Goal: Transaction & Acquisition: Book appointment/travel/reservation

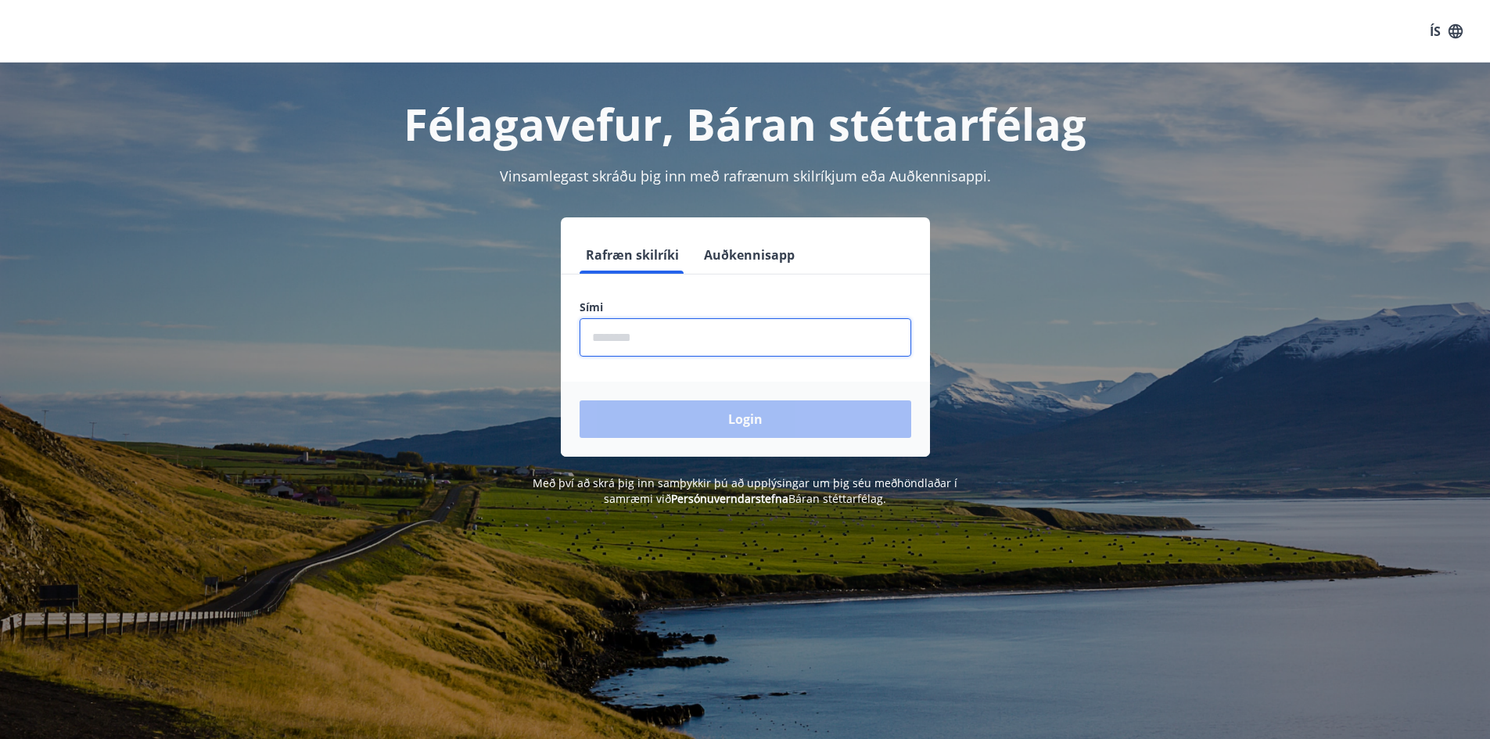
click at [614, 332] on input "phone" at bounding box center [746, 337] width 332 height 38
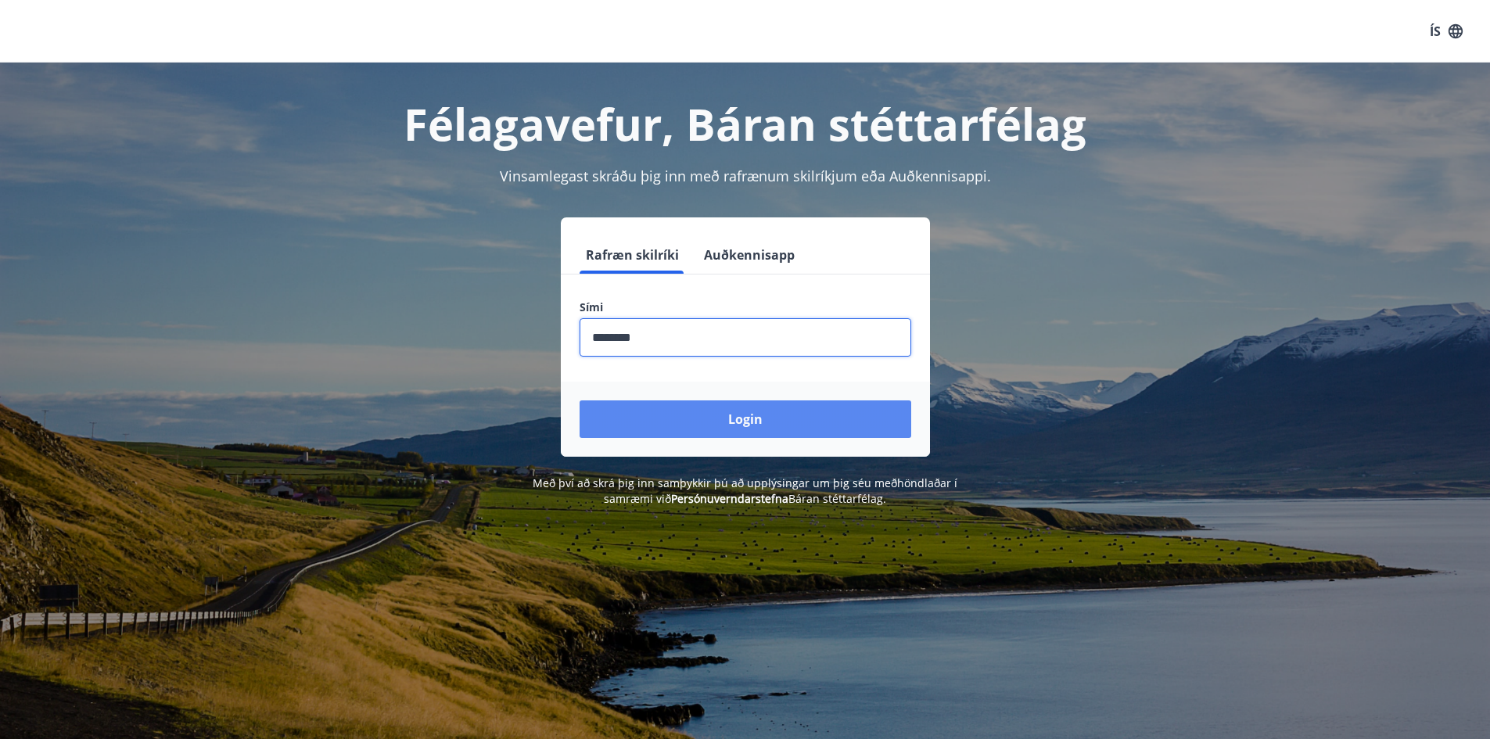
type input "********"
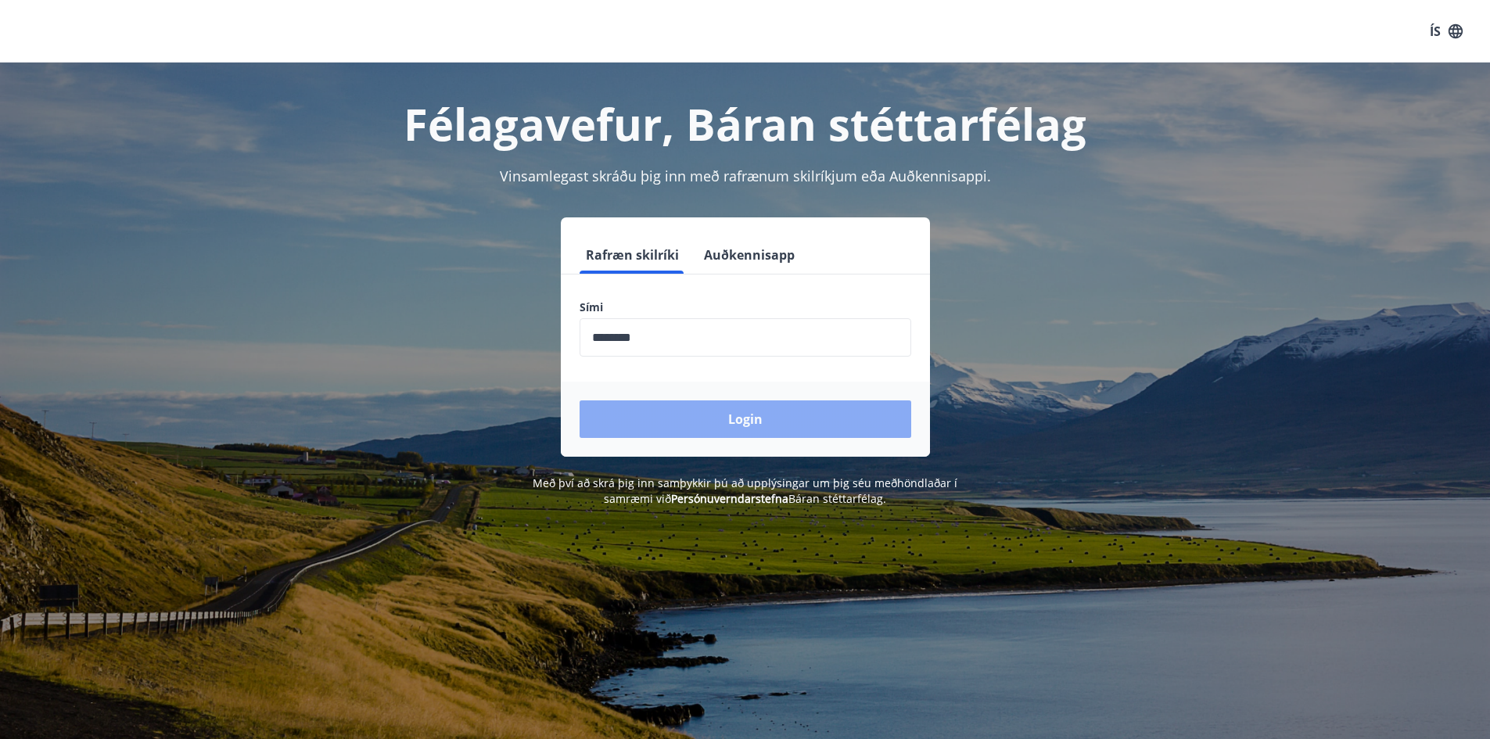
click at [782, 430] on button "Login" at bounding box center [746, 419] width 332 height 38
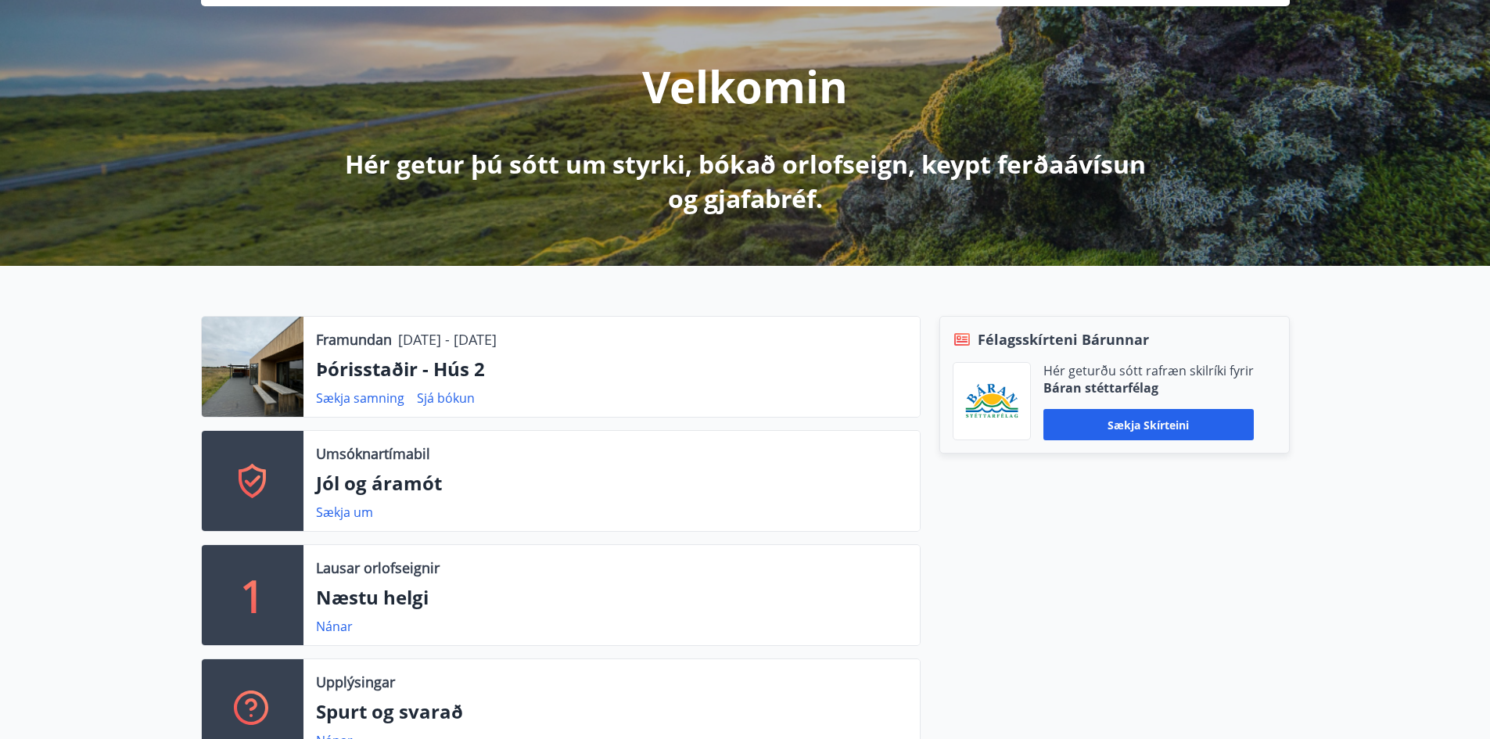
scroll to position [235, 0]
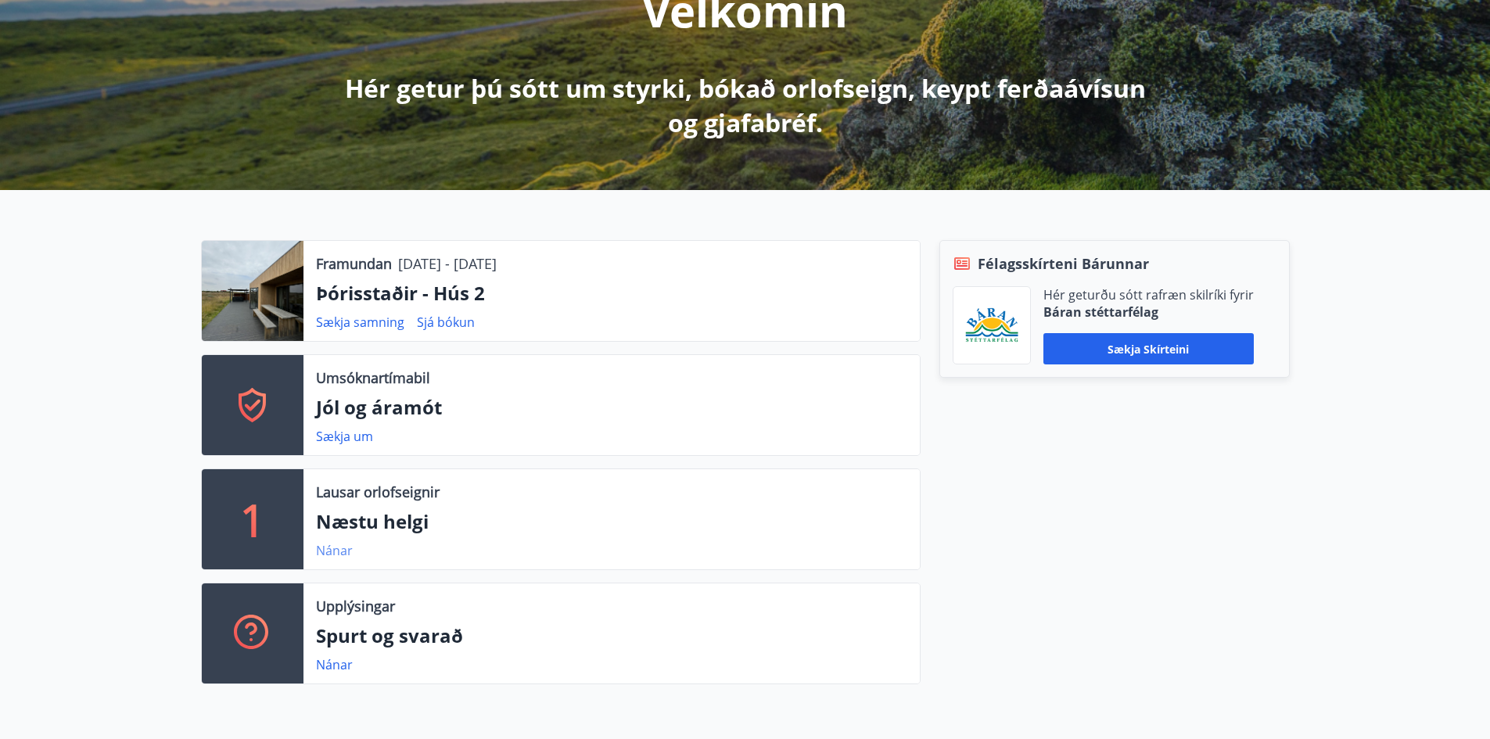
click at [345, 551] on link "Nánar" at bounding box center [334, 550] width 37 height 17
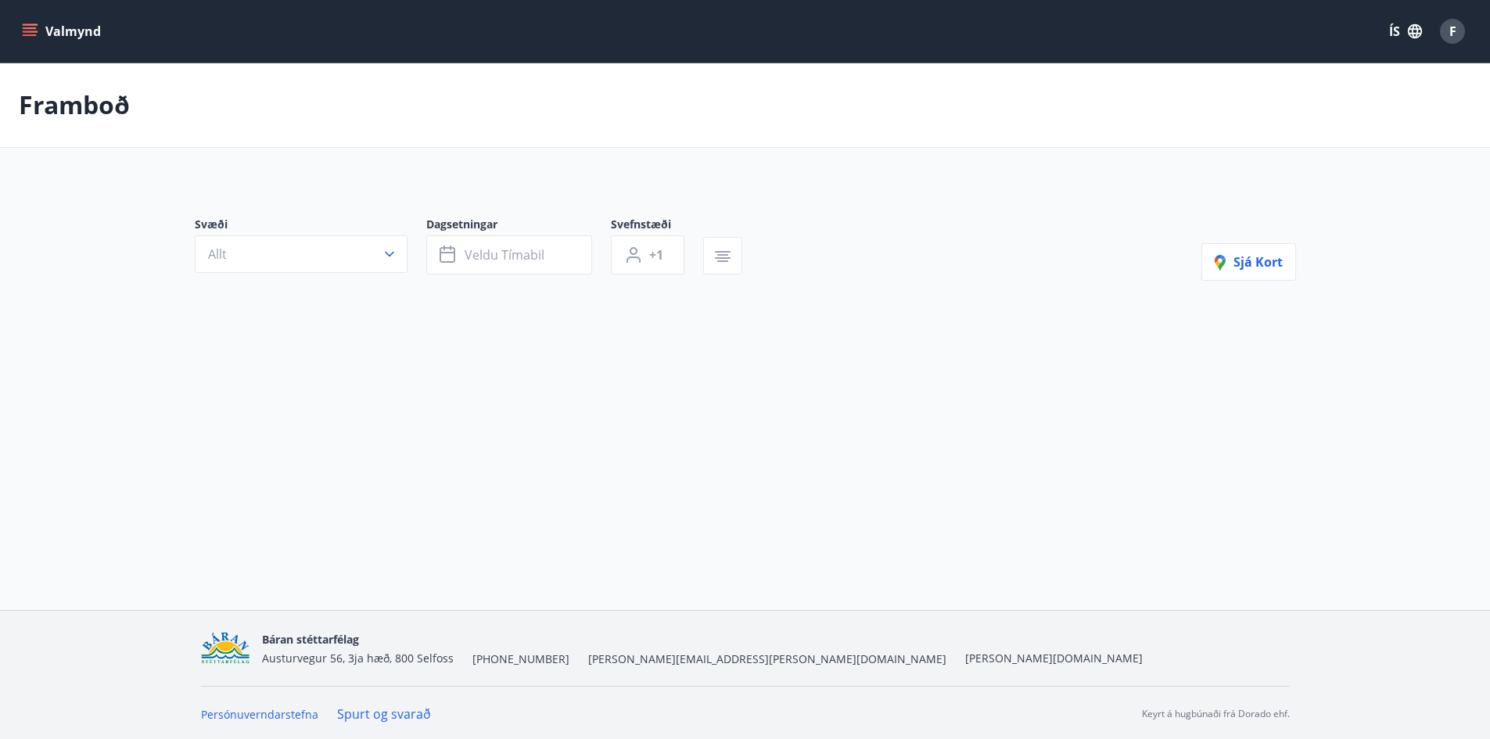
type input "*"
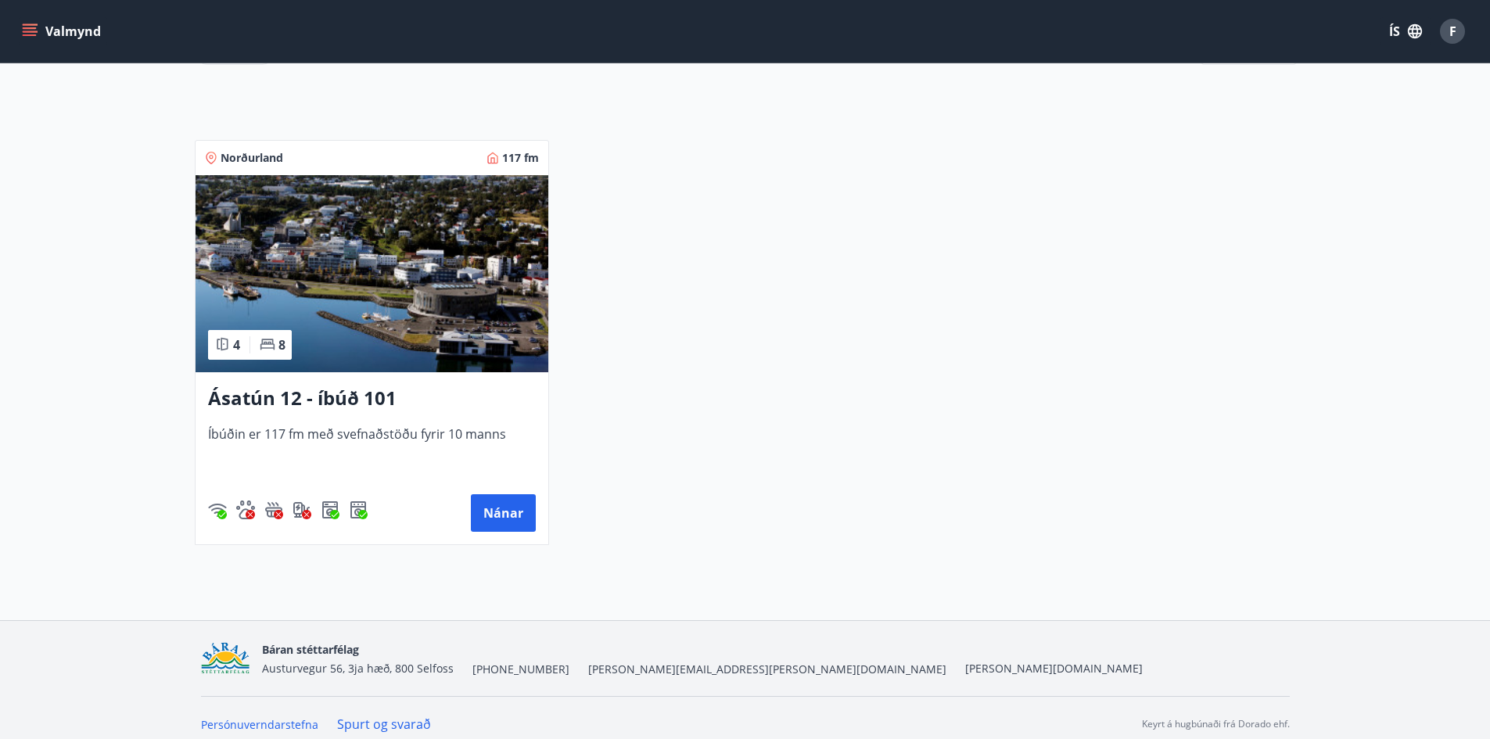
scroll to position [269, 0]
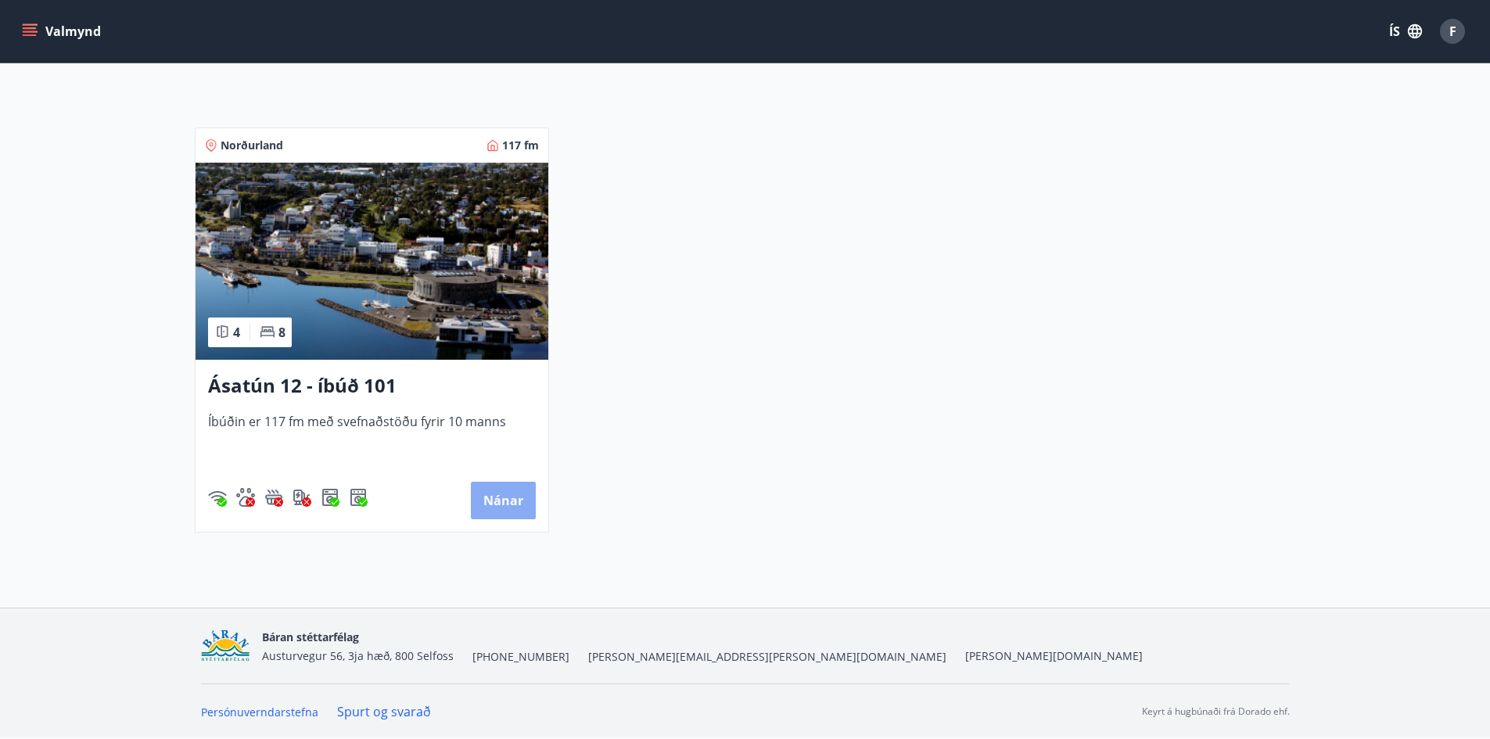
click at [484, 496] on button "Nánar" at bounding box center [503, 501] width 65 height 38
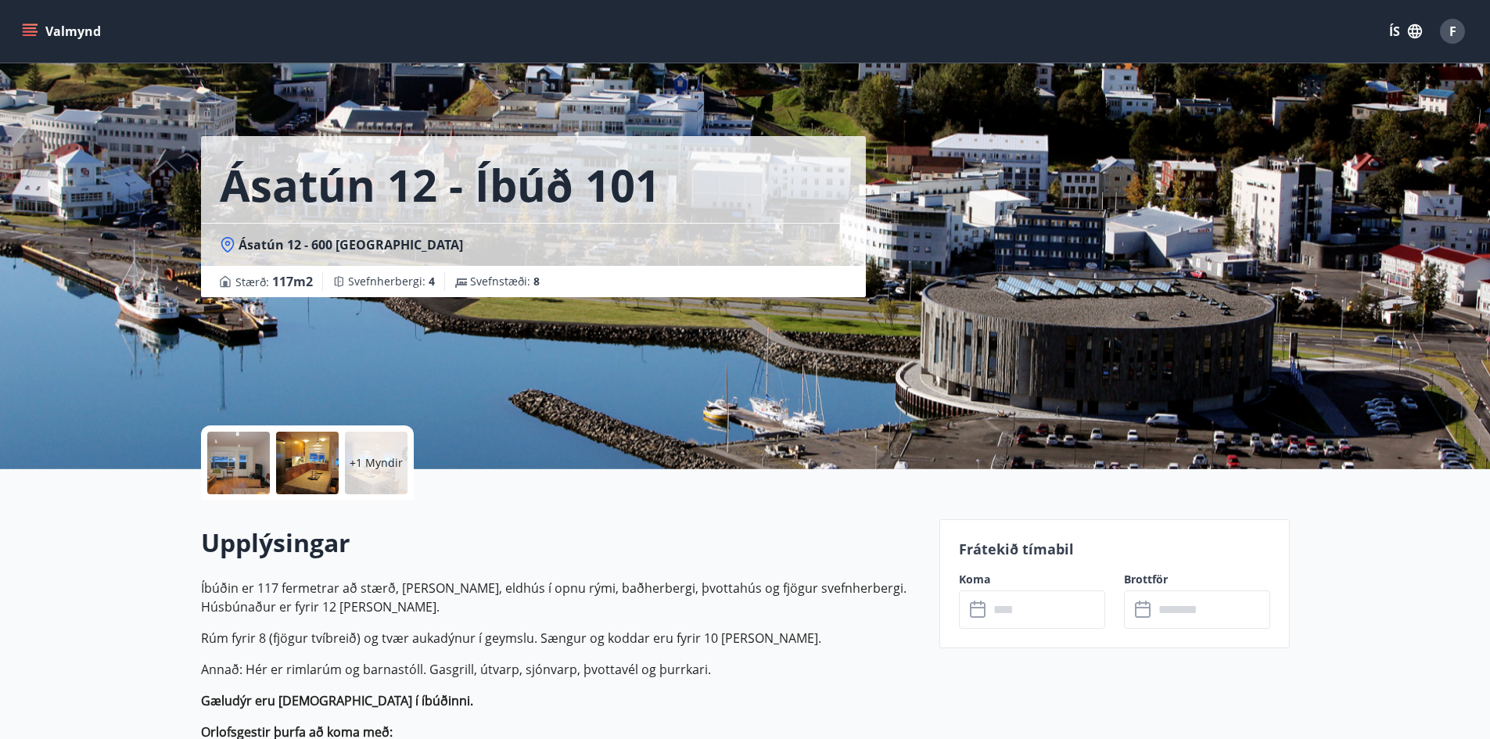
click at [243, 461] on div at bounding box center [238, 463] width 63 height 63
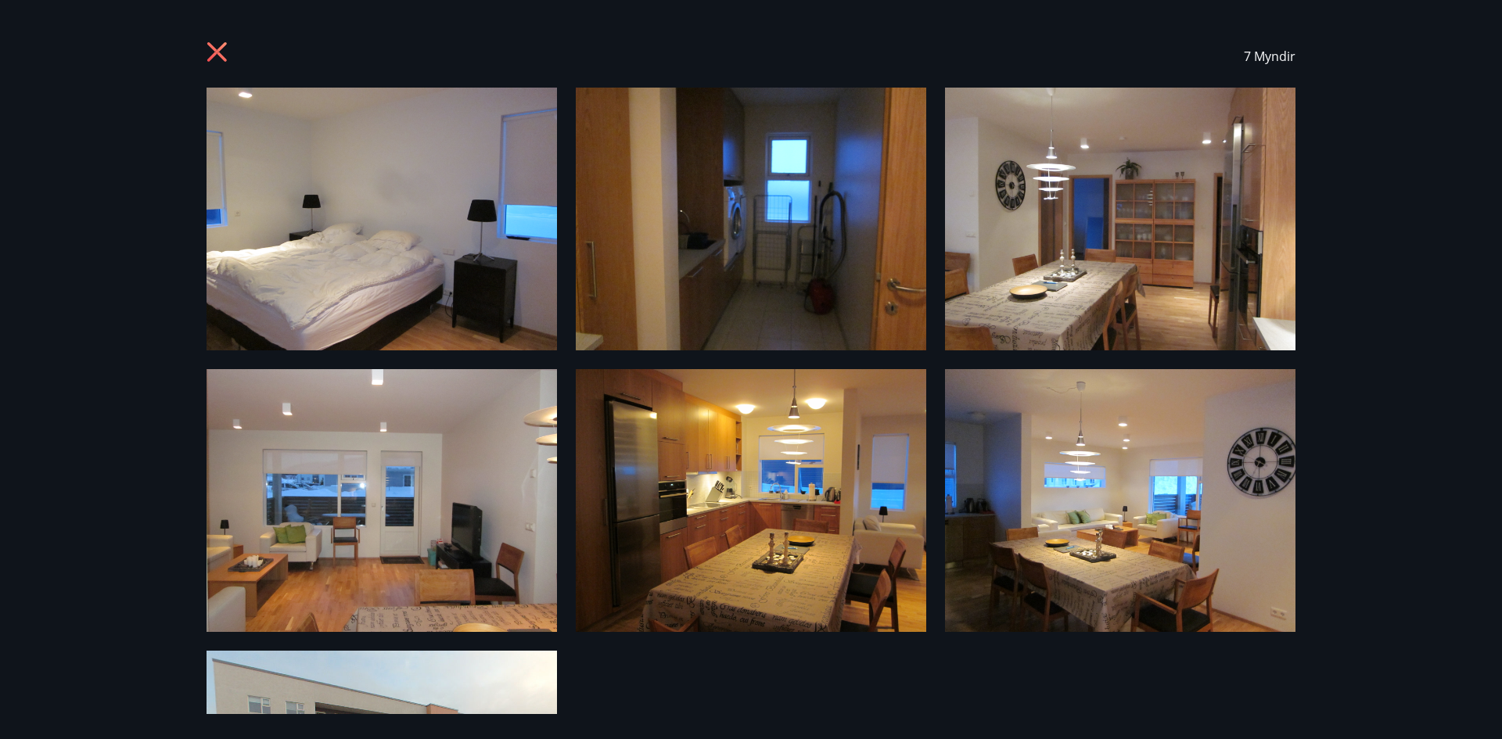
click at [435, 246] on img at bounding box center [382, 219] width 350 height 263
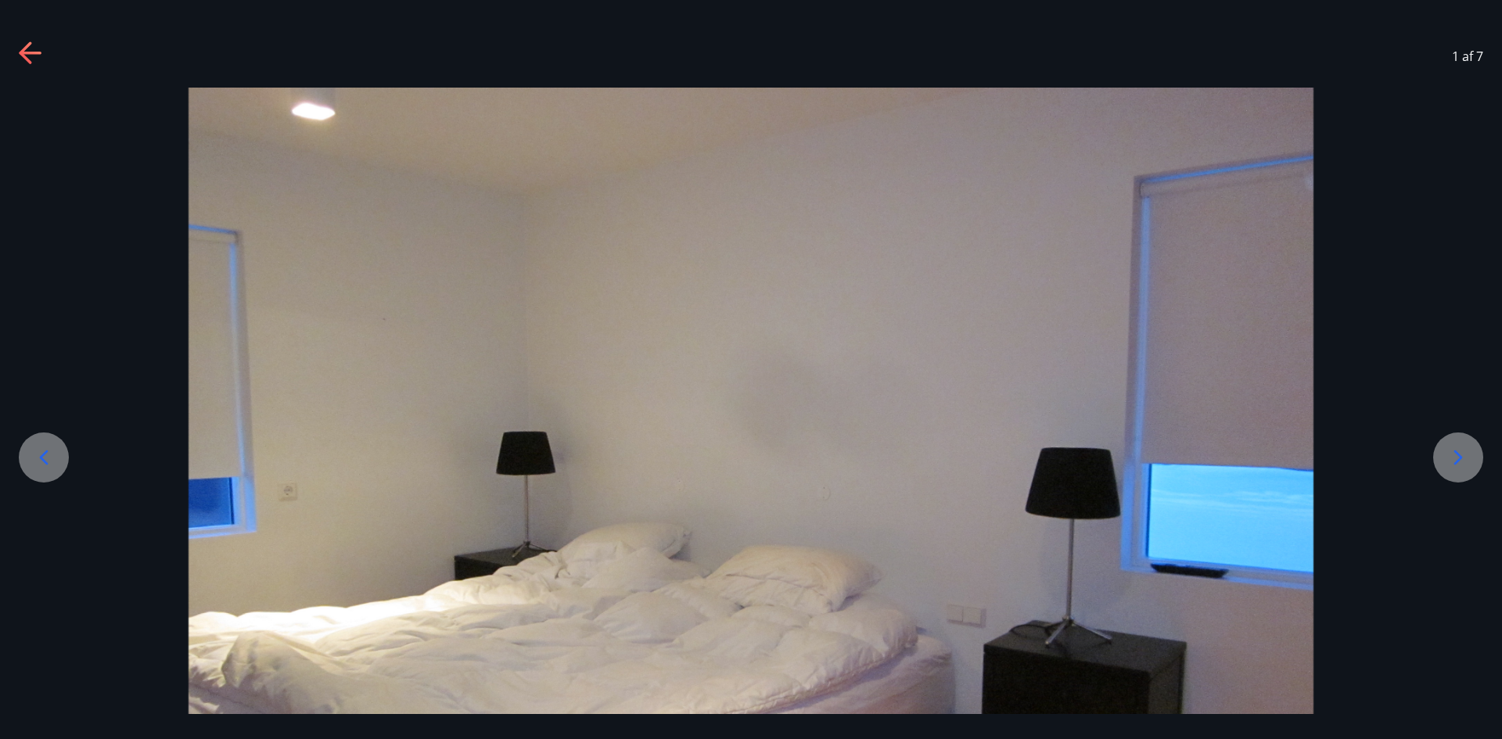
click at [1475, 463] on div at bounding box center [1458, 458] width 50 height 50
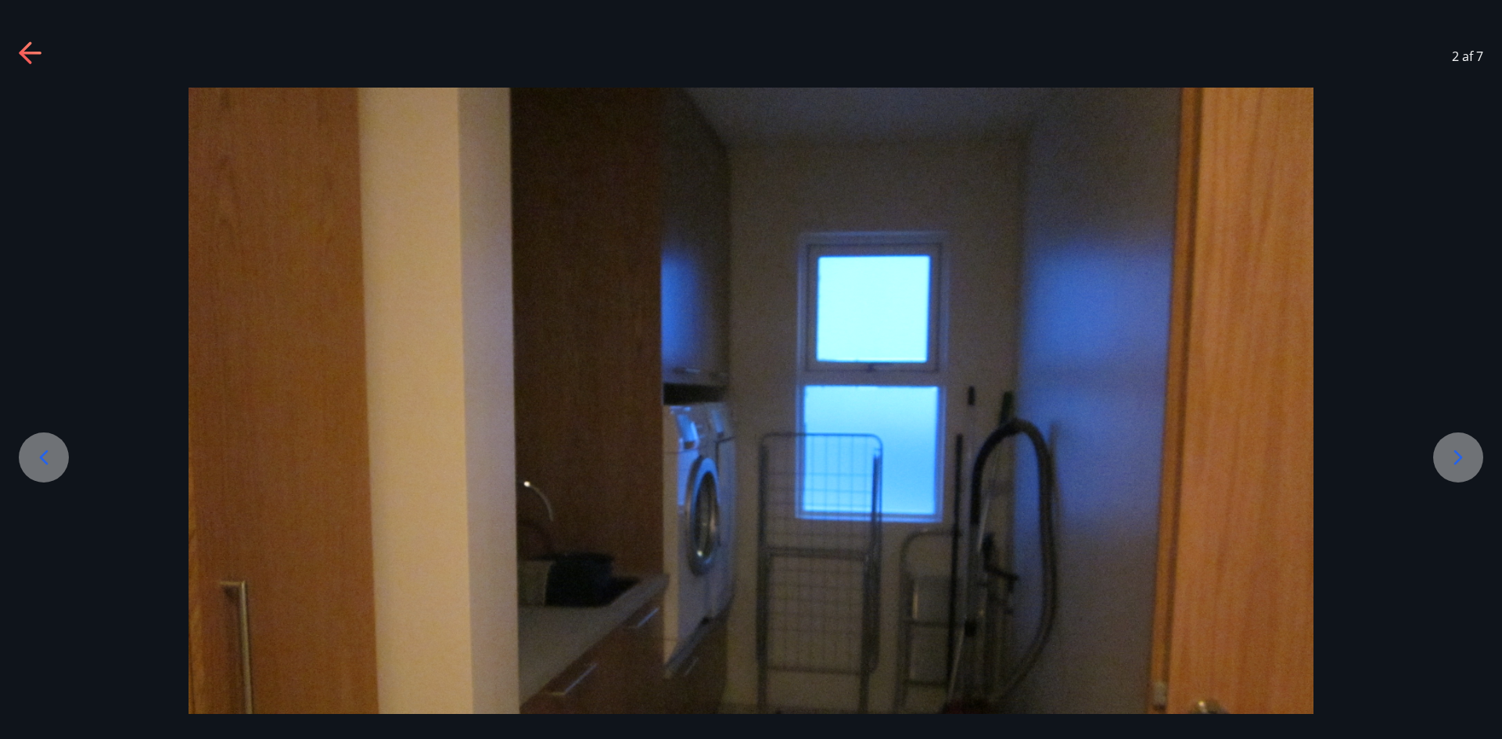
click at [1475, 463] on div at bounding box center [1458, 458] width 50 height 50
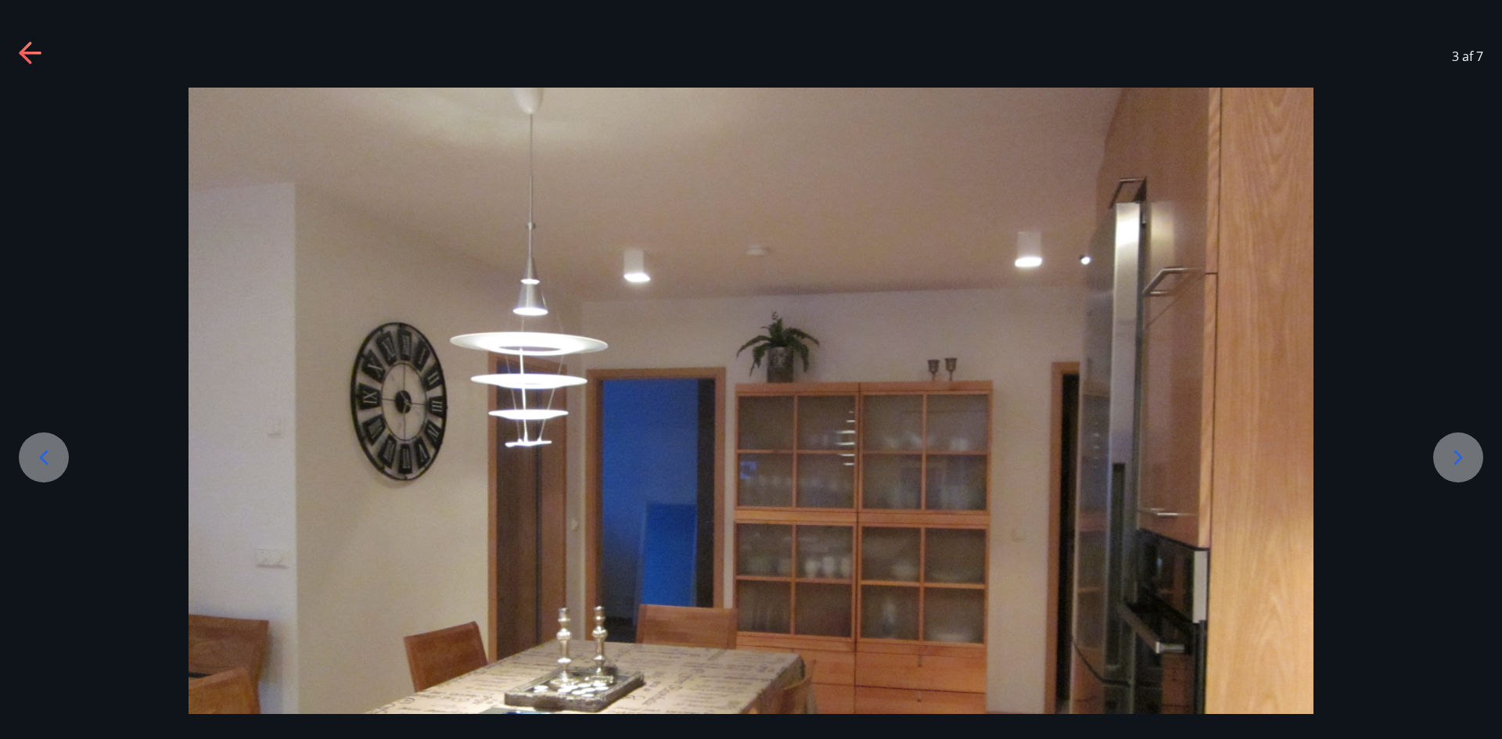
click at [1474, 463] on div at bounding box center [1458, 458] width 50 height 50
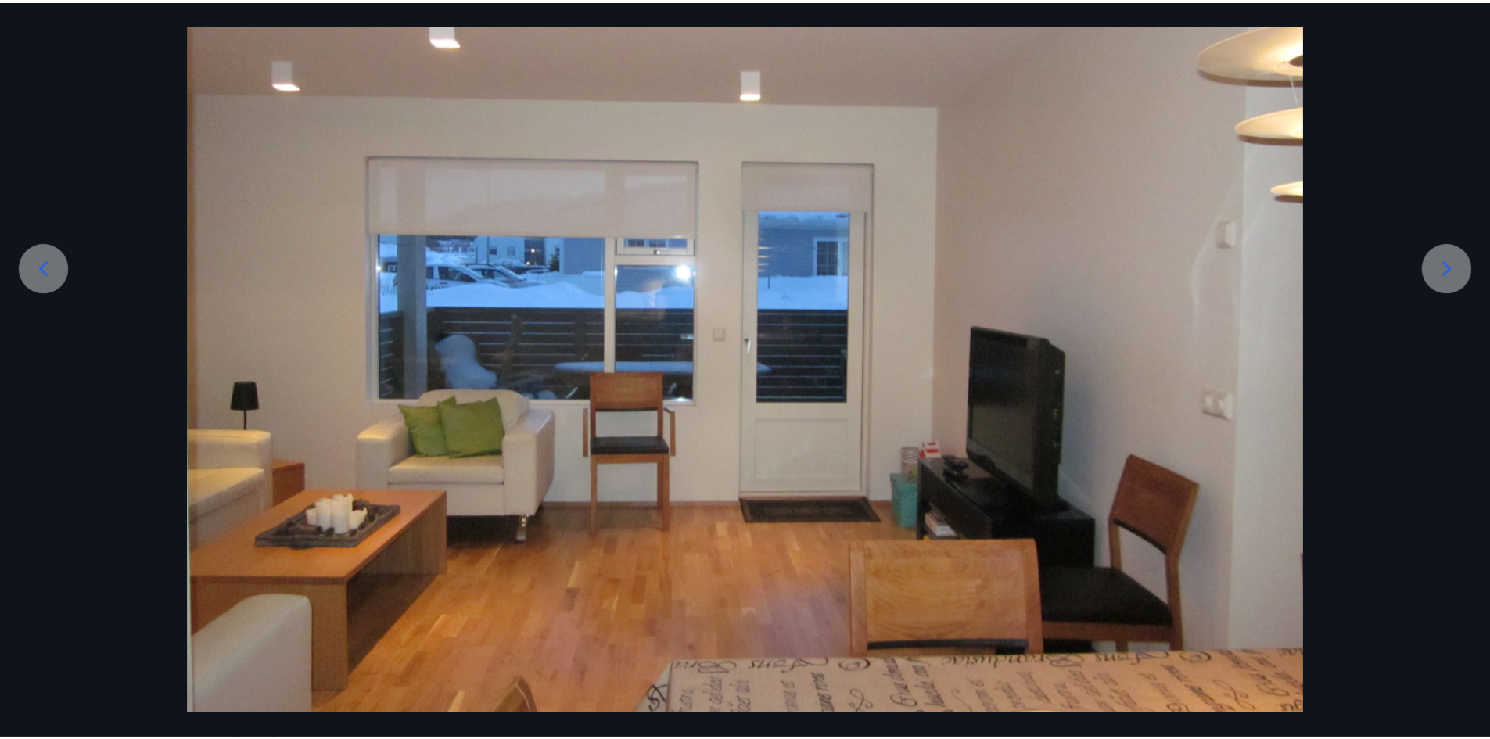
scroll to position [217, 0]
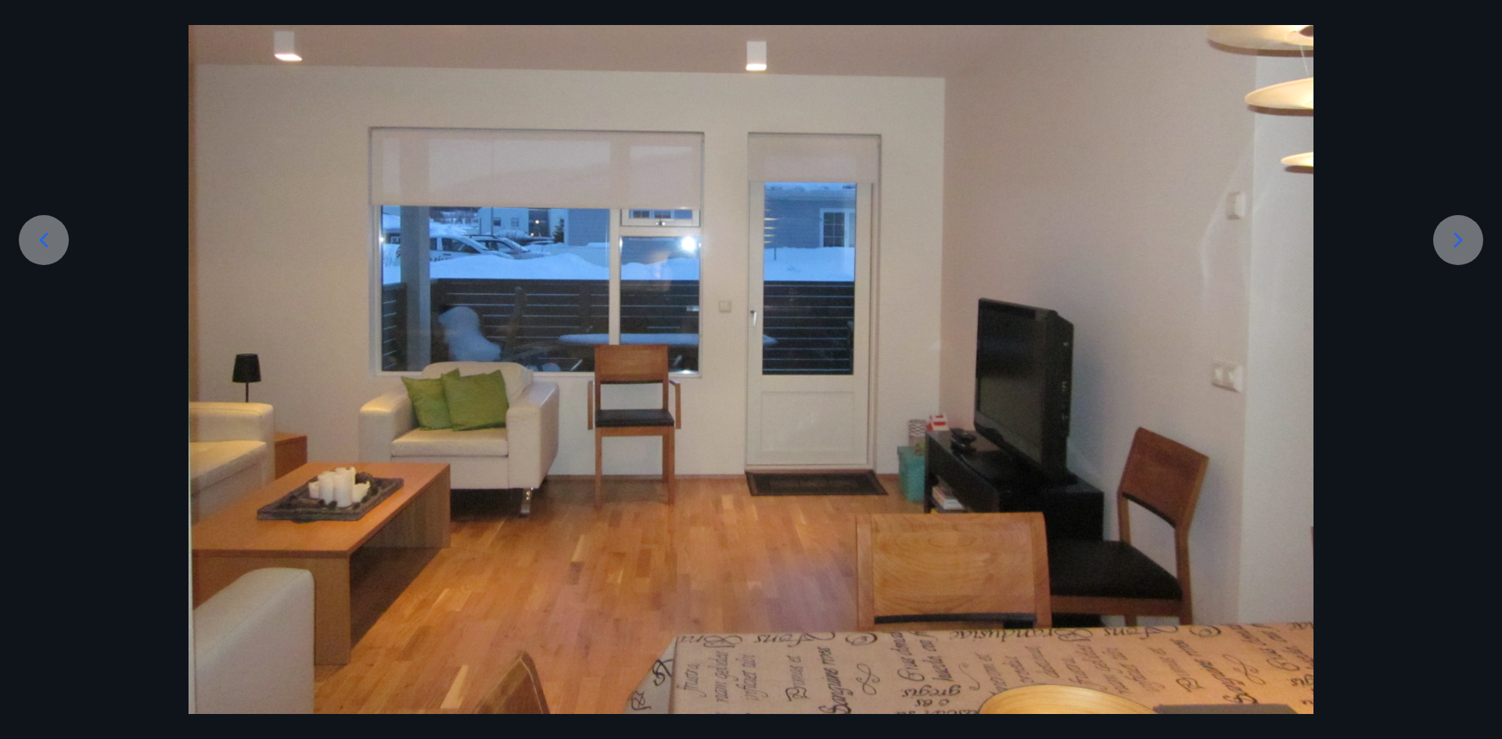
click at [1461, 249] on icon at bounding box center [1458, 240] width 25 height 25
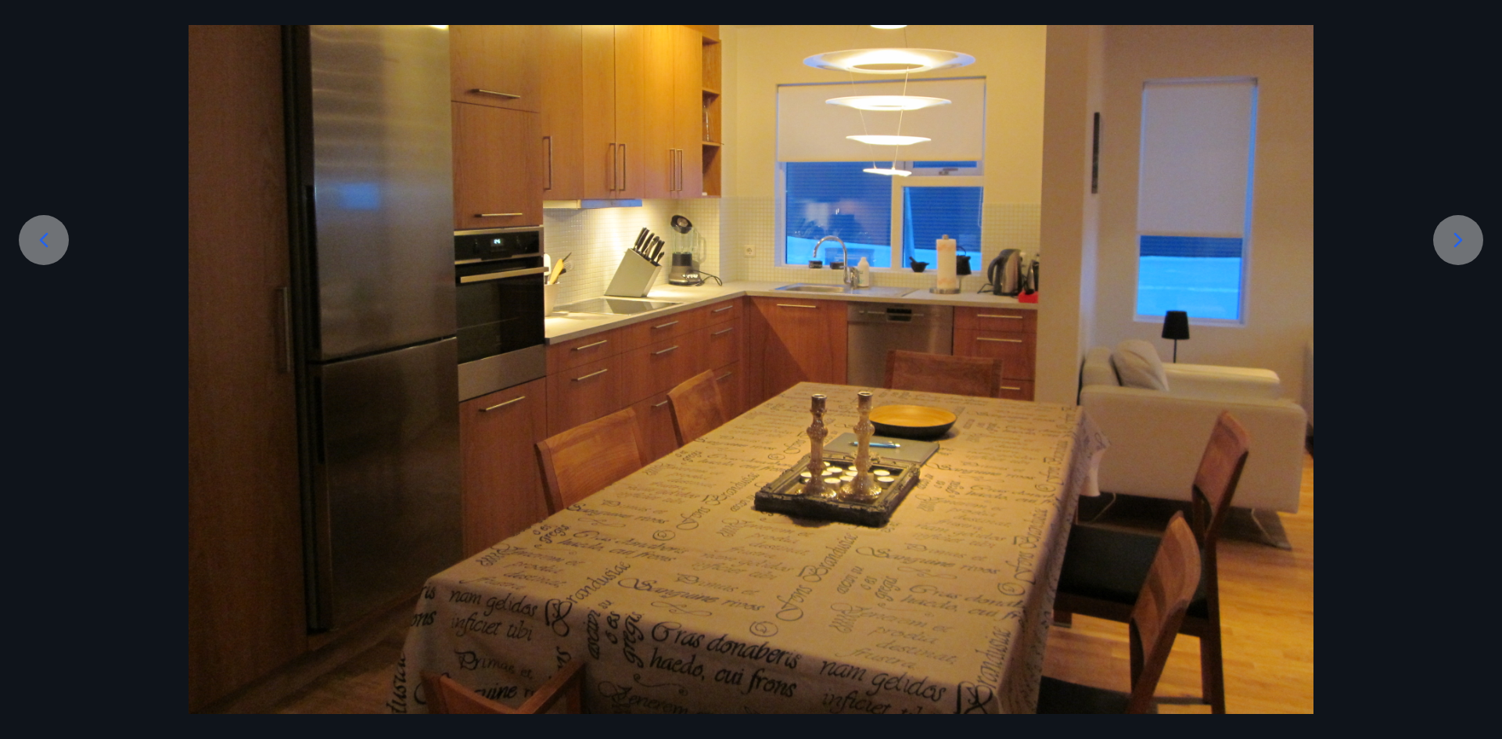
click at [1461, 249] on icon at bounding box center [1458, 240] width 25 height 25
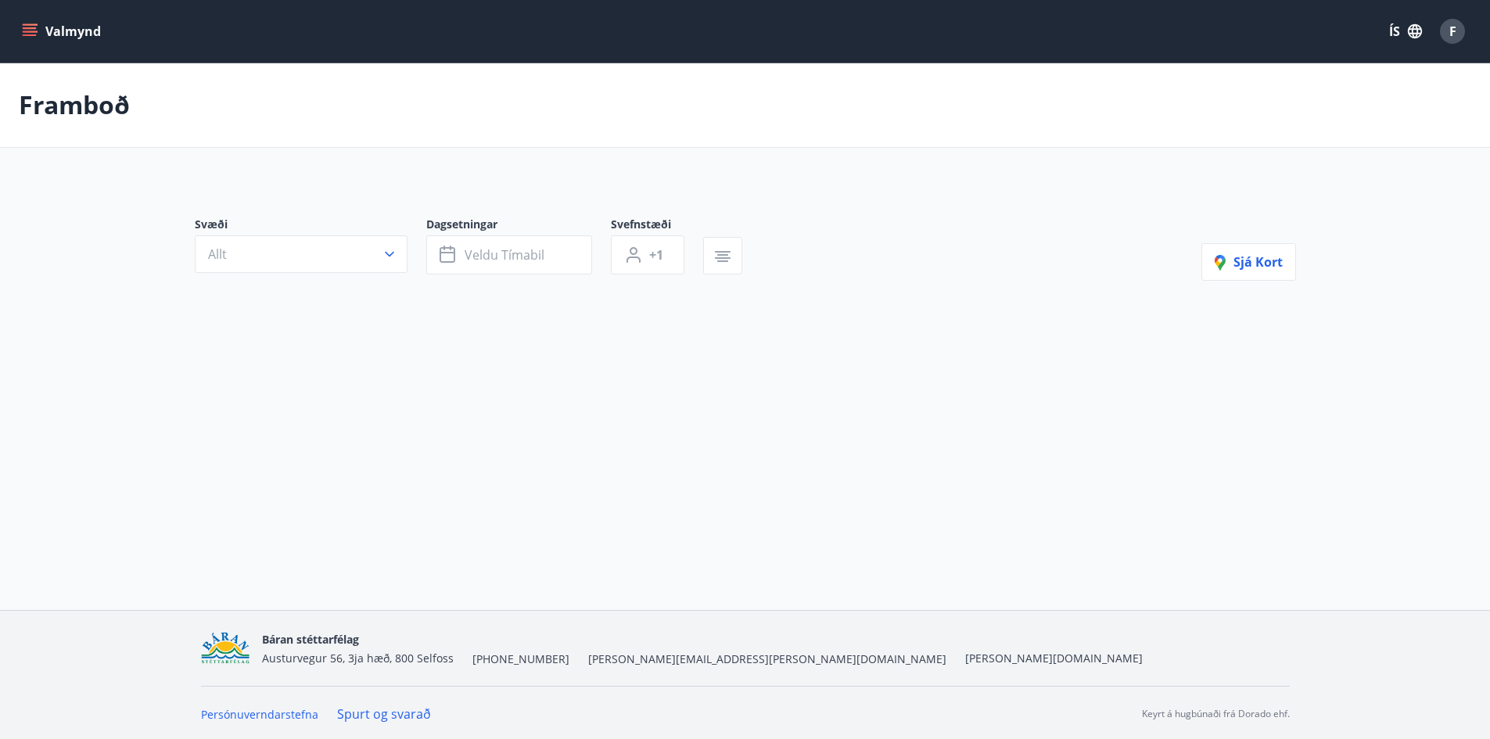
type input "*"
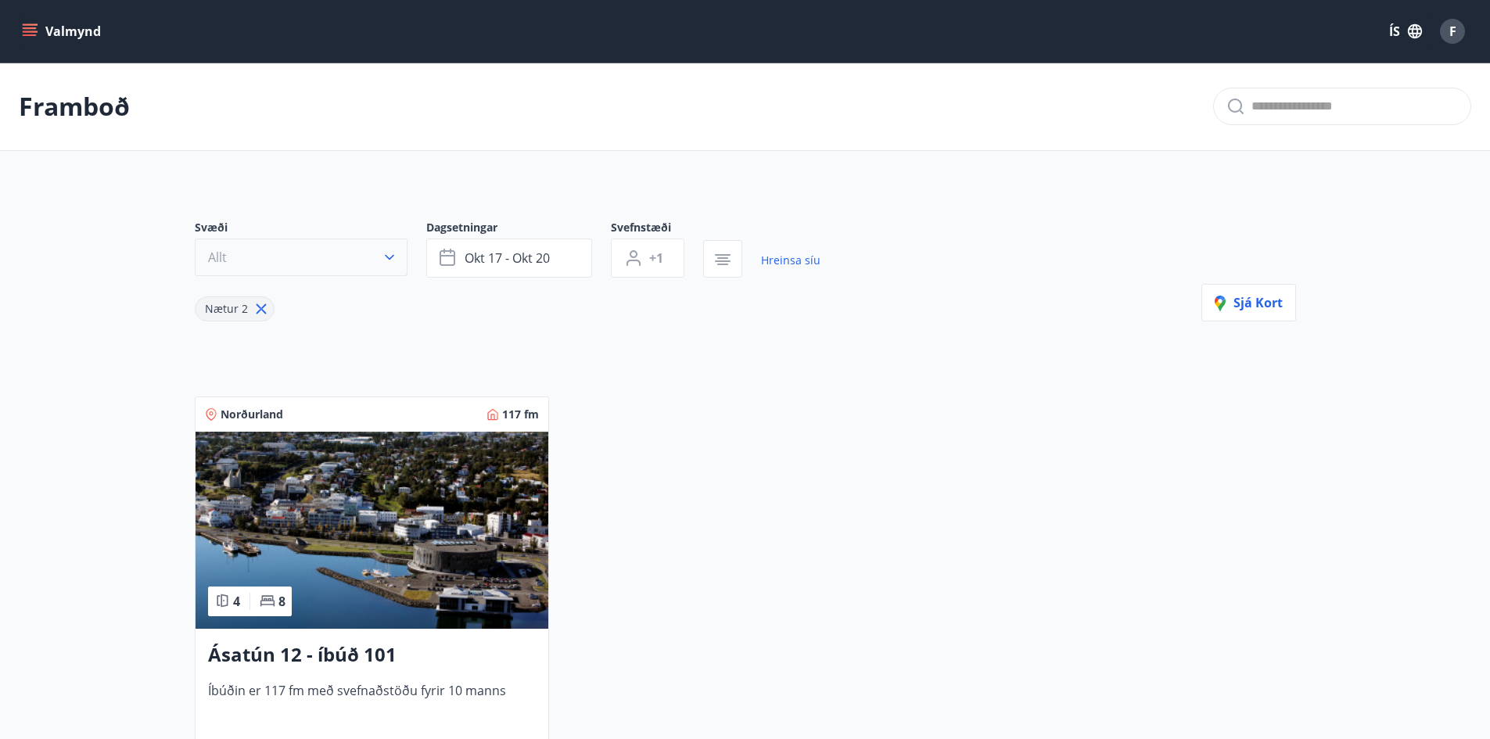
click at [392, 259] on icon "button" at bounding box center [390, 258] width 16 height 16
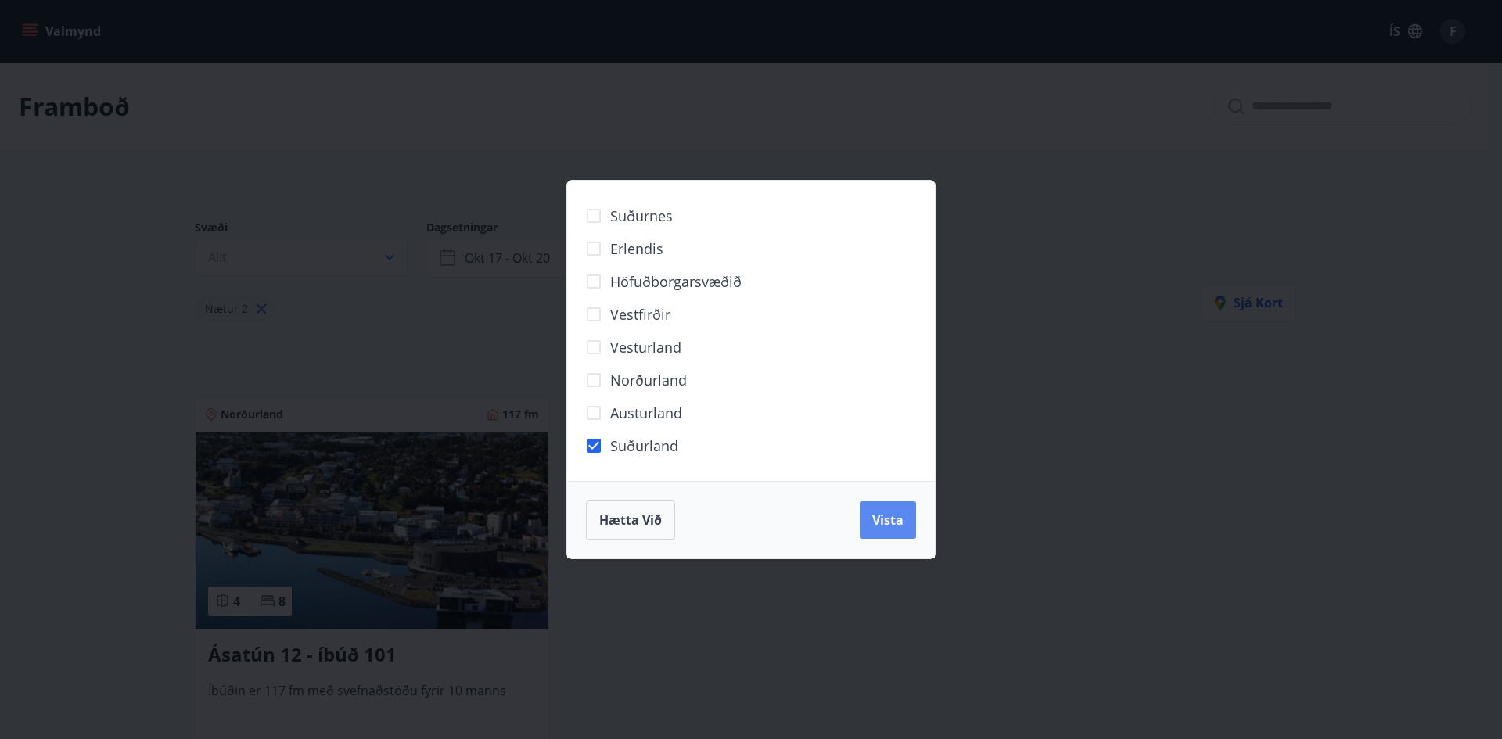
click at [888, 527] on span "Vista" at bounding box center [887, 520] width 31 height 17
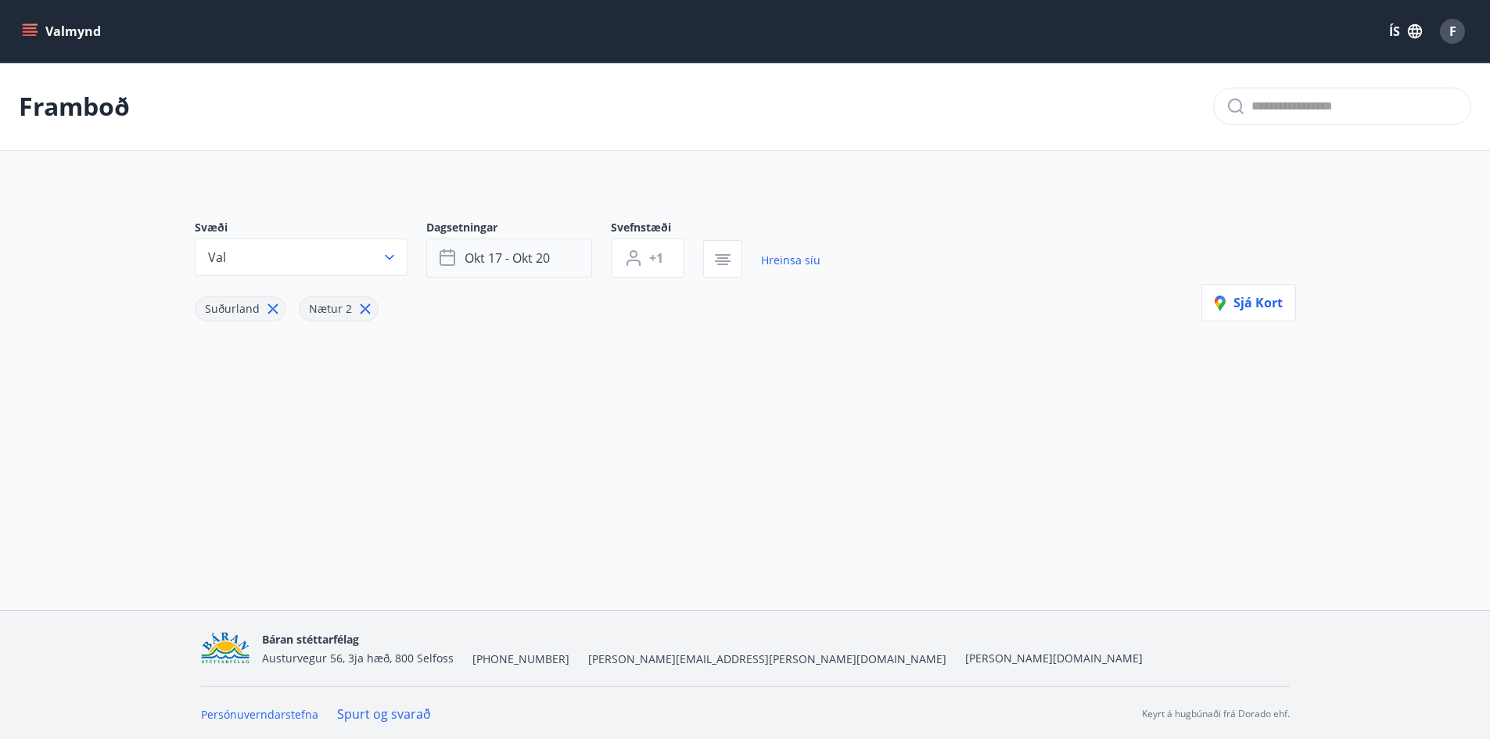
click at [569, 260] on button "okt 17 - okt 20" at bounding box center [509, 258] width 166 height 39
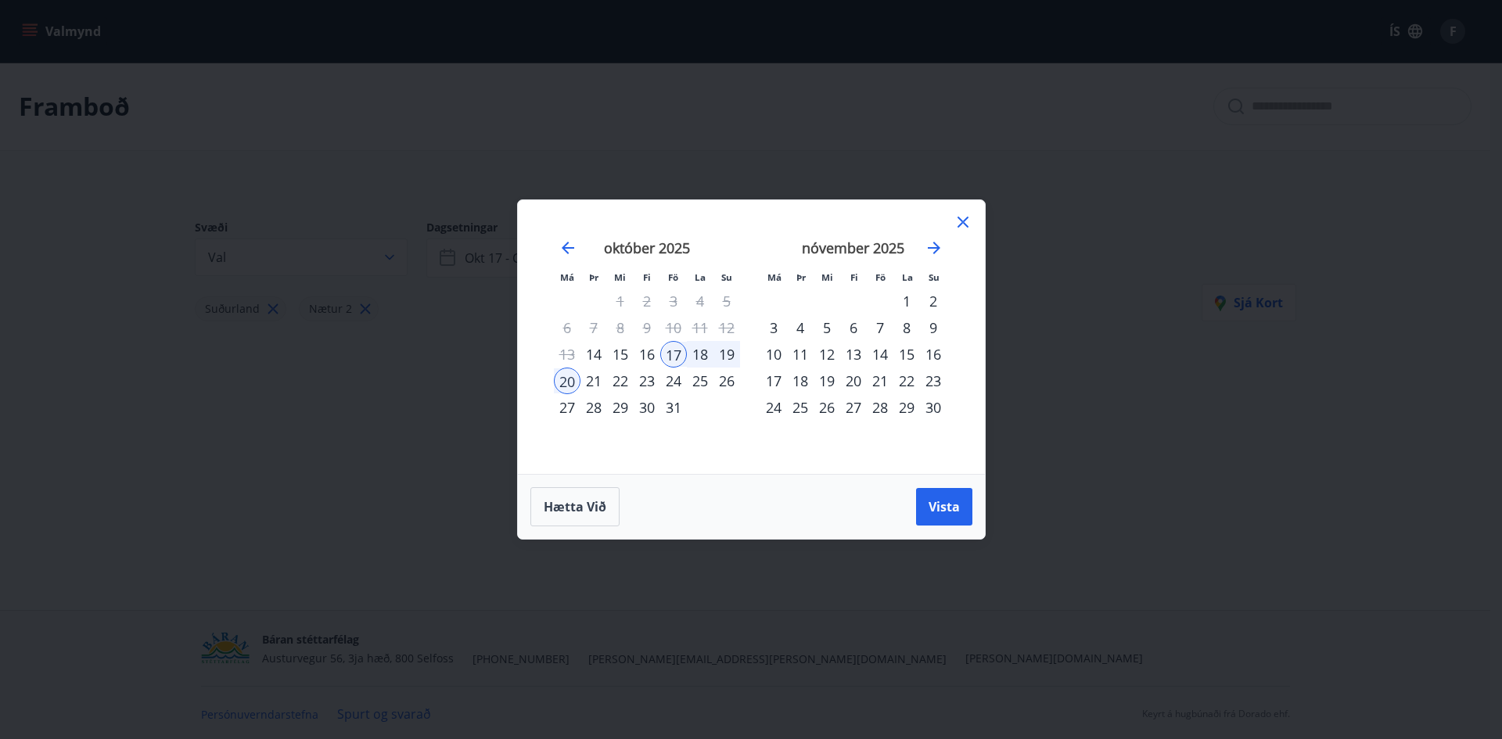
click at [564, 404] on div "27" at bounding box center [567, 407] width 27 height 27
click at [672, 405] on div "31" at bounding box center [673, 407] width 27 height 27
click at [941, 505] on span "Vista" at bounding box center [943, 506] width 31 height 17
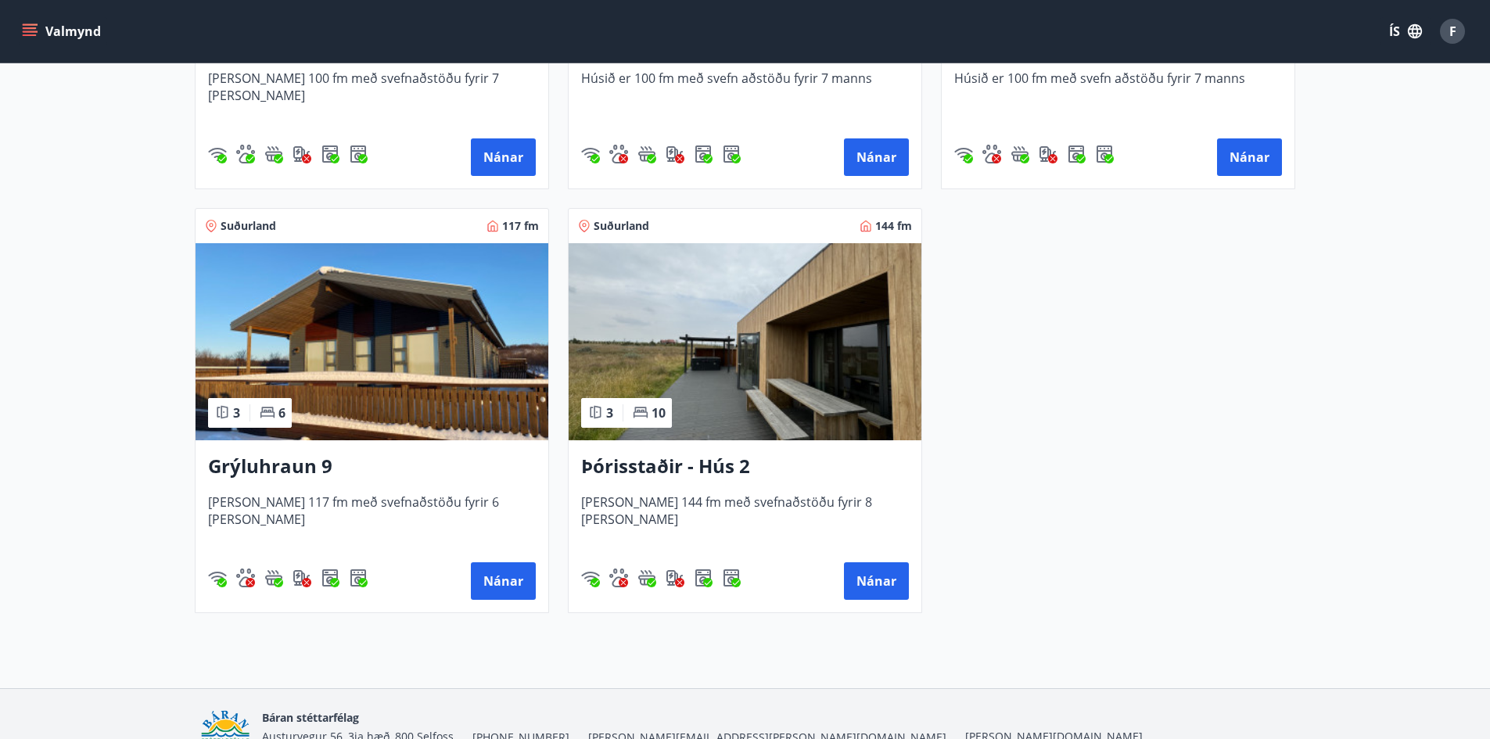
scroll to position [626, 0]
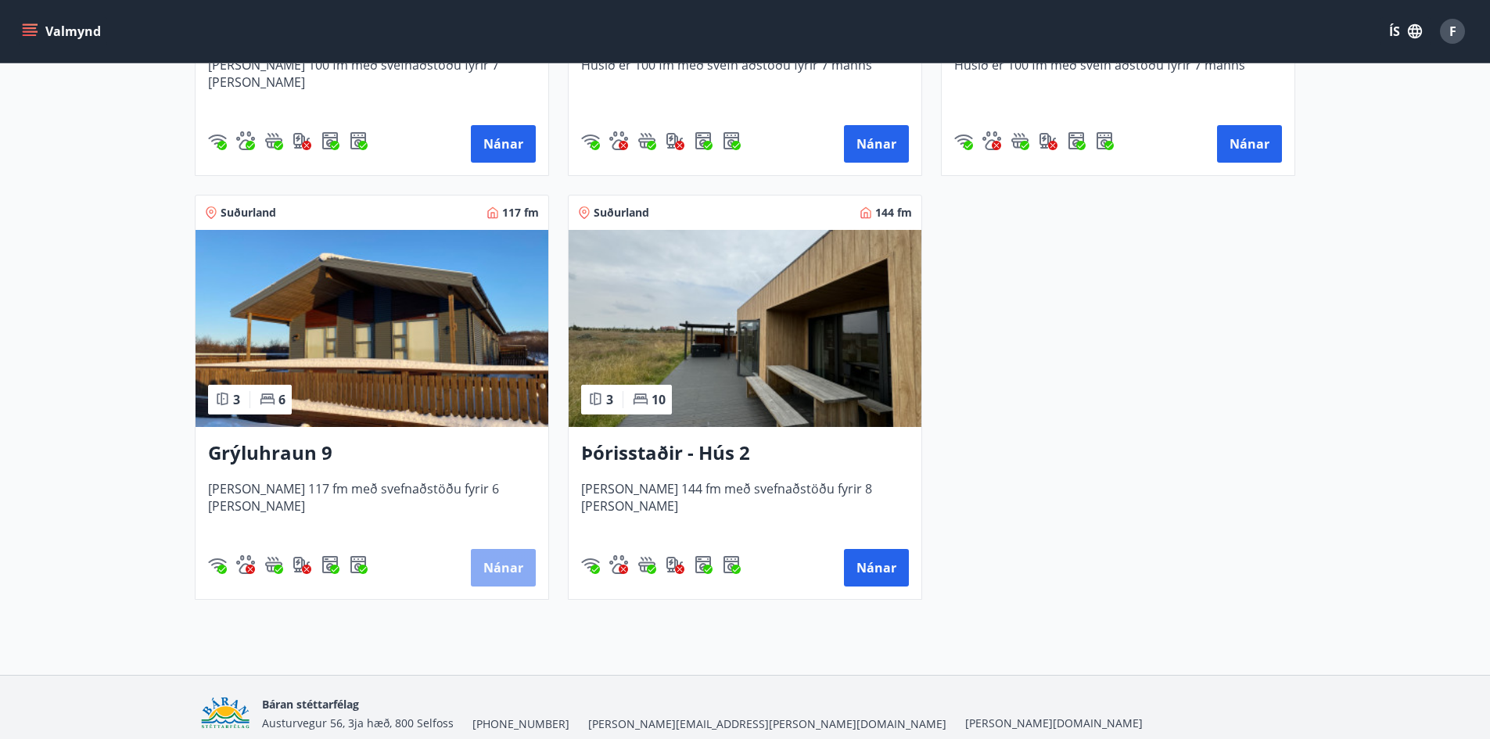
click at [519, 560] on button "Nánar" at bounding box center [503, 568] width 65 height 38
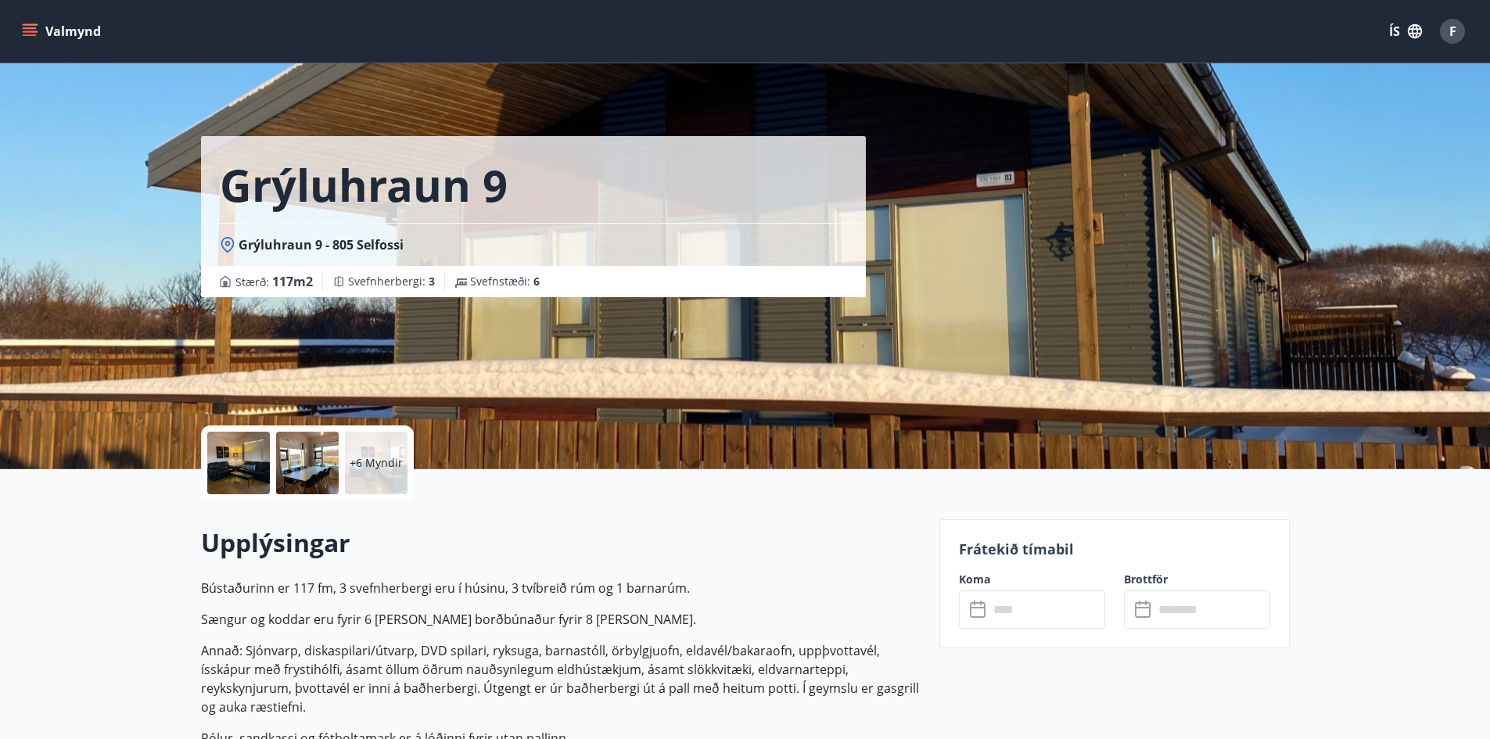
click at [239, 464] on div at bounding box center [238, 463] width 63 height 63
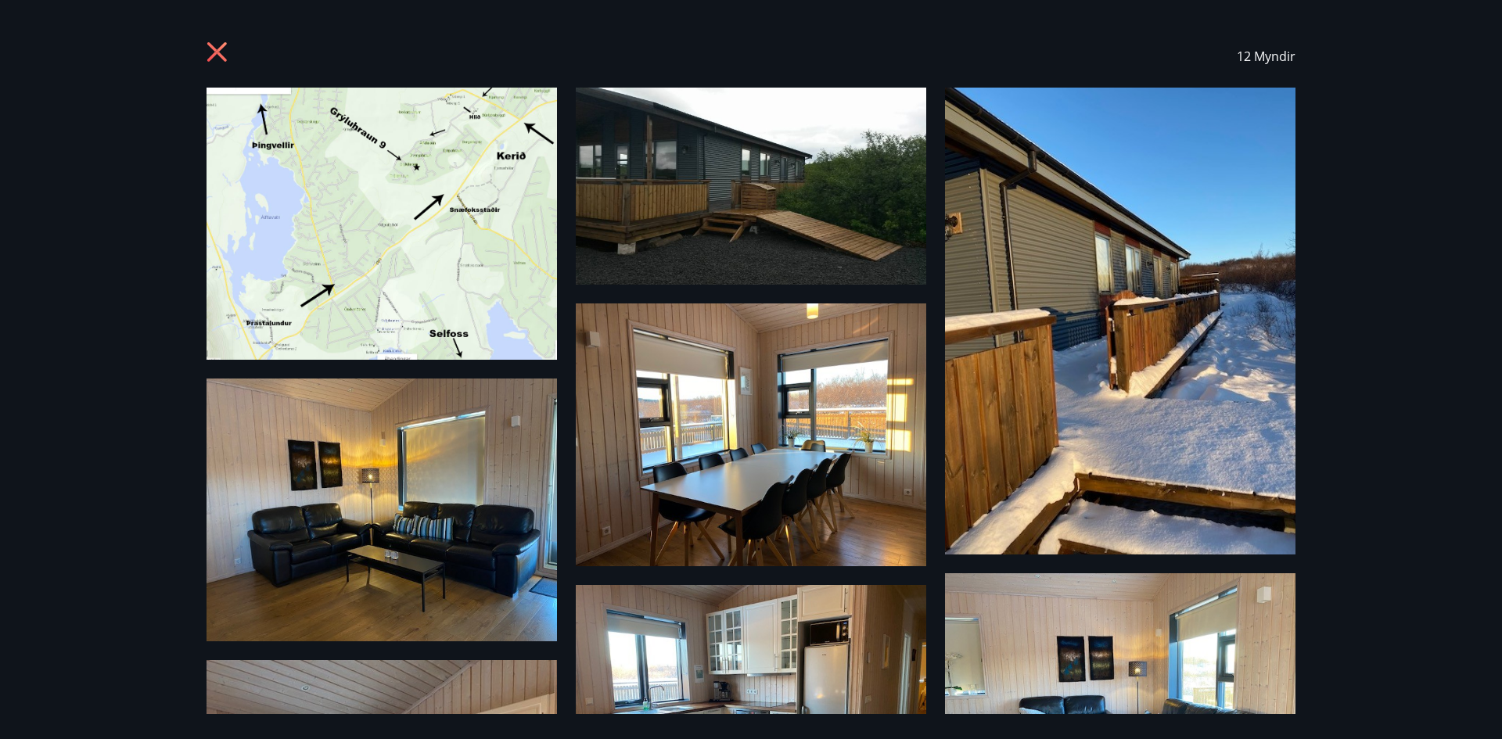
click at [214, 53] on icon at bounding box center [217, 52] width 20 height 20
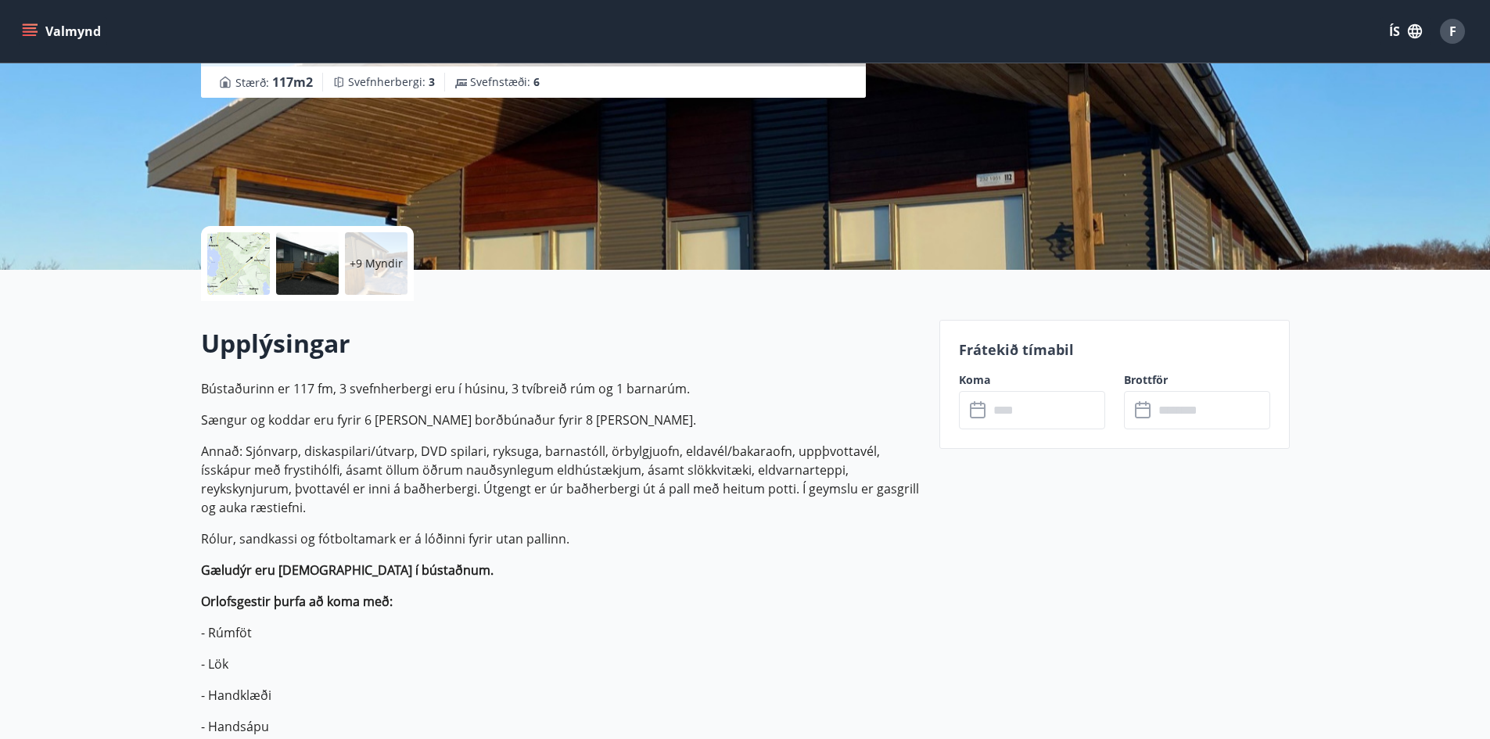
scroll to position [235, 0]
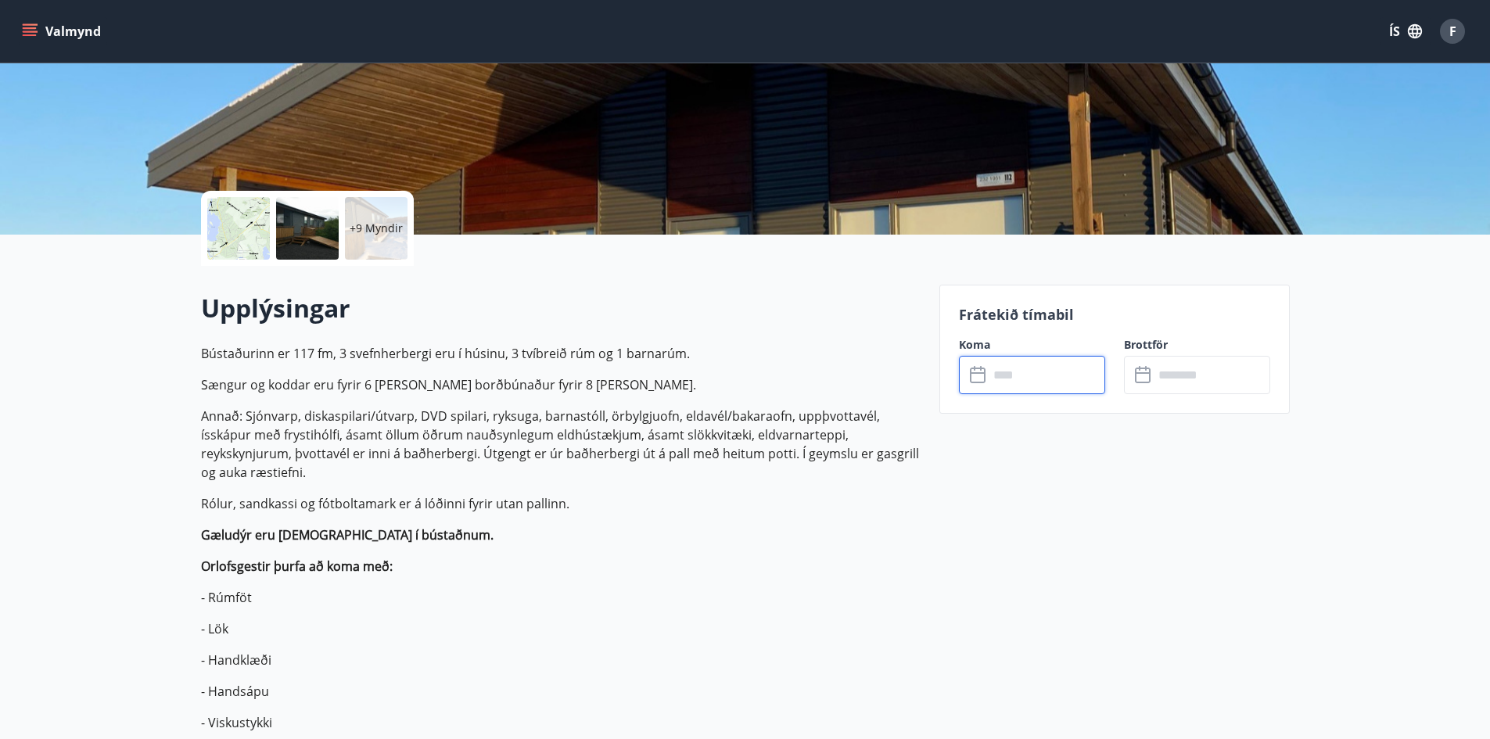
click at [1053, 380] on input "text" at bounding box center [1047, 375] width 117 height 38
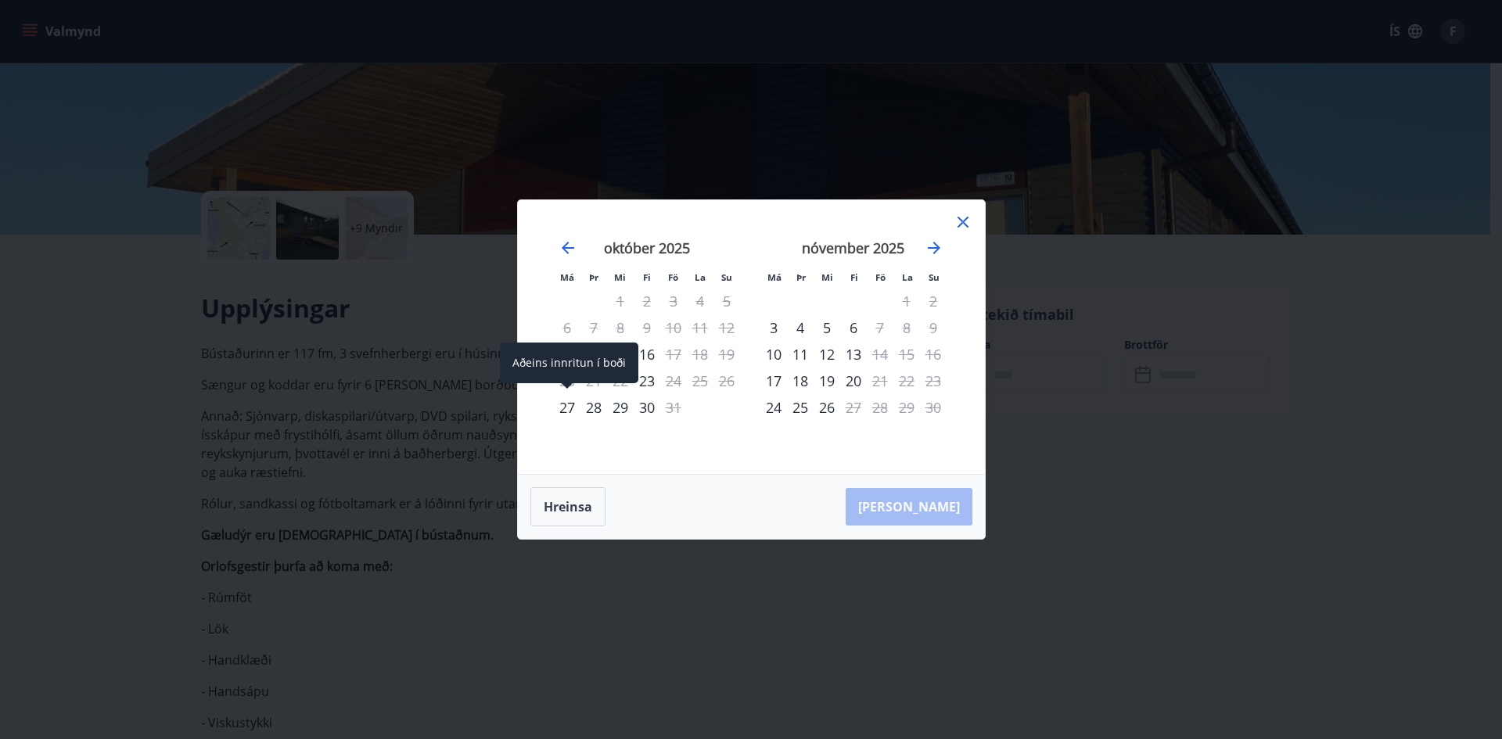
click at [565, 413] on div "27" at bounding box center [567, 407] width 27 height 27
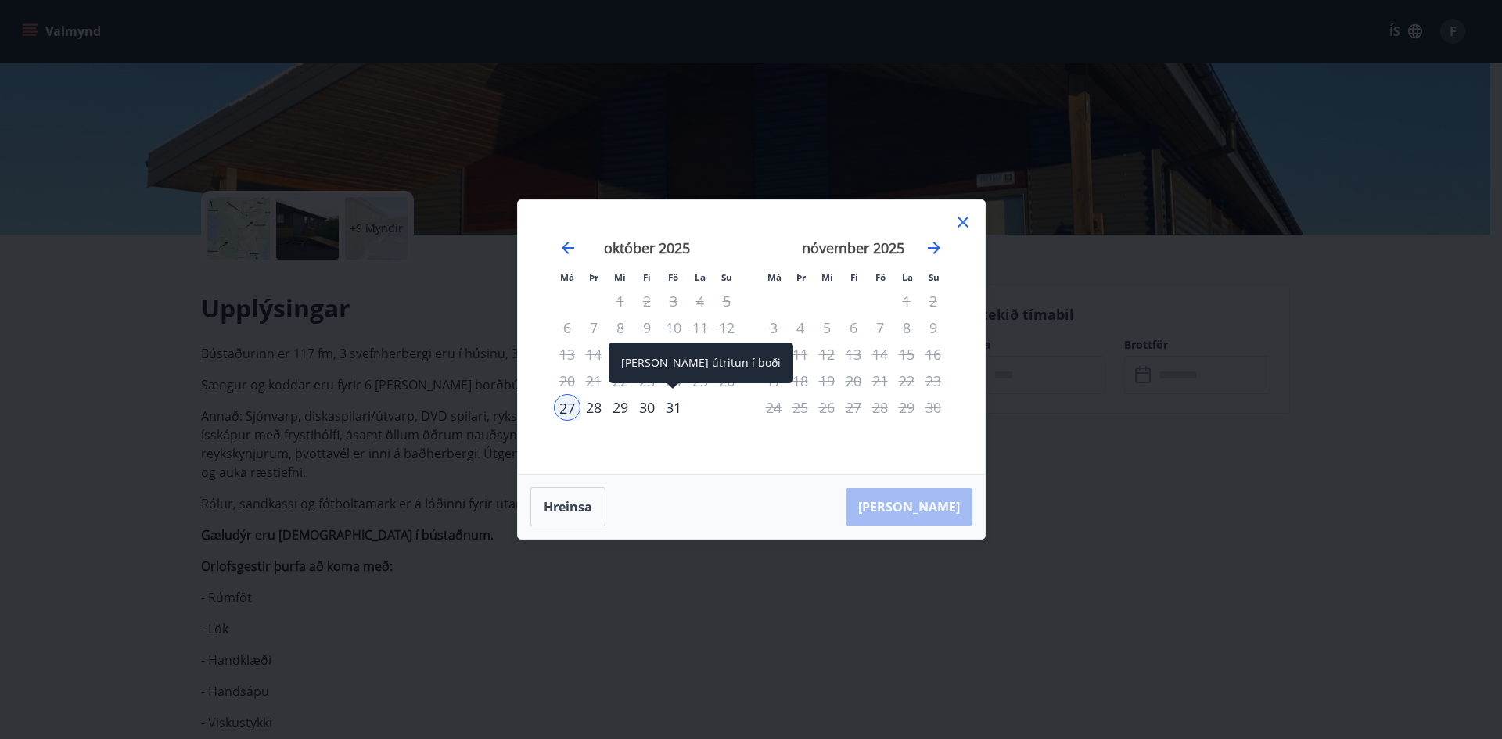
click at [681, 411] on div "31" at bounding box center [673, 407] width 27 height 27
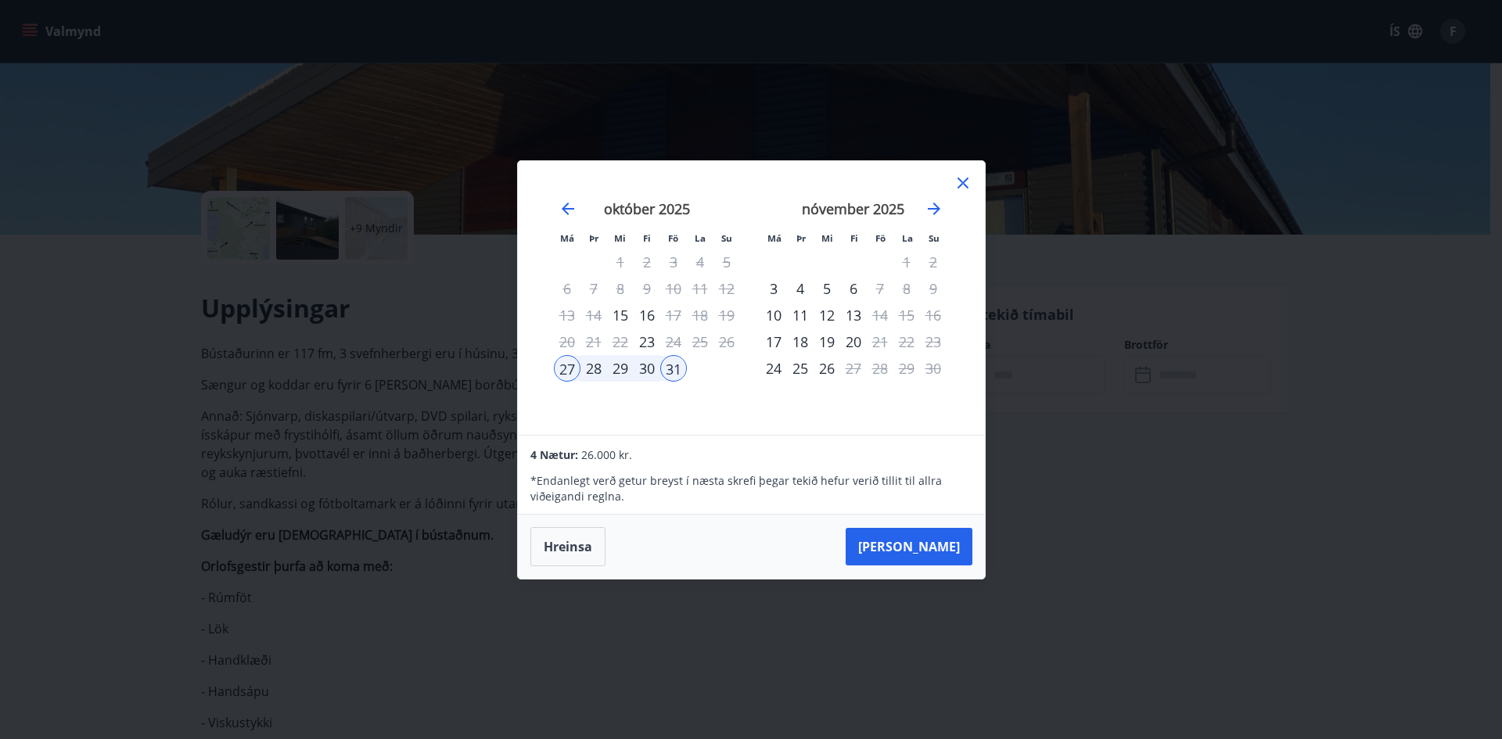
click at [965, 179] on icon at bounding box center [962, 183] width 11 height 11
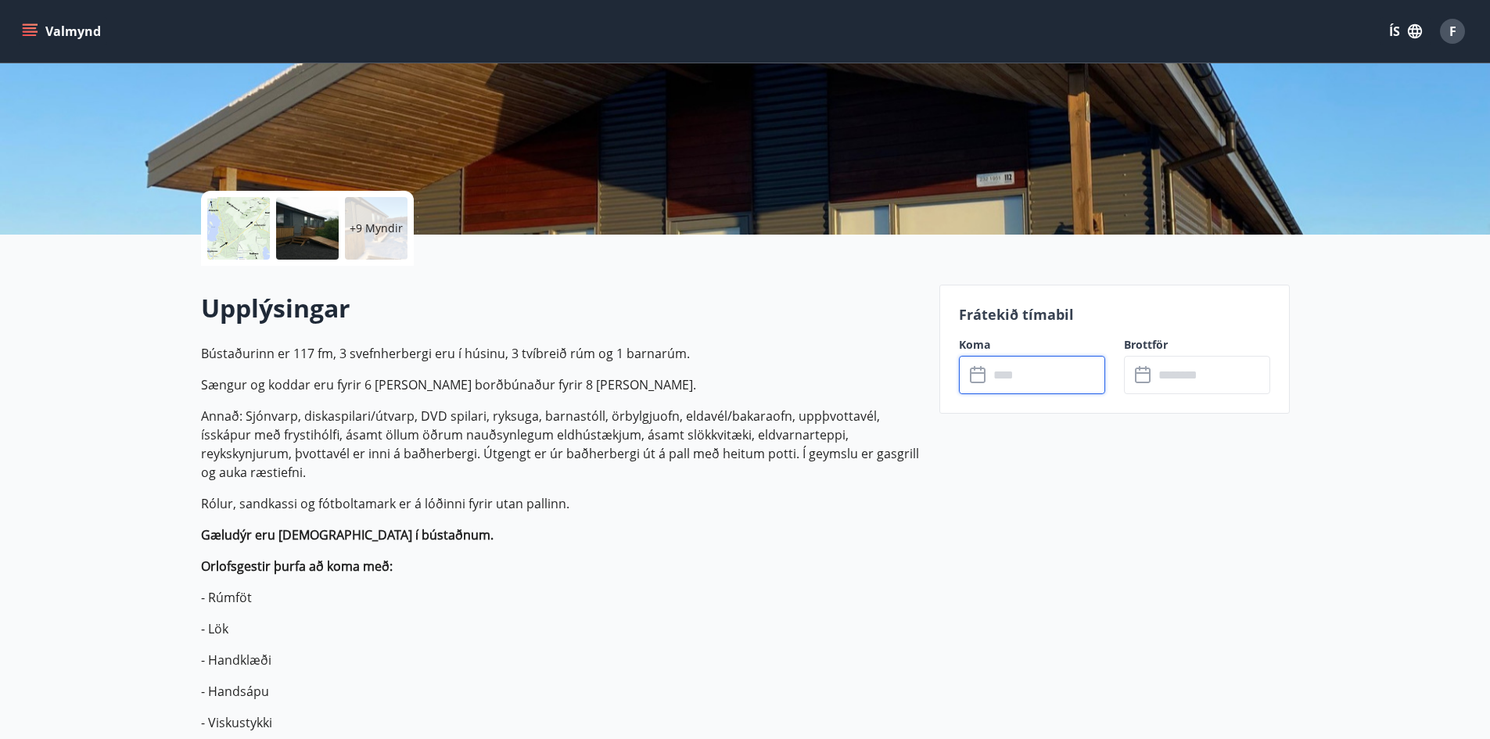
click at [35, 28] on icon "menu" at bounding box center [30, 28] width 14 height 2
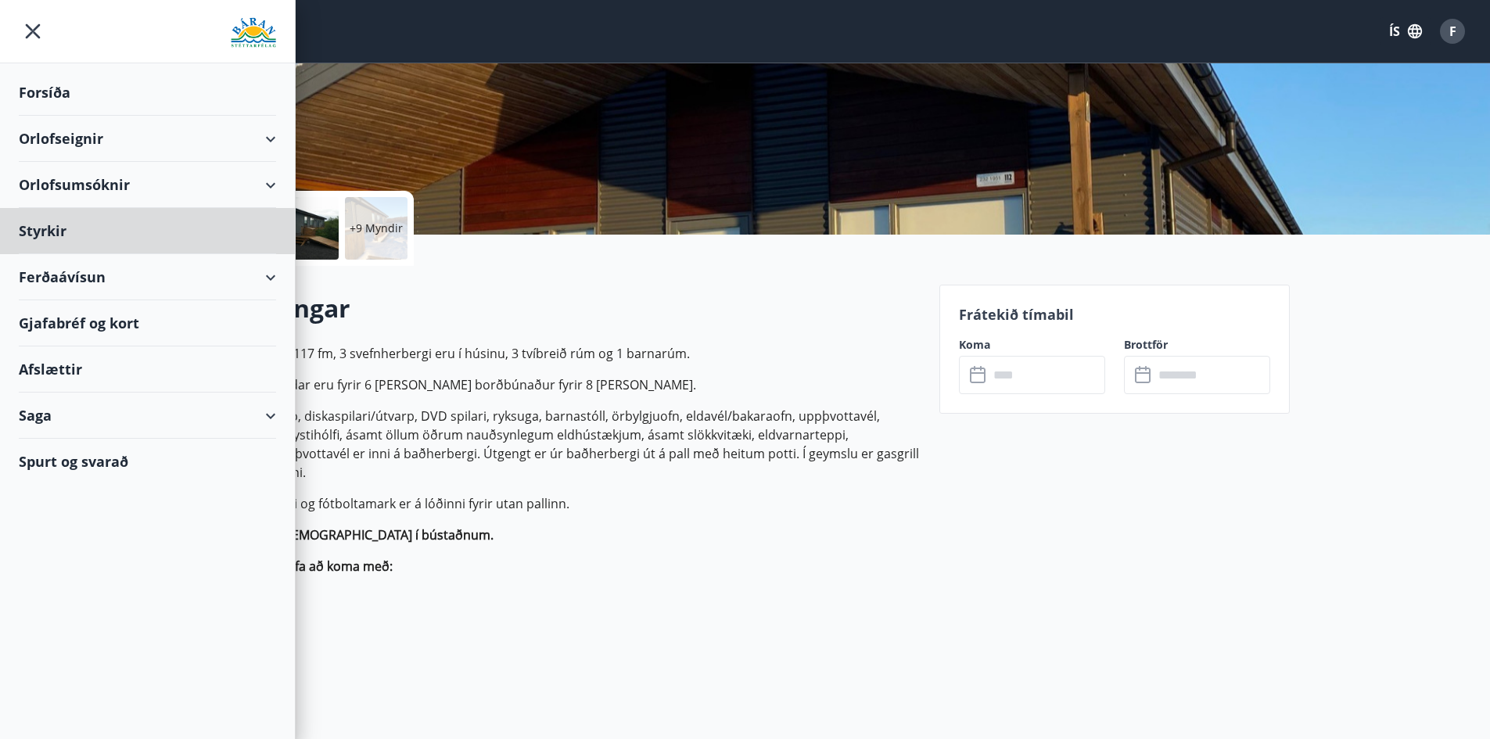
click at [64, 95] on div "Forsíða" at bounding box center [147, 93] width 257 height 46
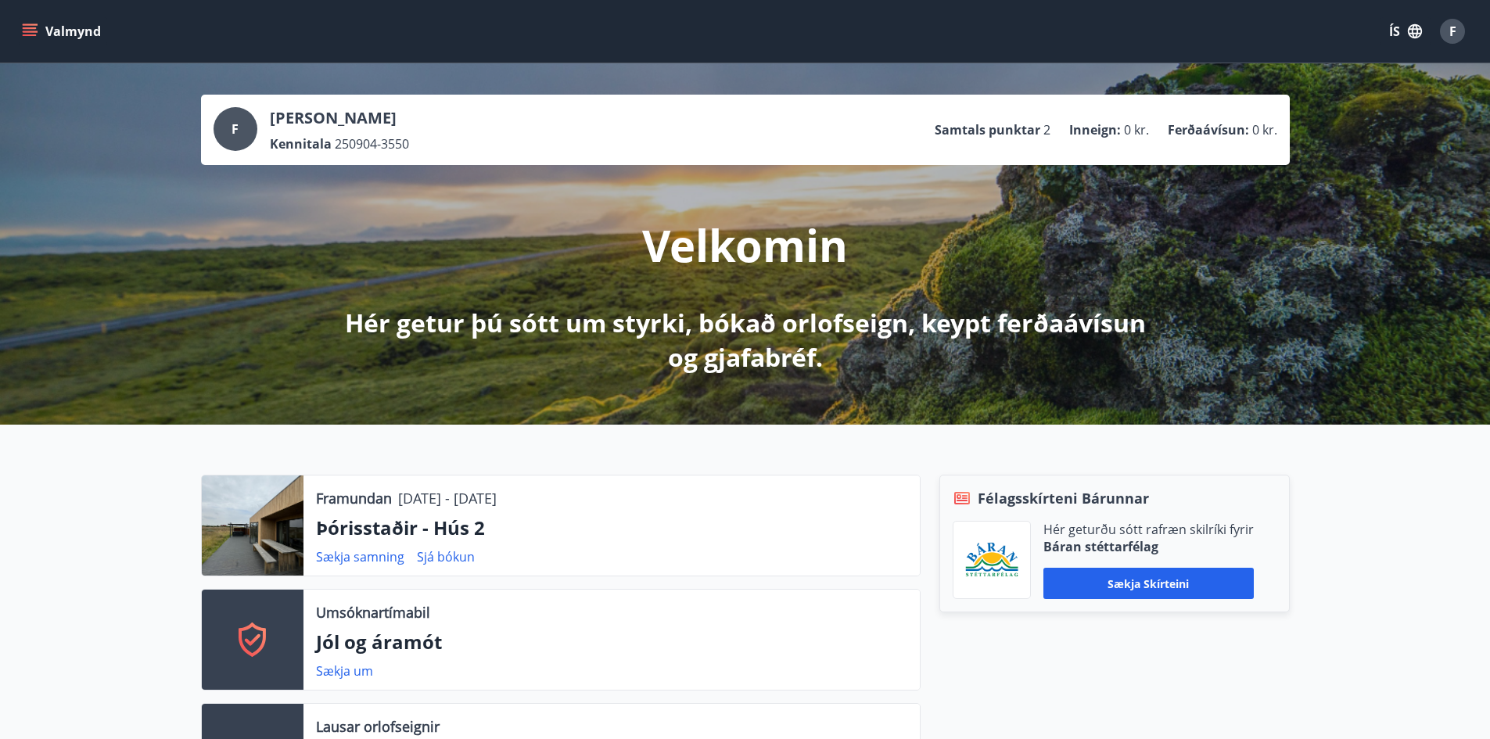
click at [234, 135] on span "F" at bounding box center [235, 128] width 7 height 17
click at [341, 141] on span "250904-3550" at bounding box center [372, 143] width 74 height 17
click at [1453, 31] on span "F" at bounding box center [1452, 31] width 7 height 17
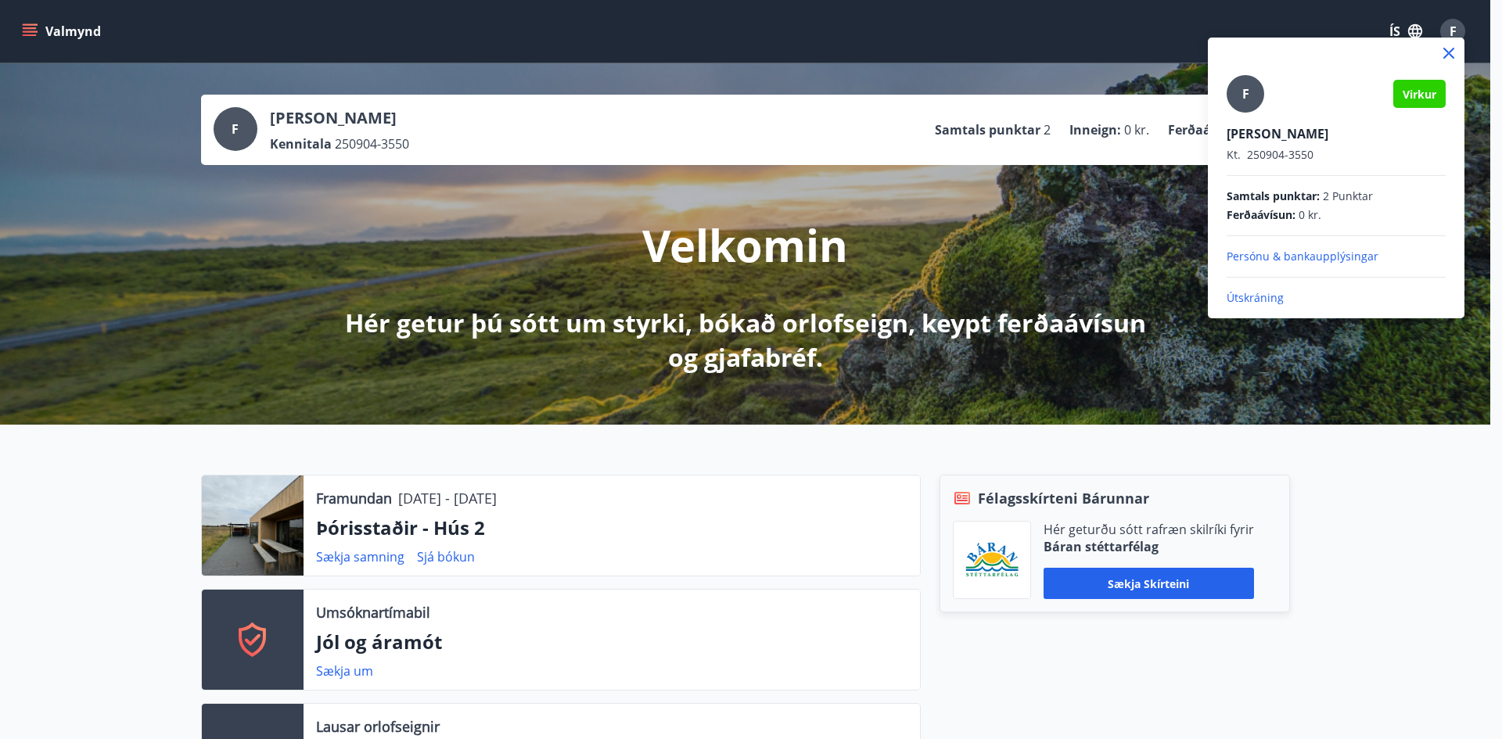
click at [1334, 302] on p "Útskráning" at bounding box center [1336, 298] width 219 height 16
click at [1249, 294] on p "Útskráning" at bounding box center [1336, 298] width 219 height 16
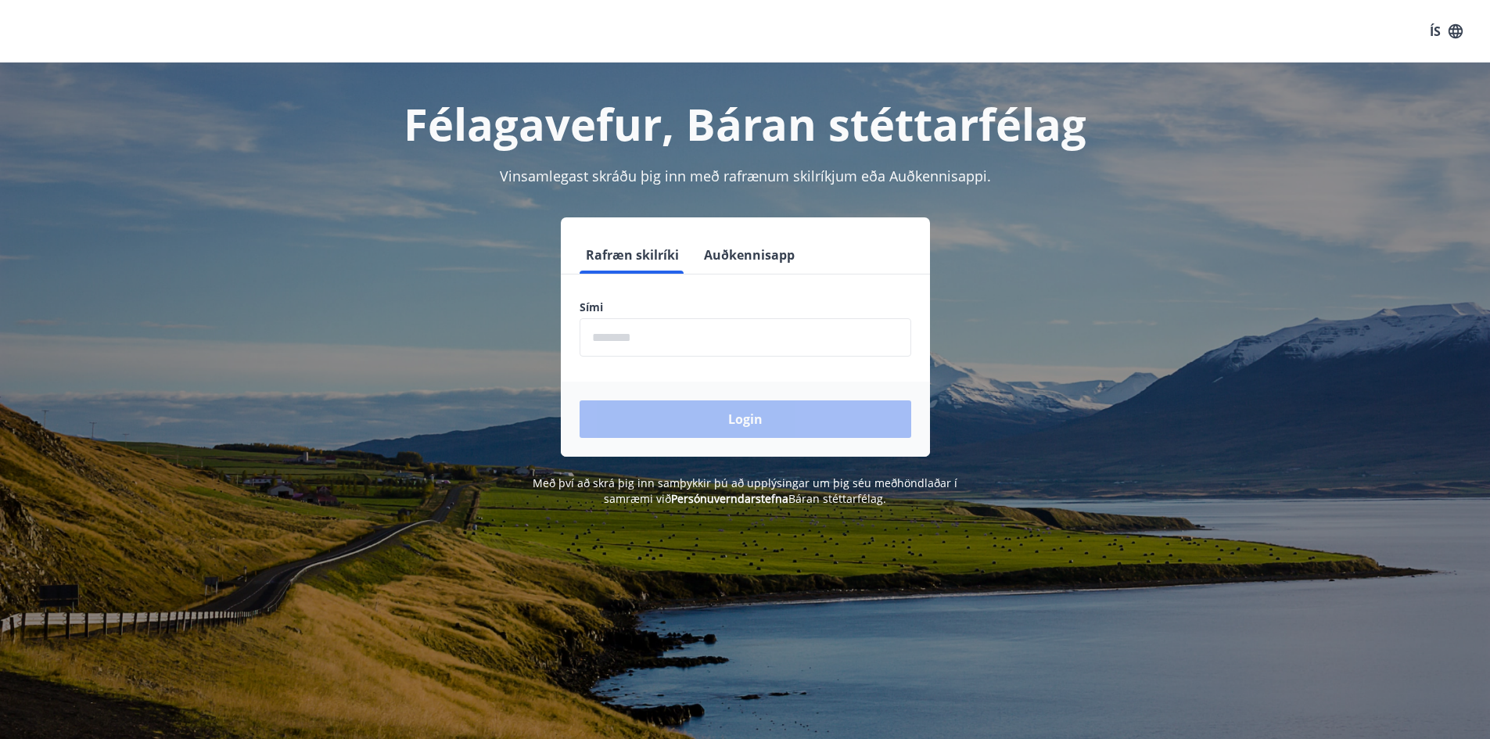
click at [690, 335] on input "phone" at bounding box center [746, 337] width 332 height 38
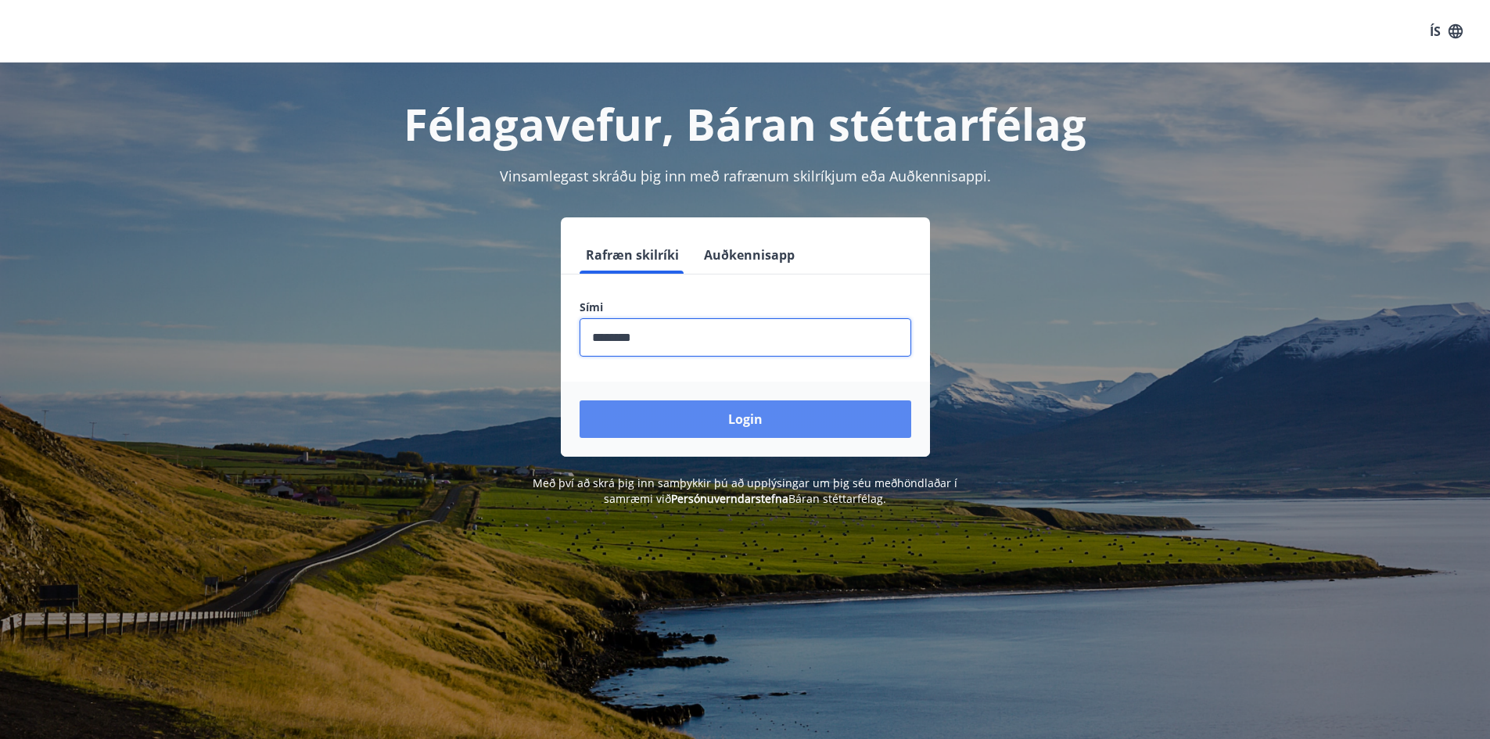
type input "********"
click at [736, 414] on button "Login" at bounding box center [746, 419] width 332 height 38
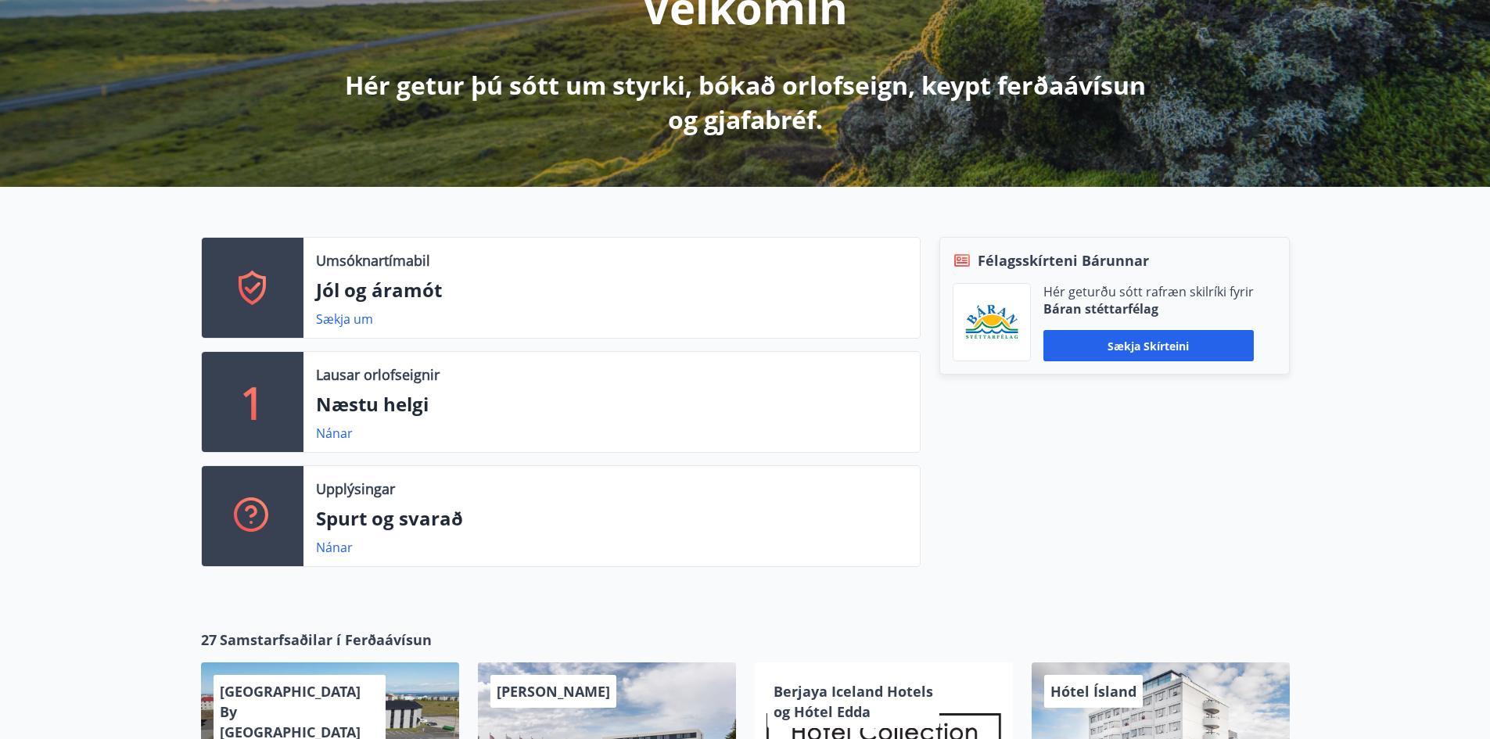
scroll to position [235, 0]
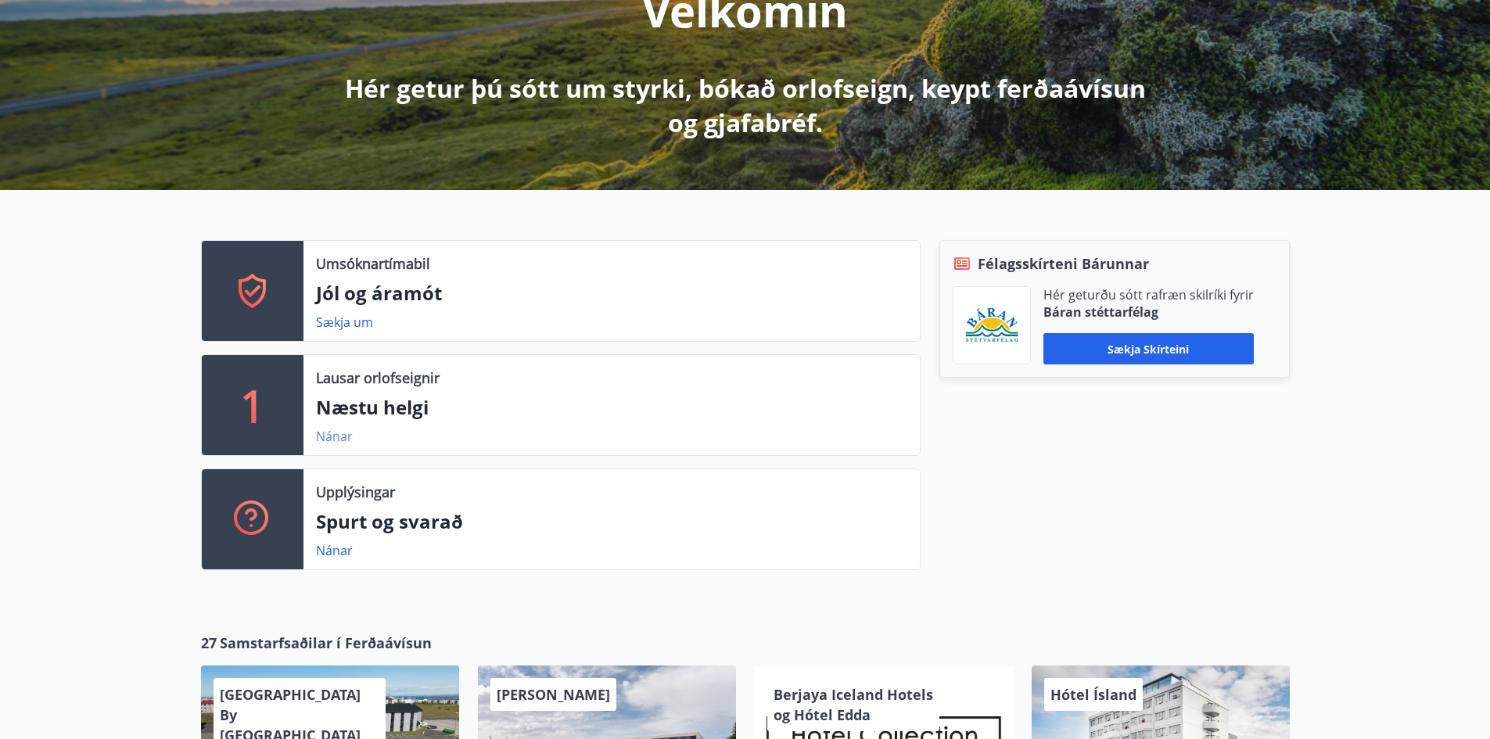
click at [338, 437] on link "Nánar" at bounding box center [334, 436] width 37 height 17
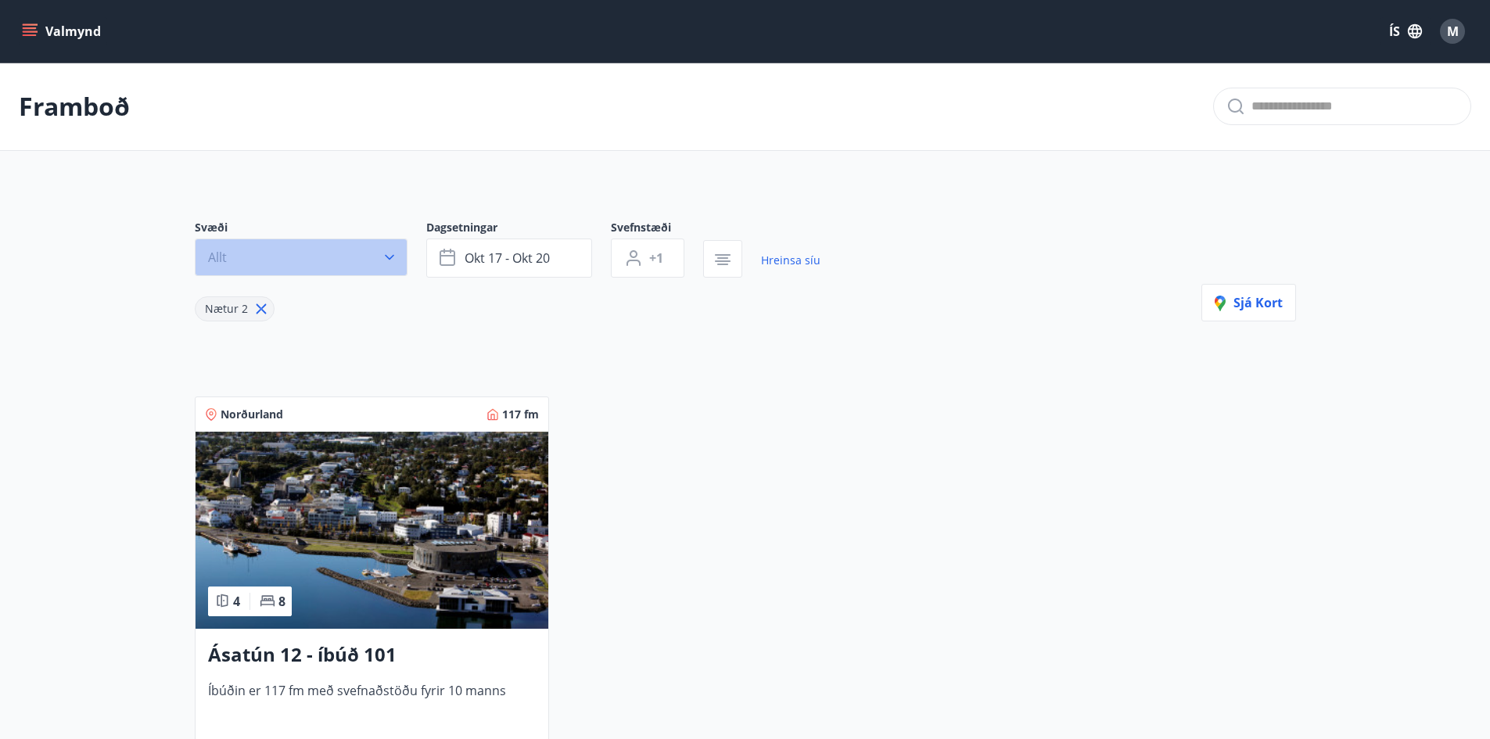
click at [395, 262] on icon "button" at bounding box center [390, 258] width 16 height 16
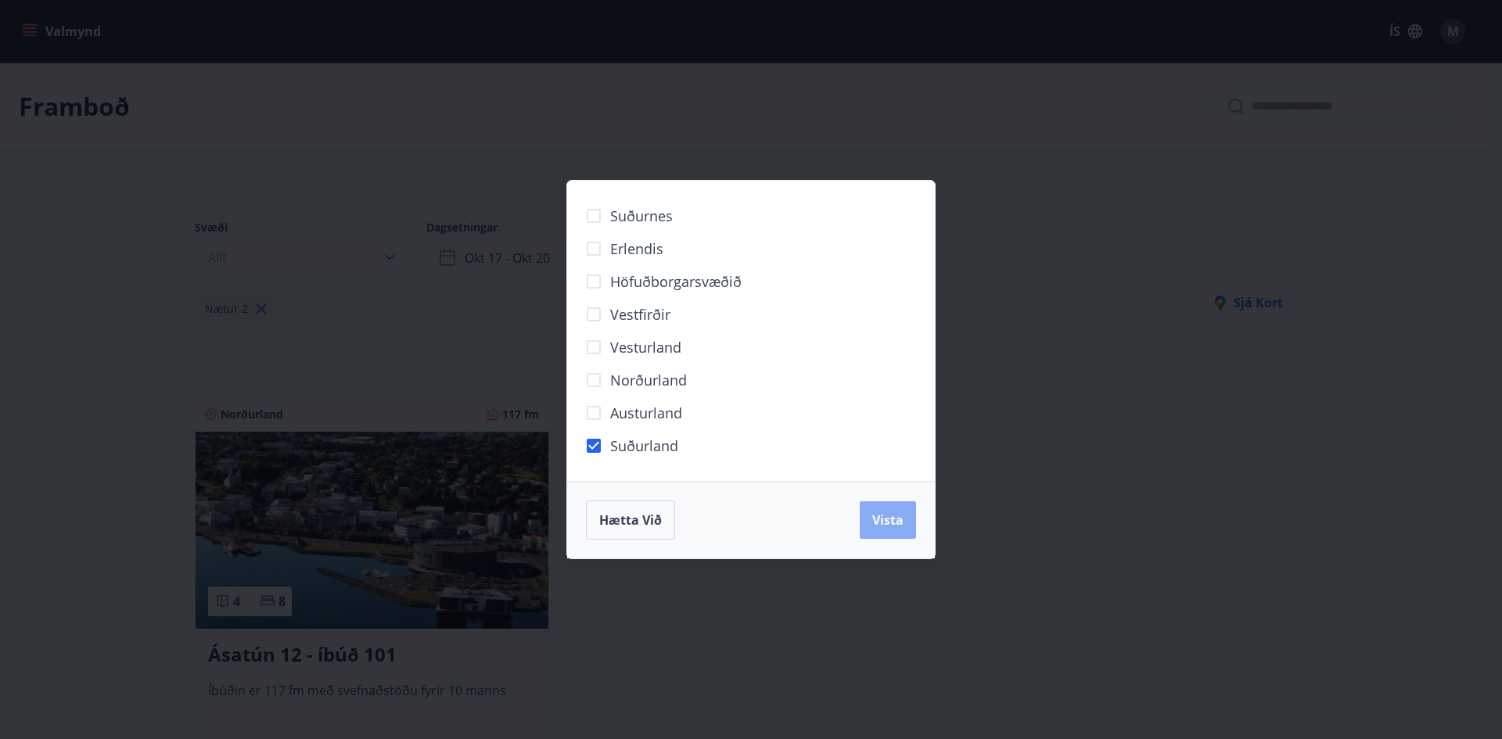
click at [903, 523] on button "Vista" at bounding box center [888, 520] width 56 height 38
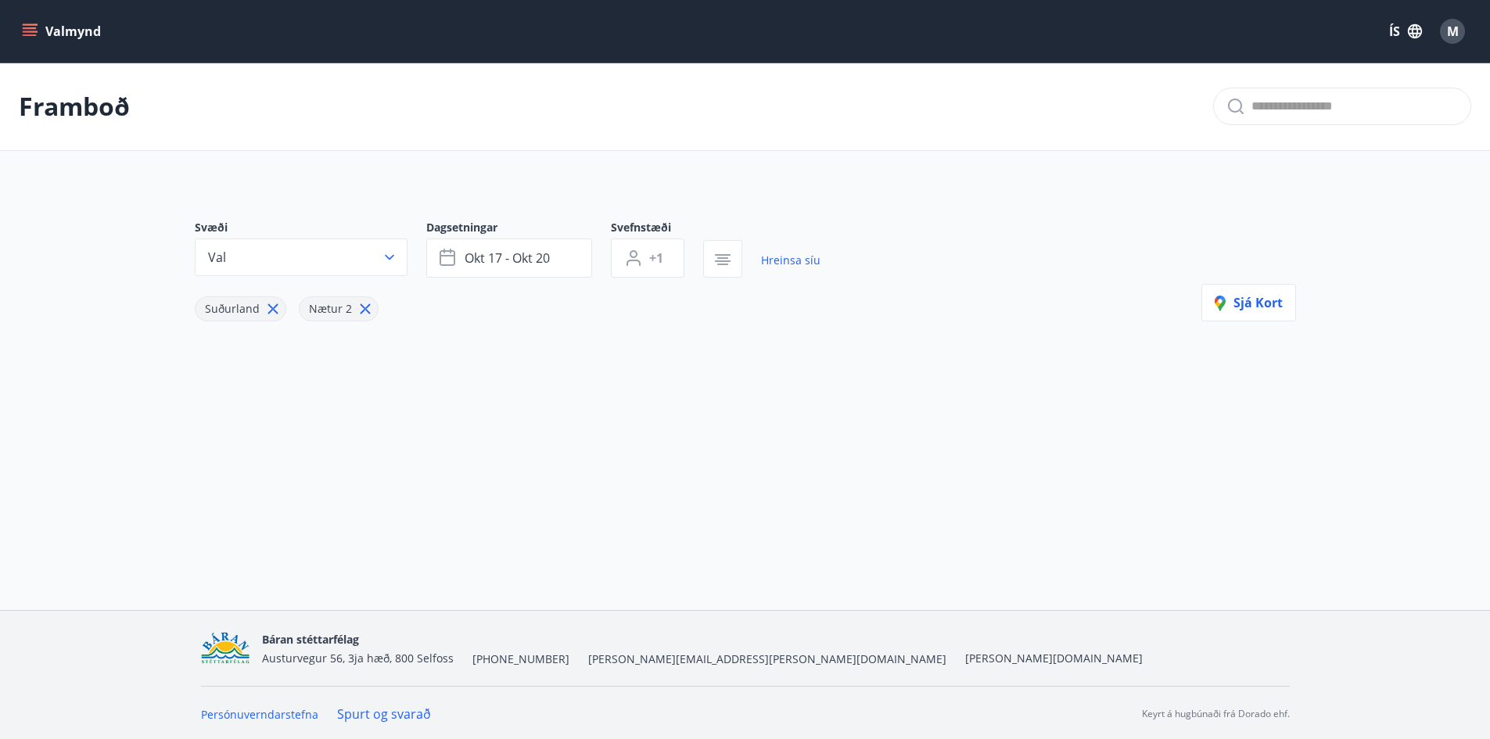
click at [360, 307] on icon at bounding box center [365, 309] width 10 height 10
type input "*"
click at [569, 259] on button "okt 17 - okt 20" at bounding box center [509, 258] width 166 height 39
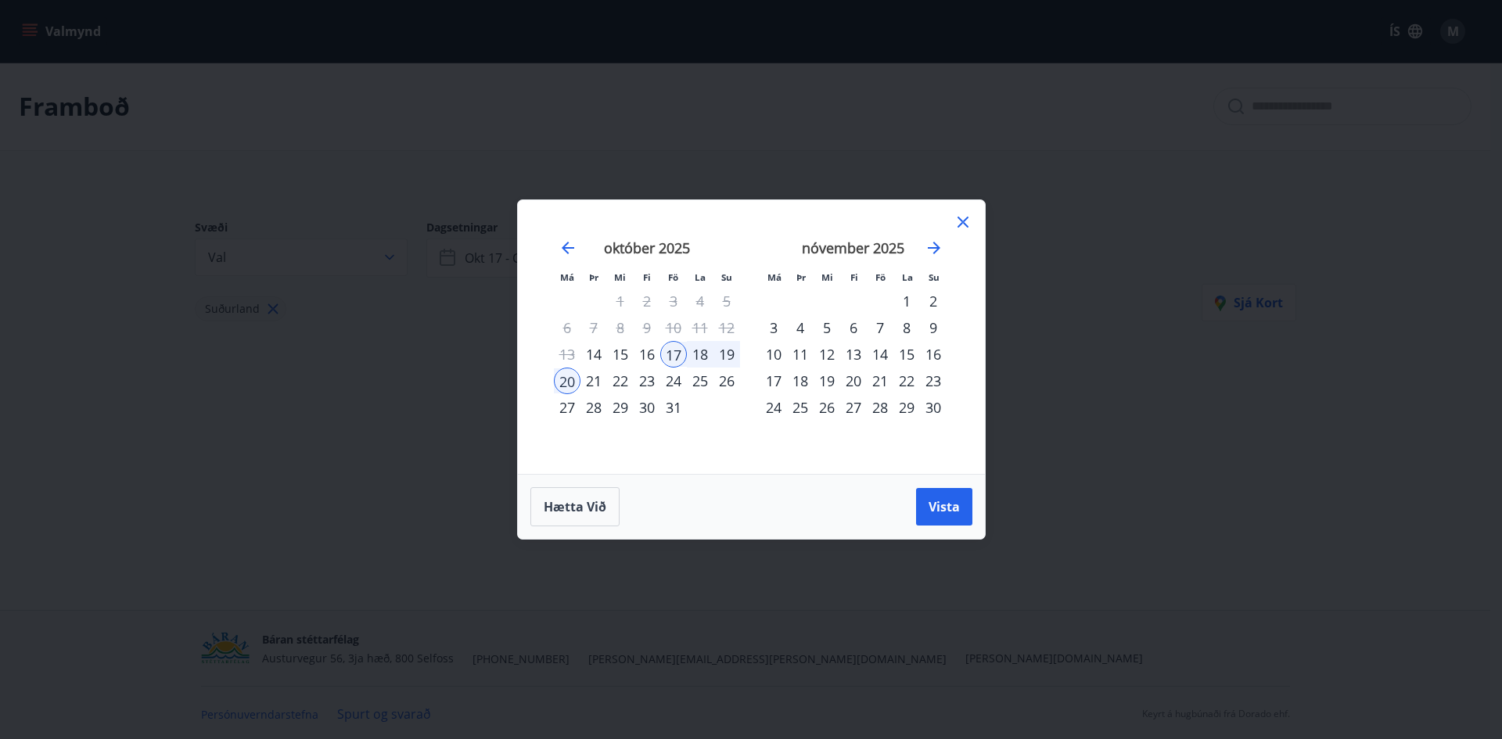
click at [566, 409] on div "27" at bounding box center [567, 407] width 27 height 27
click at [677, 411] on div "31" at bounding box center [673, 407] width 27 height 27
click at [950, 509] on span "Vista" at bounding box center [943, 506] width 31 height 17
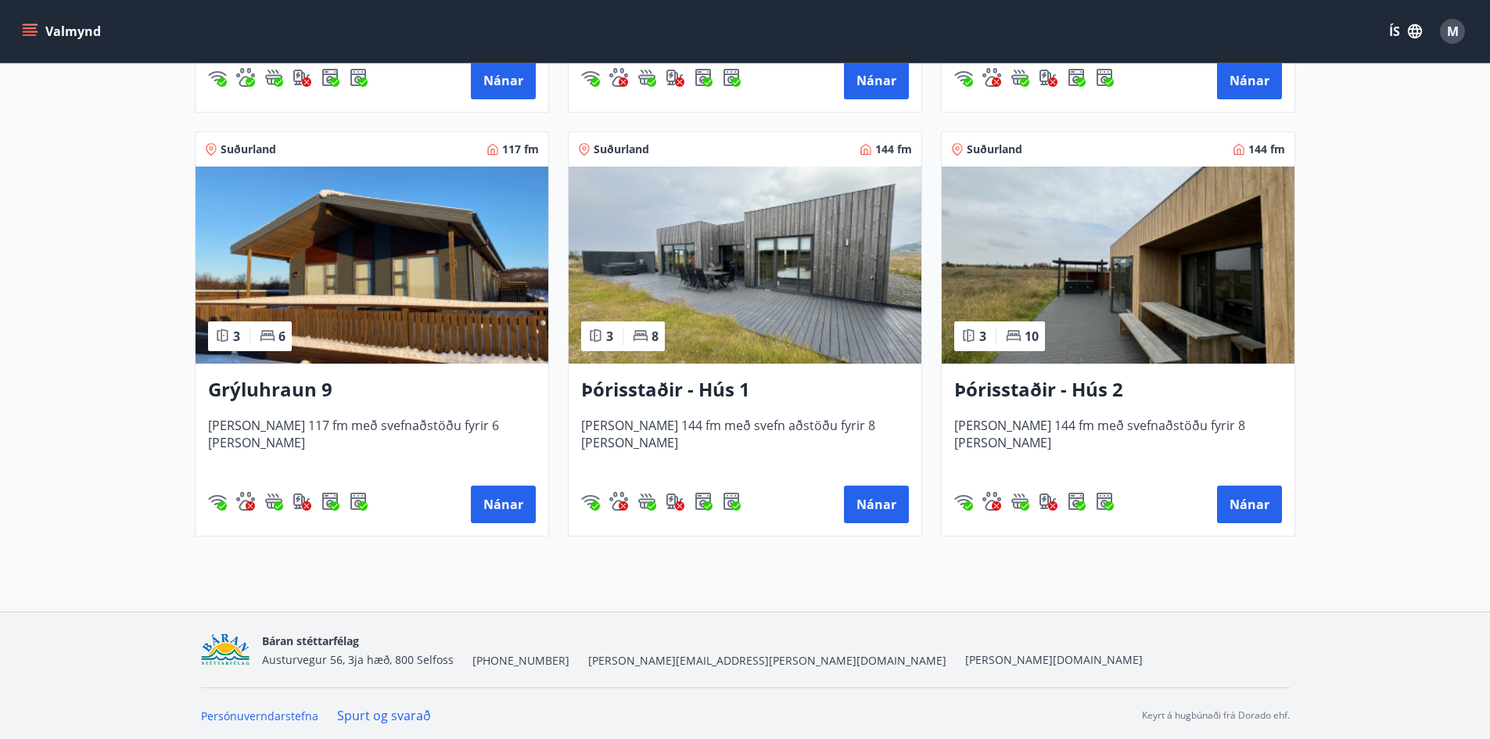
scroll to position [693, 0]
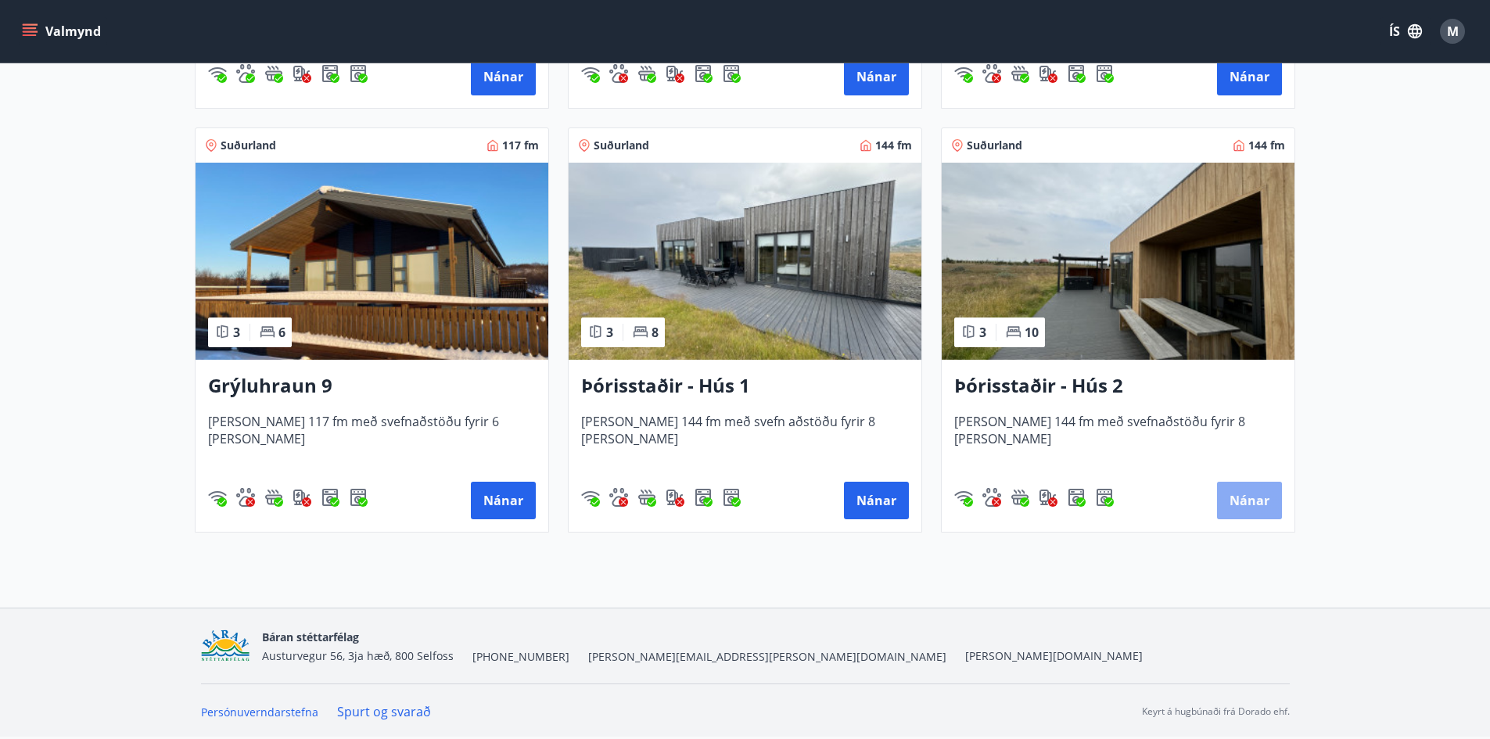
click at [1245, 508] on button "Nánar" at bounding box center [1249, 501] width 65 height 38
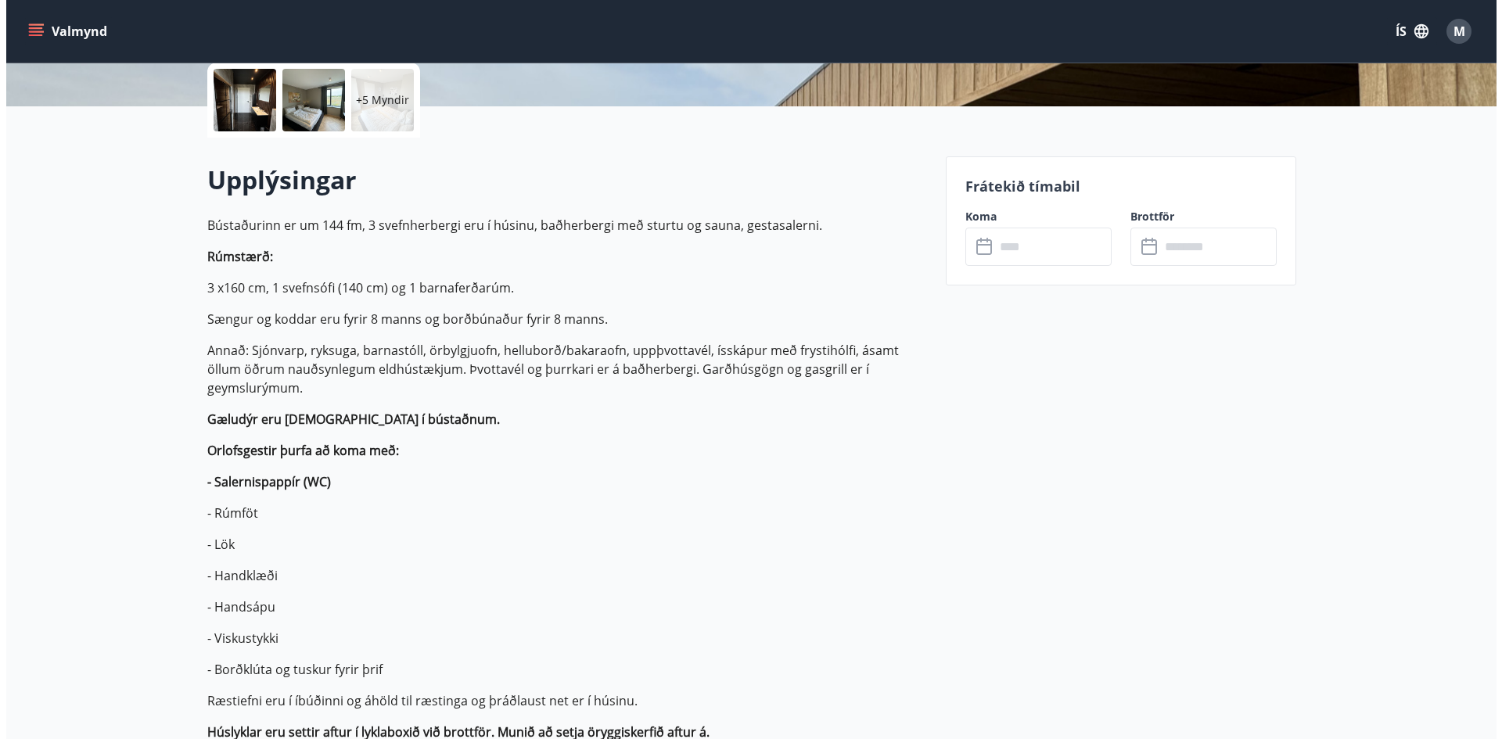
scroll to position [313, 0]
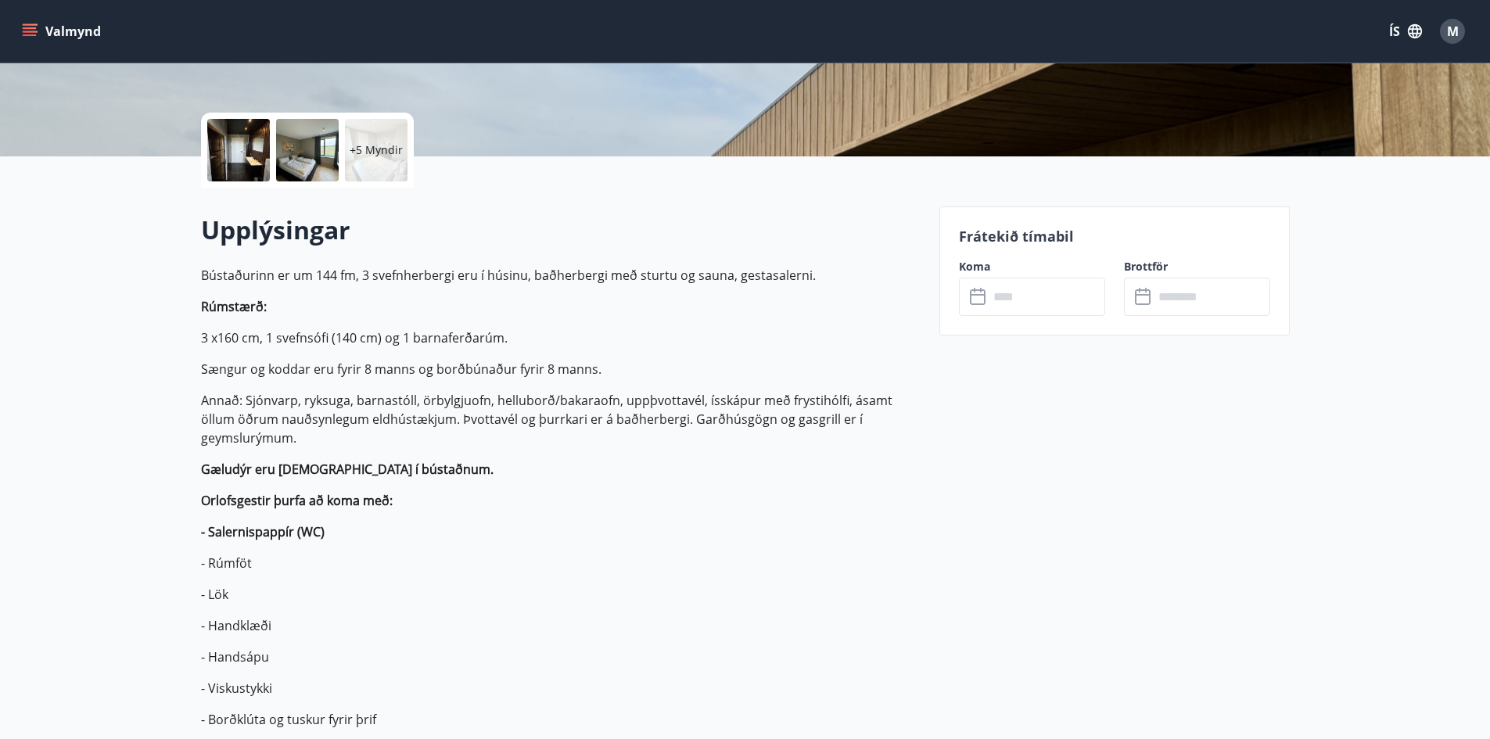
click at [258, 171] on div at bounding box center [238, 150] width 63 height 63
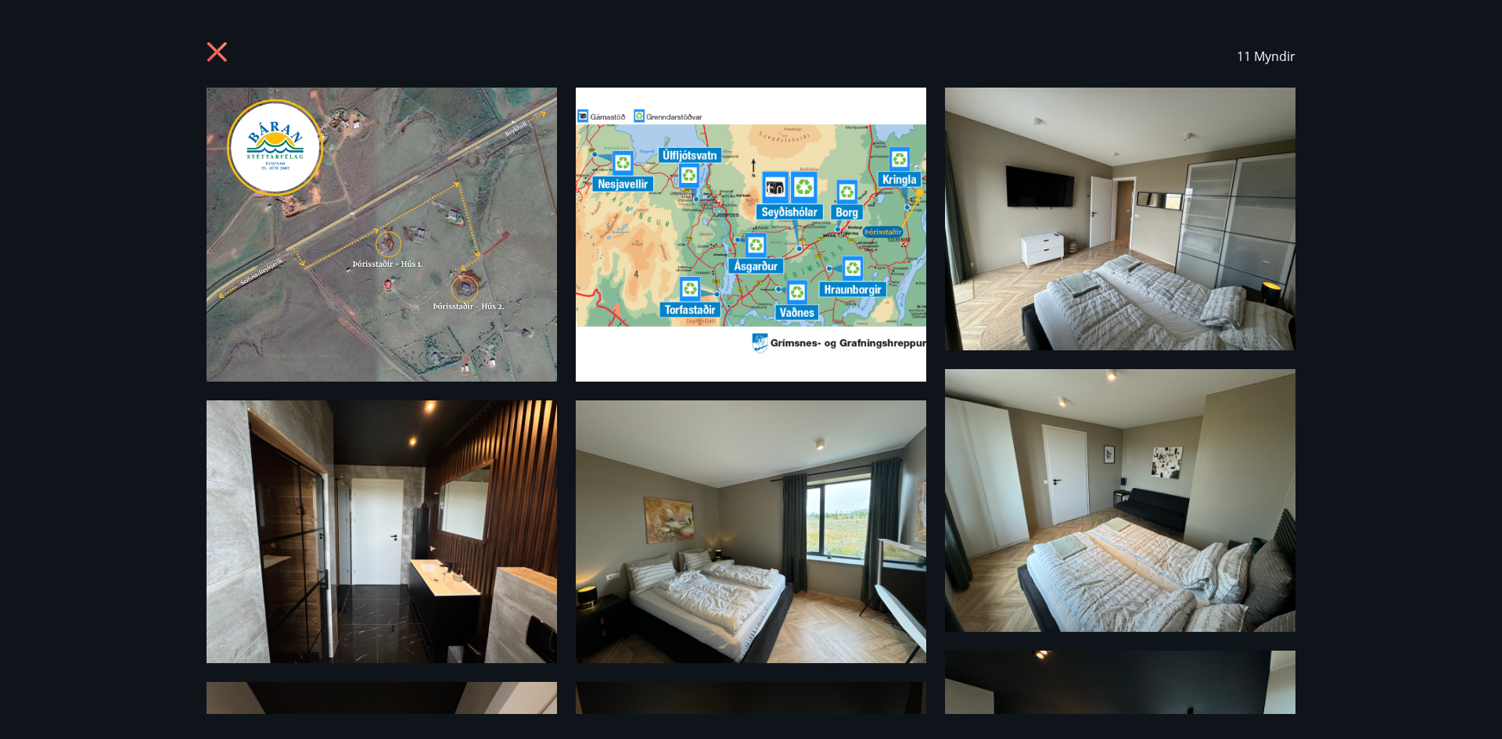
click at [1122, 243] on img at bounding box center [1120, 219] width 350 height 263
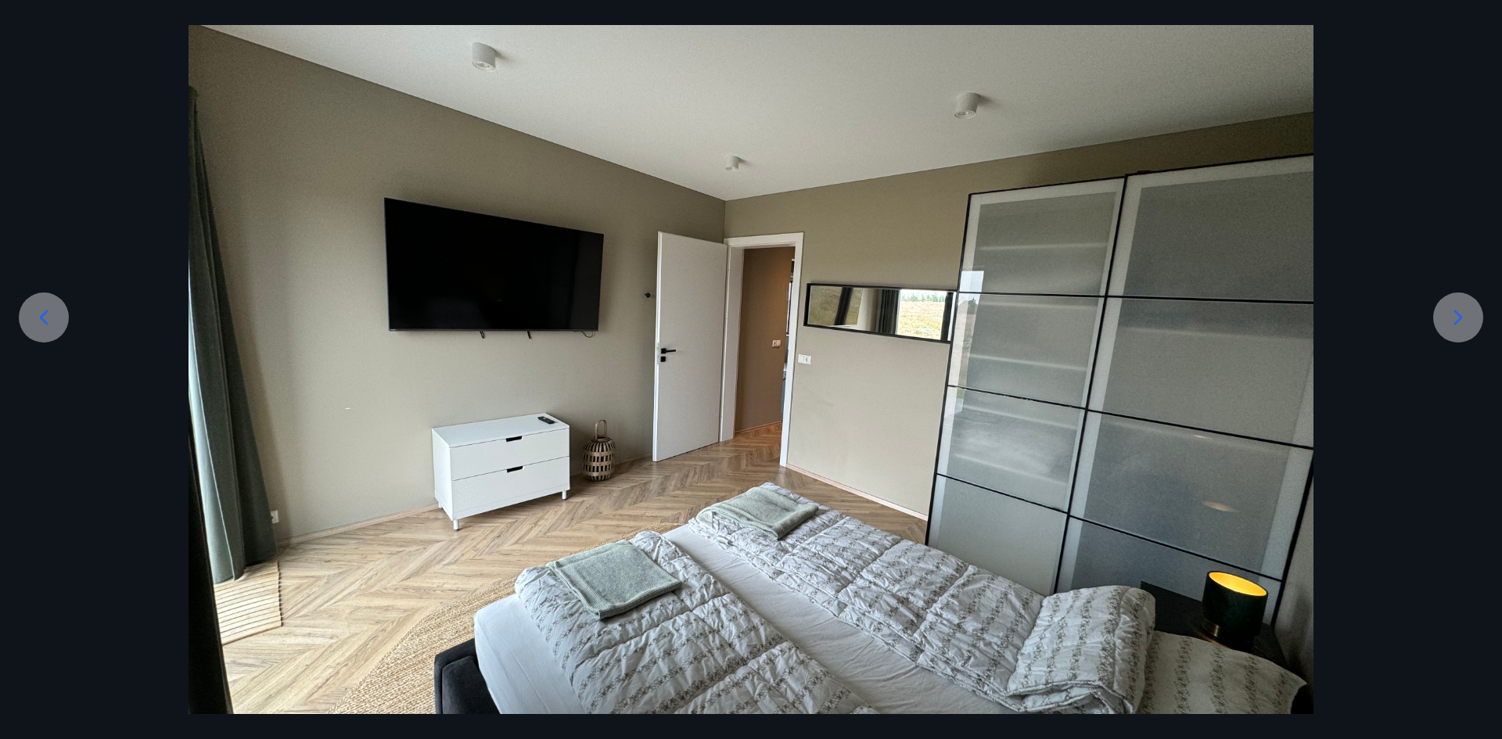
scroll to position [156, 0]
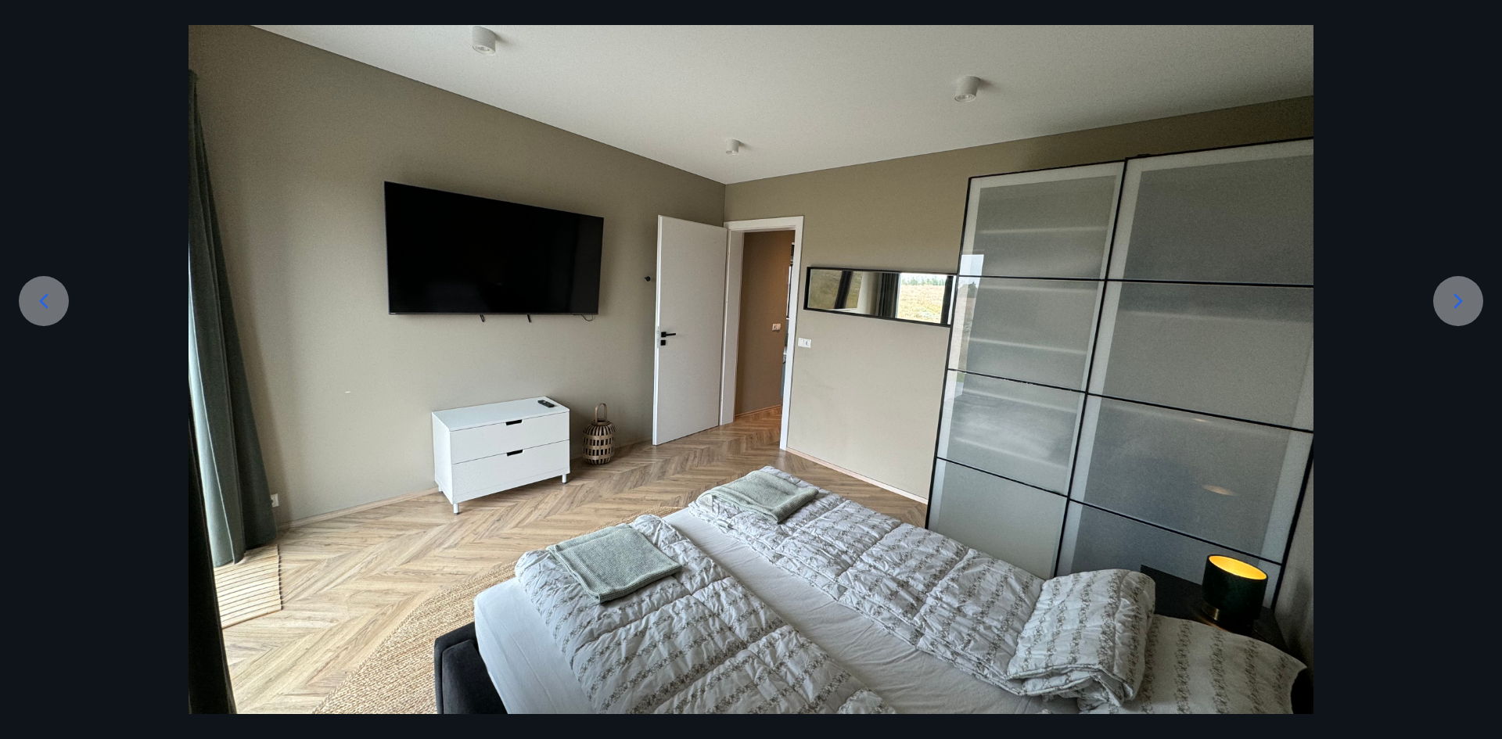
click at [1464, 306] on icon at bounding box center [1458, 301] width 25 height 25
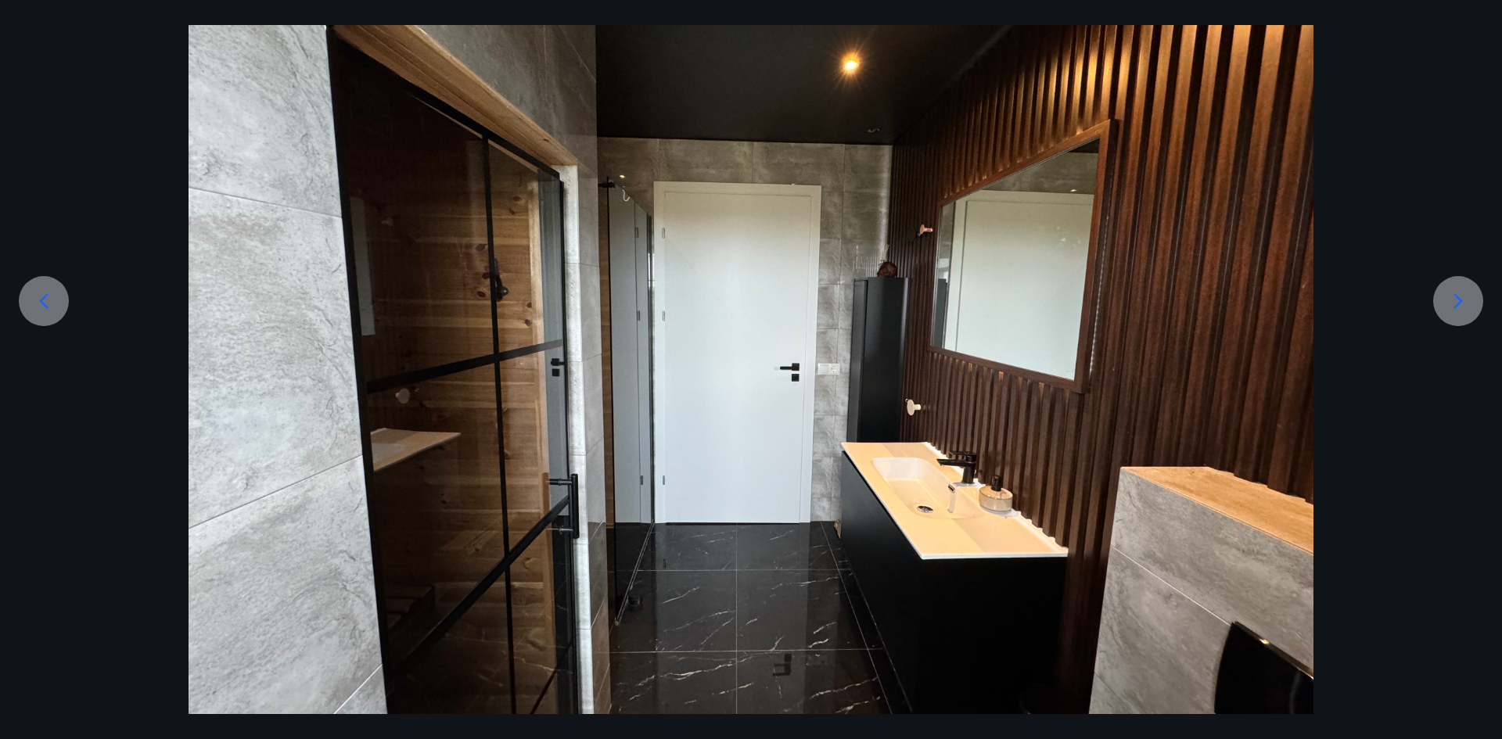
click at [1464, 306] on icon at bounding box center [1458, 301] width 25 height 25
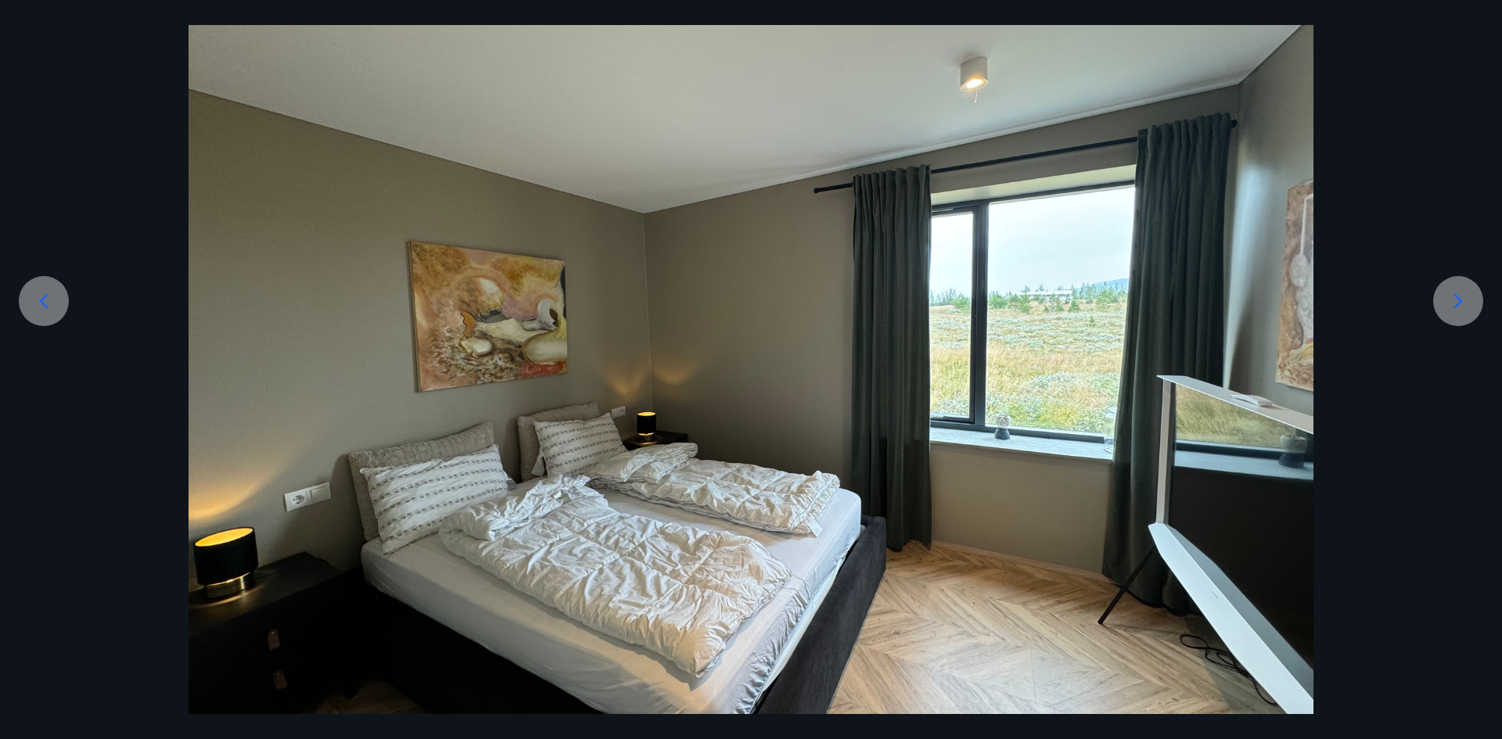
click at [1464, 306] on icon at bounding box center [1458, 301] width 25 height 25
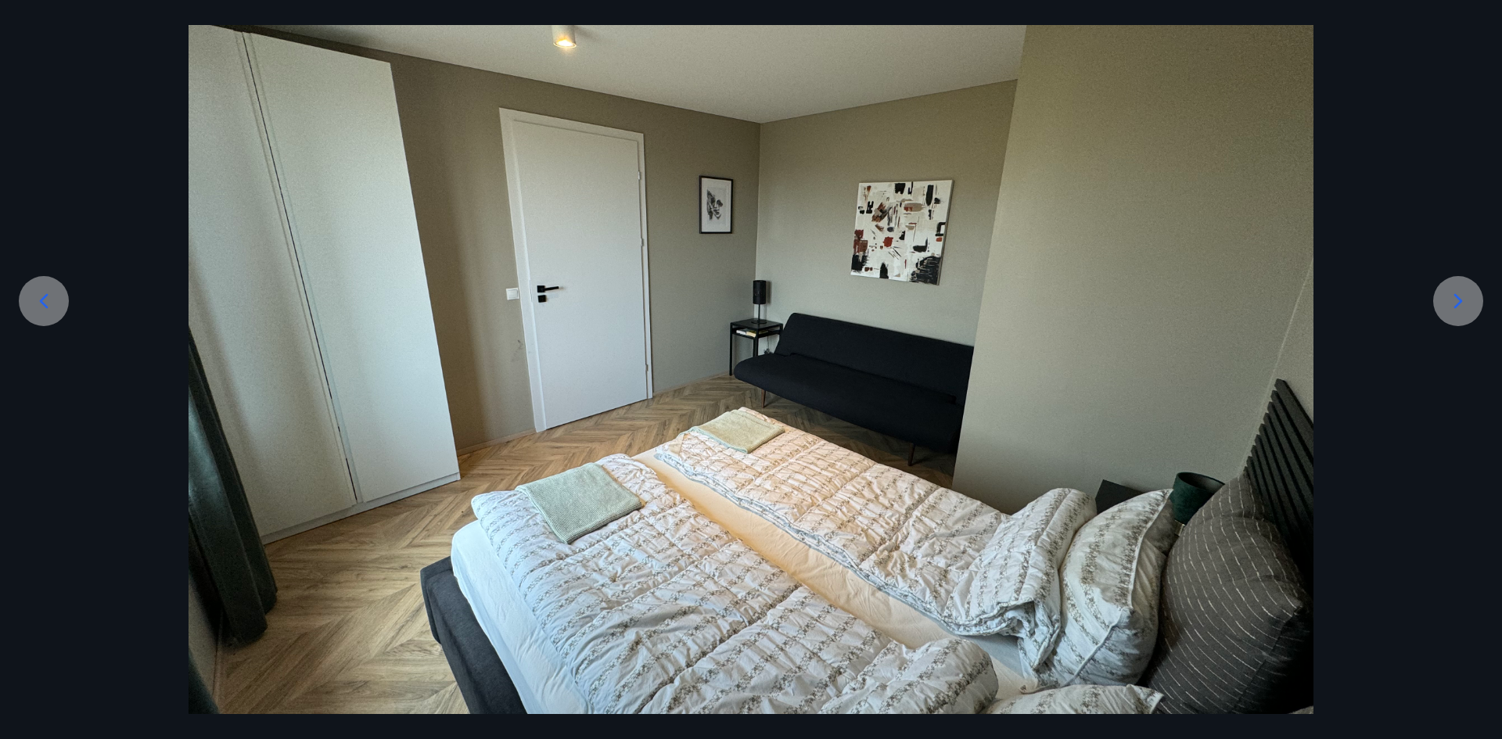
click at [1464, 306] on icon at bounding box center [1458, 301] width 25 height 25
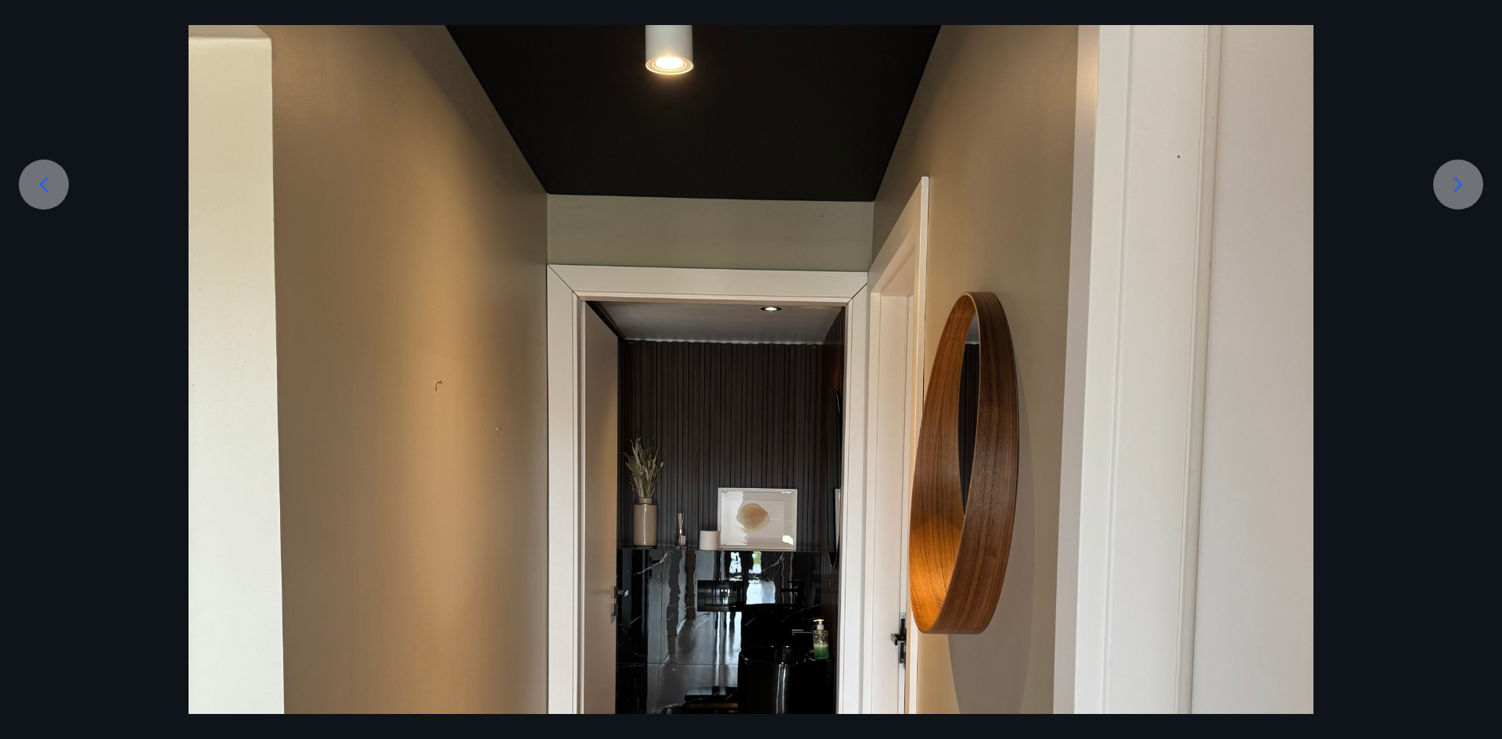
scroll to position [313, 0]
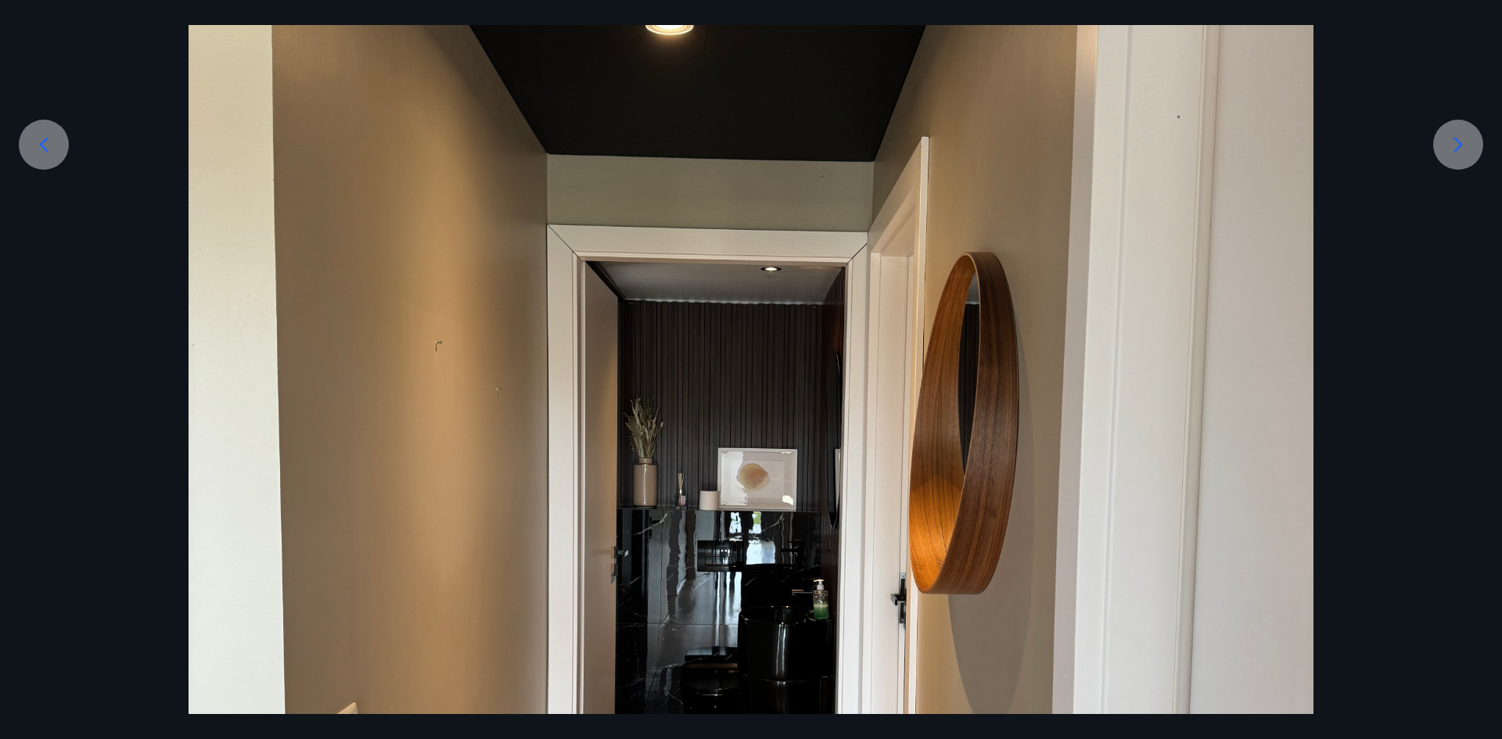
click at [1472, 153] on div at bounding box center [1458, 145] width 50 height 50
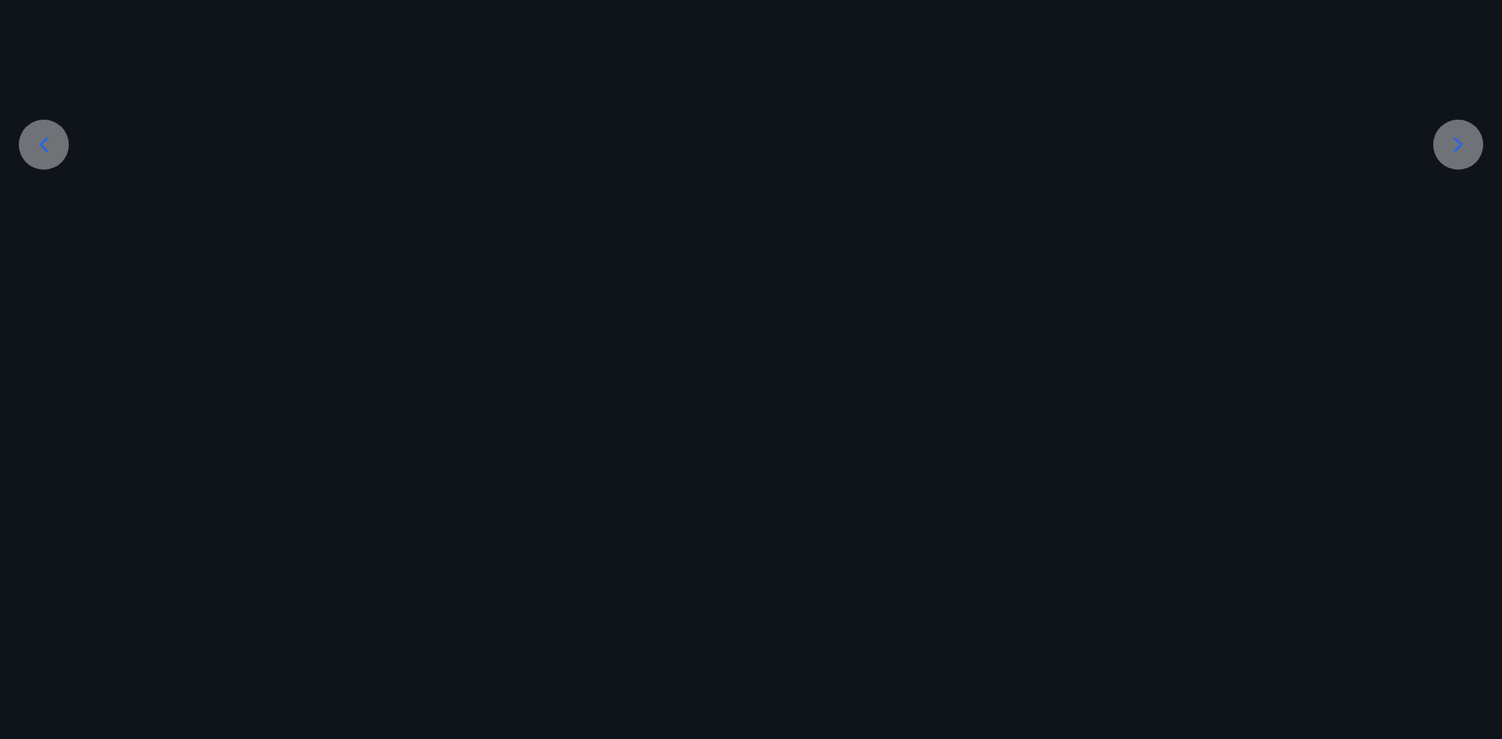
scroll to position [217, 0]
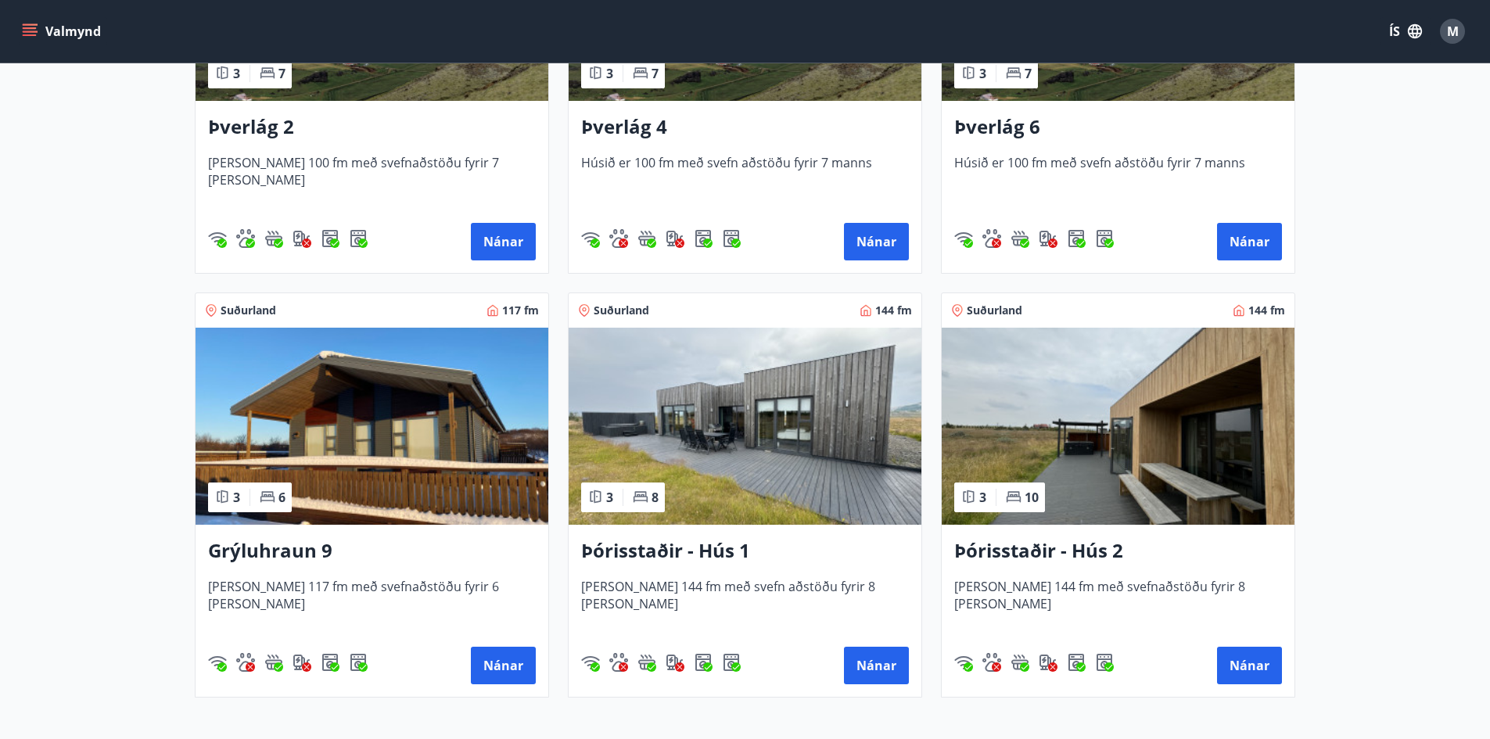
scroll to position [548, 0]
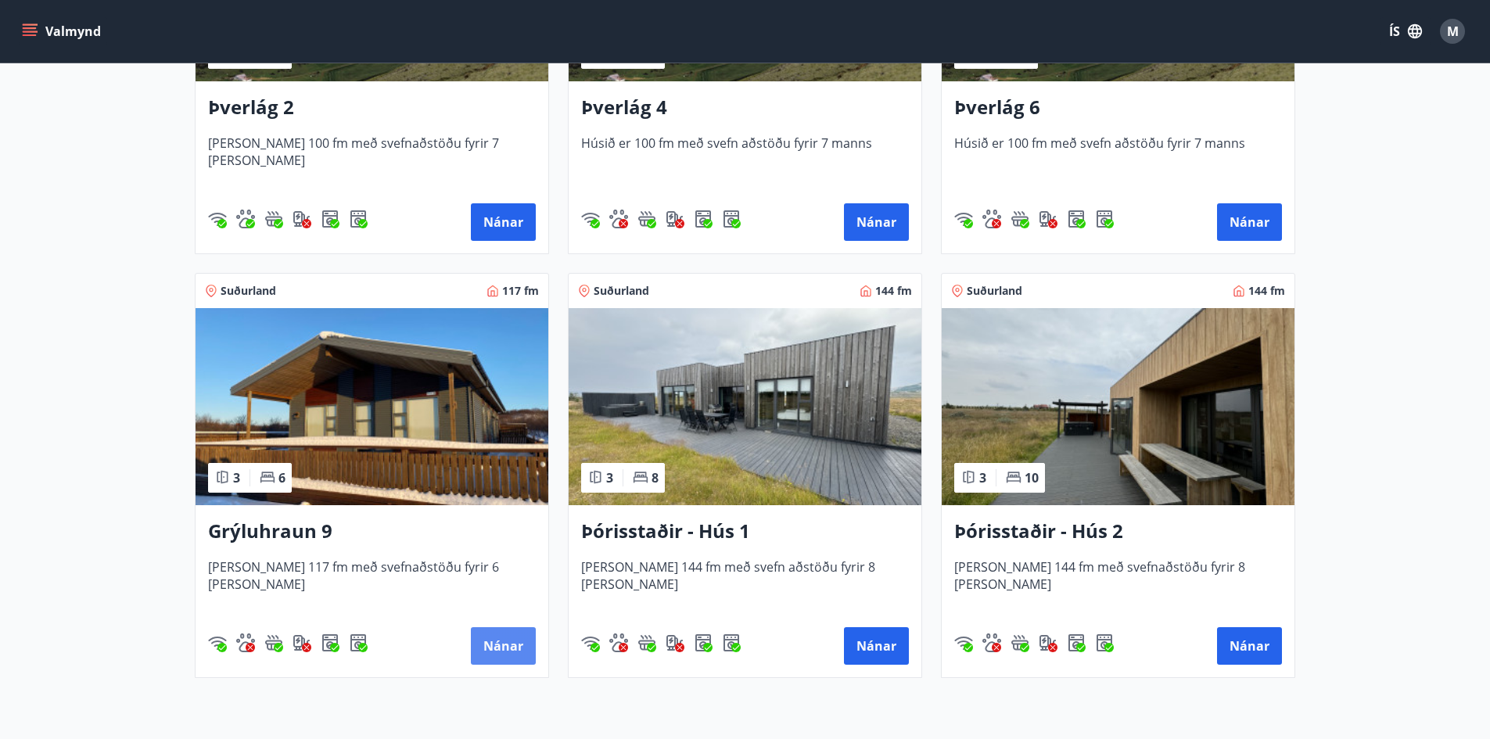
click at [507, 639] on button "Nánar" at bounding box center [503, 646] width 65 height 38
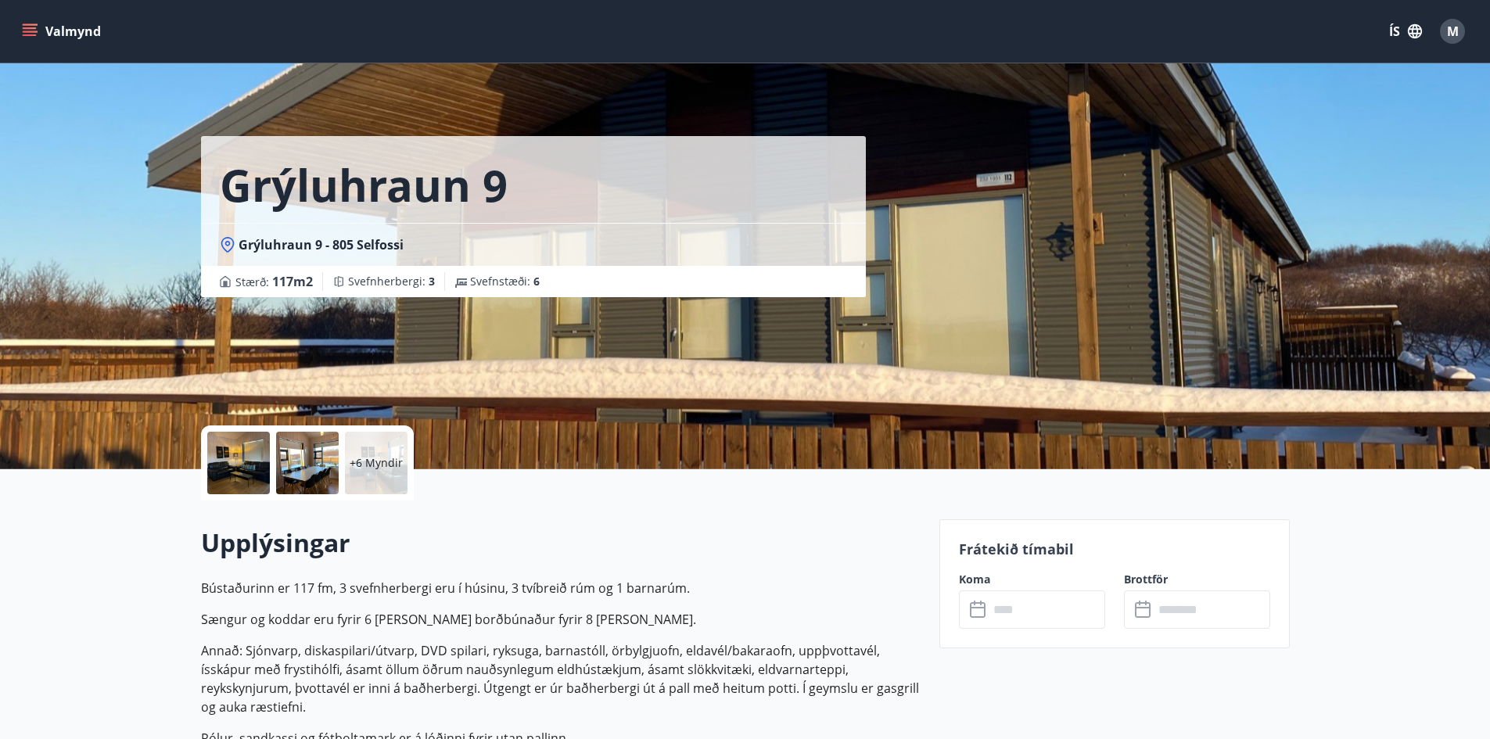
click at [1034, 608] on input "text" at bounding box center [1047, 610] width 117 height 38
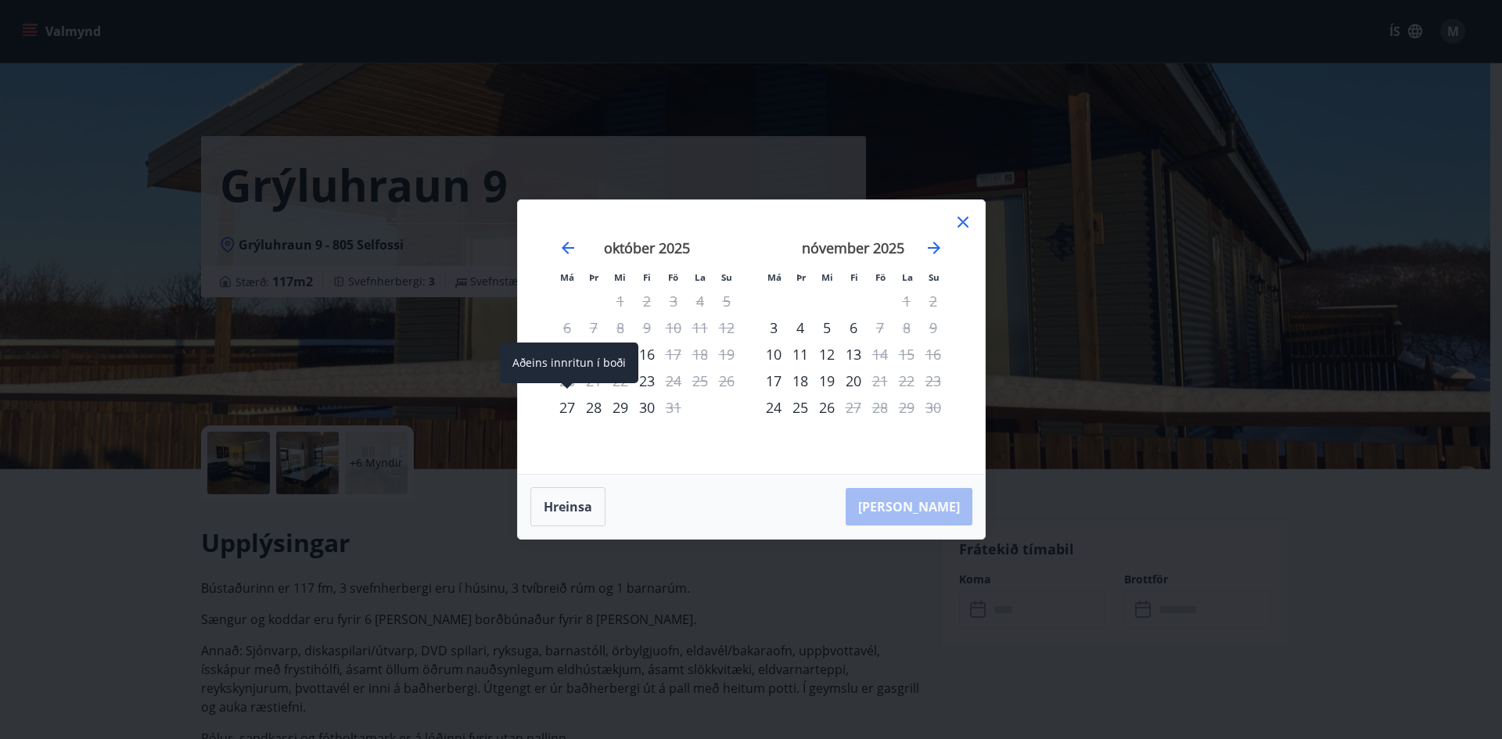
click at [560, 408] on div "27" at bounding box center [567, 407] width 27 height 27
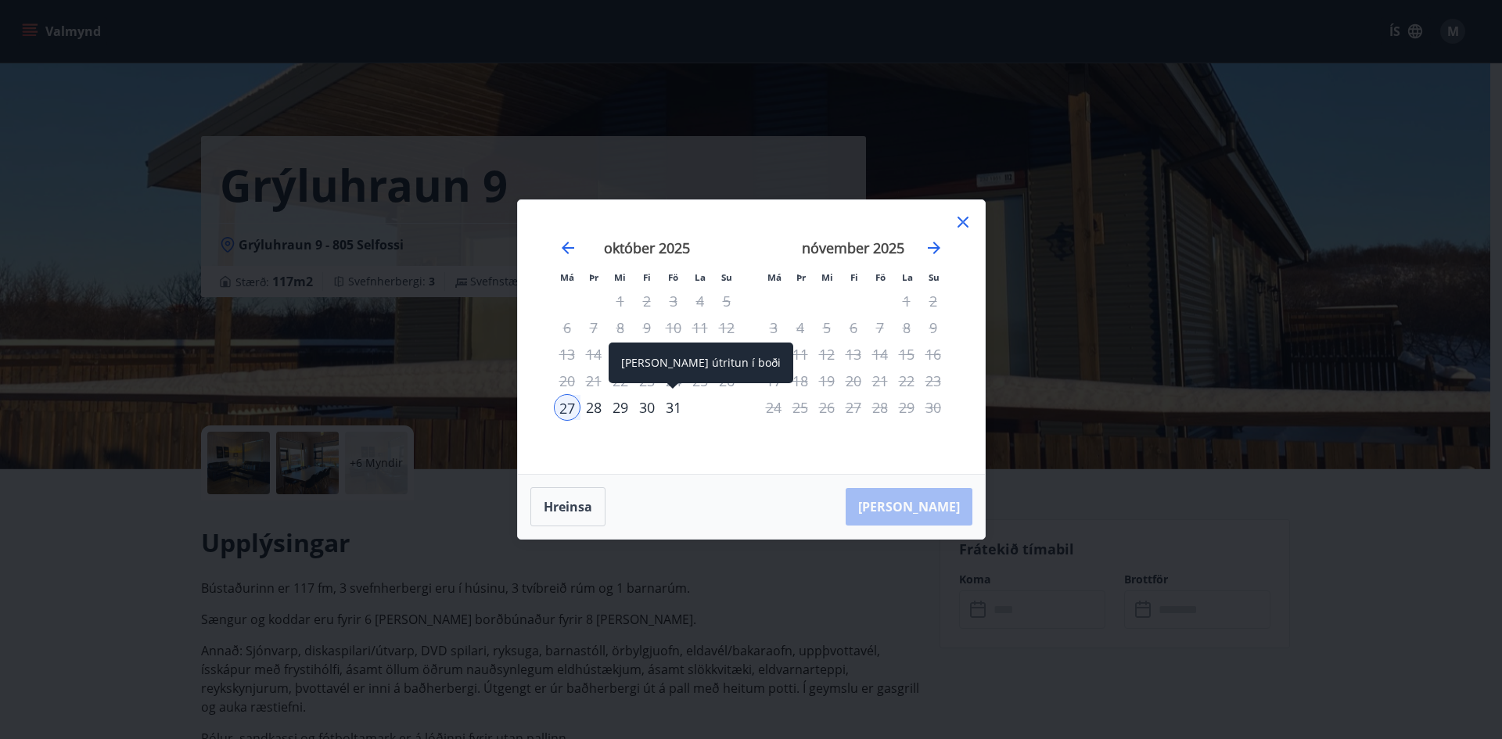
click at [673, 405] on div "31" at bounding box center [673, 407] width 27 height 27
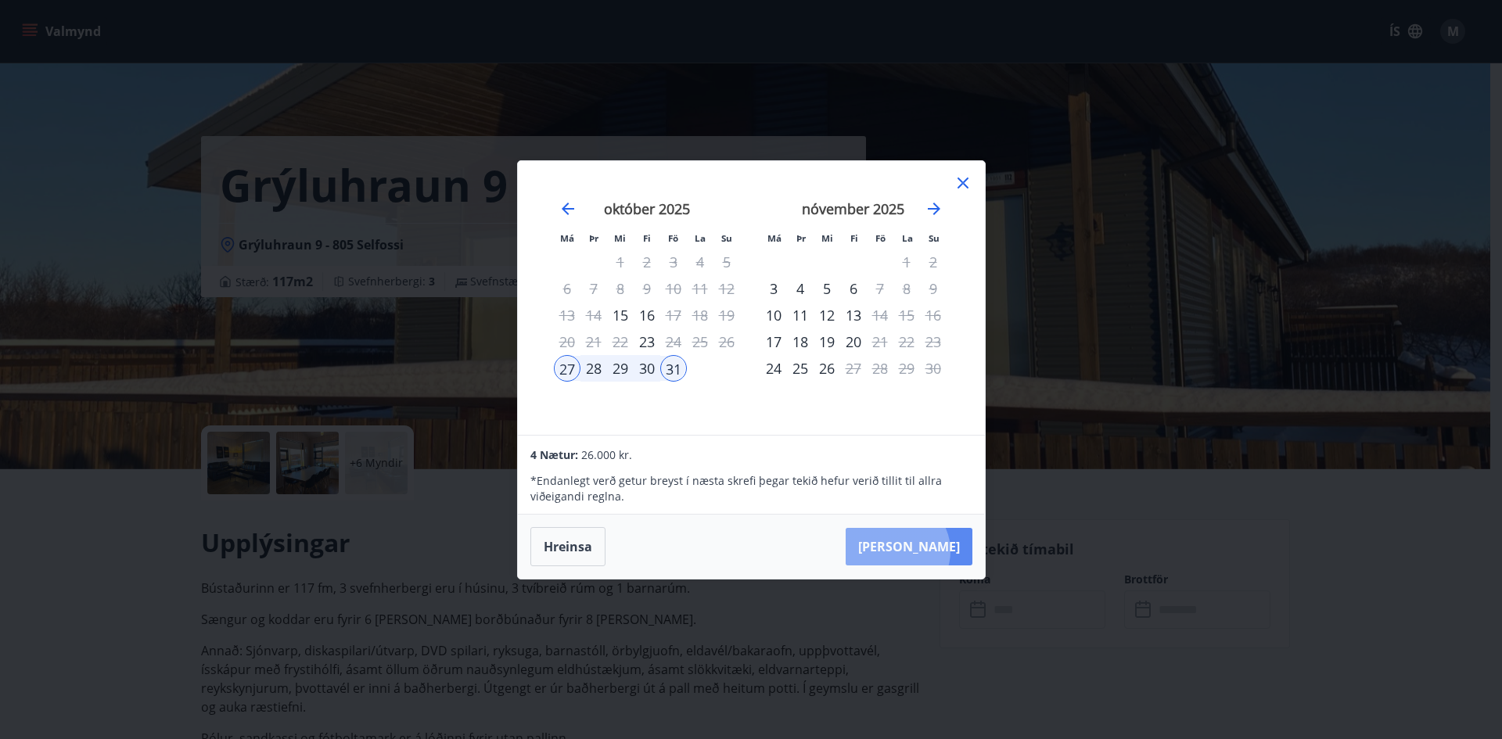
click at [944, 551] on button "[PERSON_NAME]" at bounding box center [909, 547] width 127 height 38
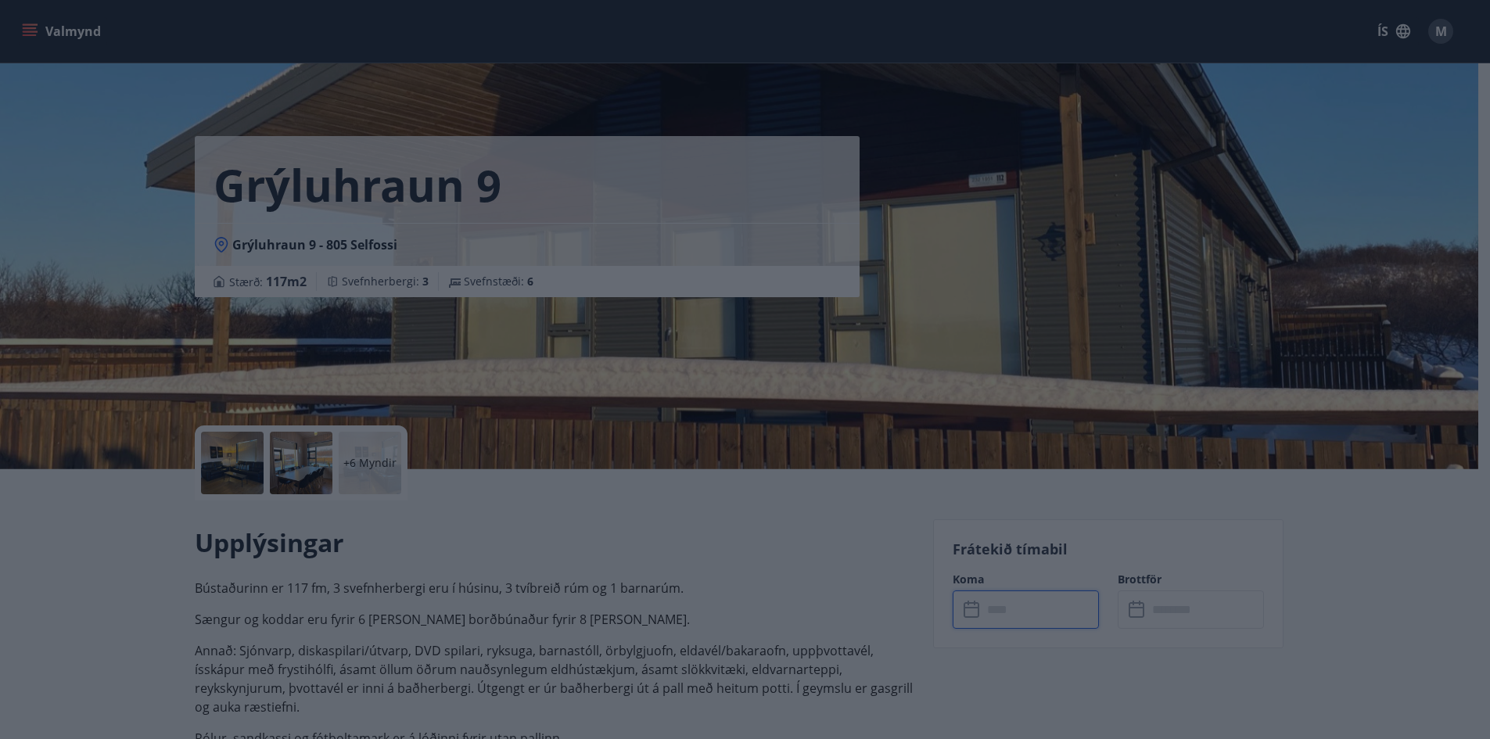
type input "******"
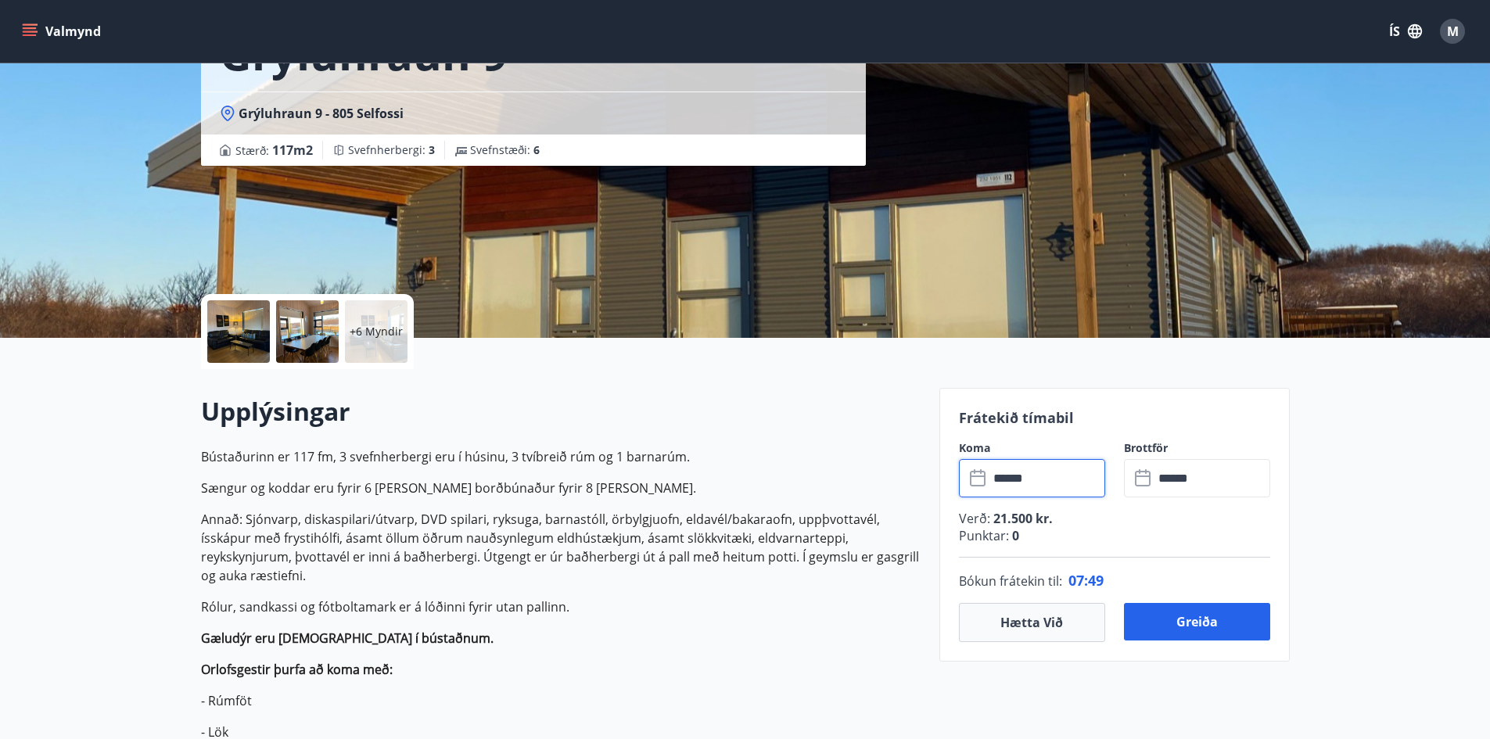
scroll to position [235, 0]
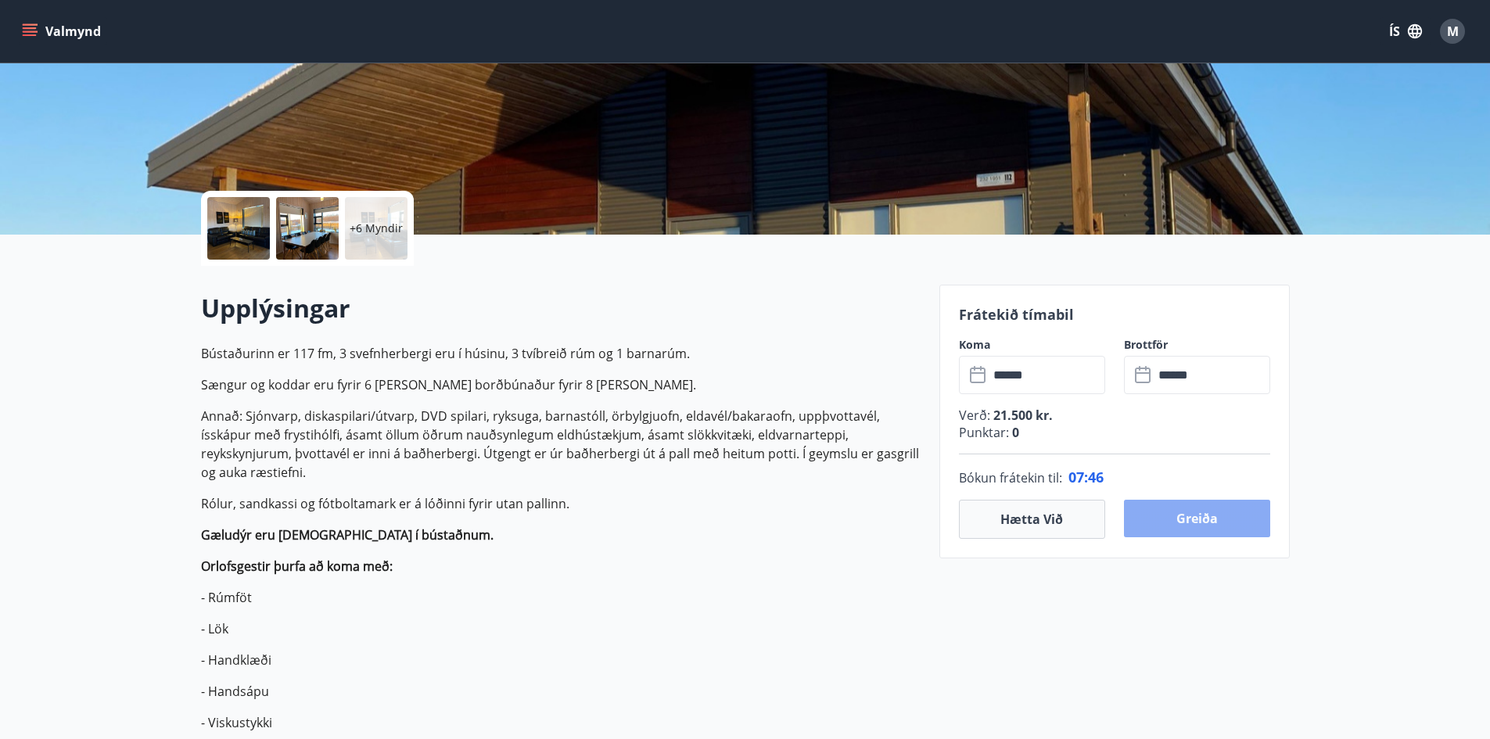
click at [1198, 523] on button "Greiða" at bounding box center [1197, 519] width 146 height 38
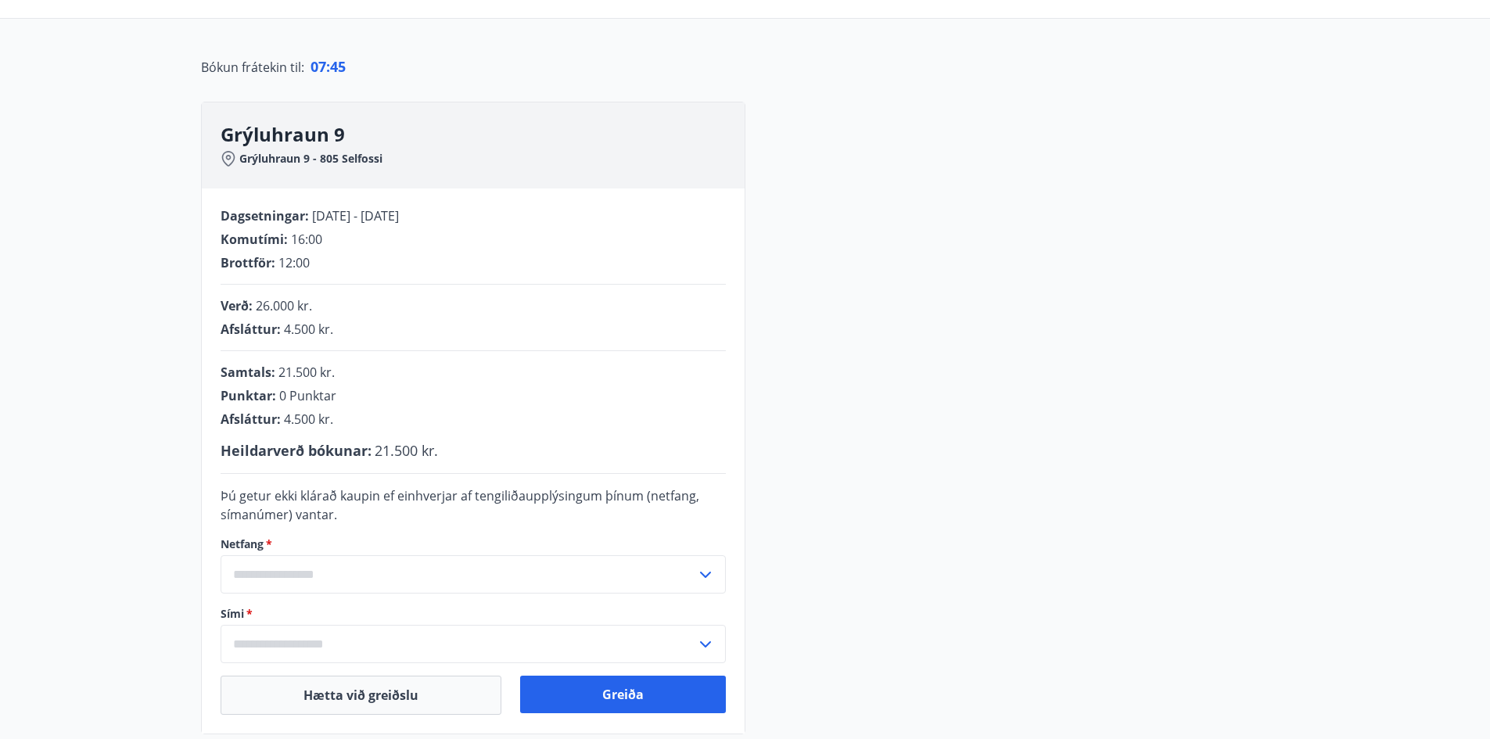
scroll to position [235, 0]
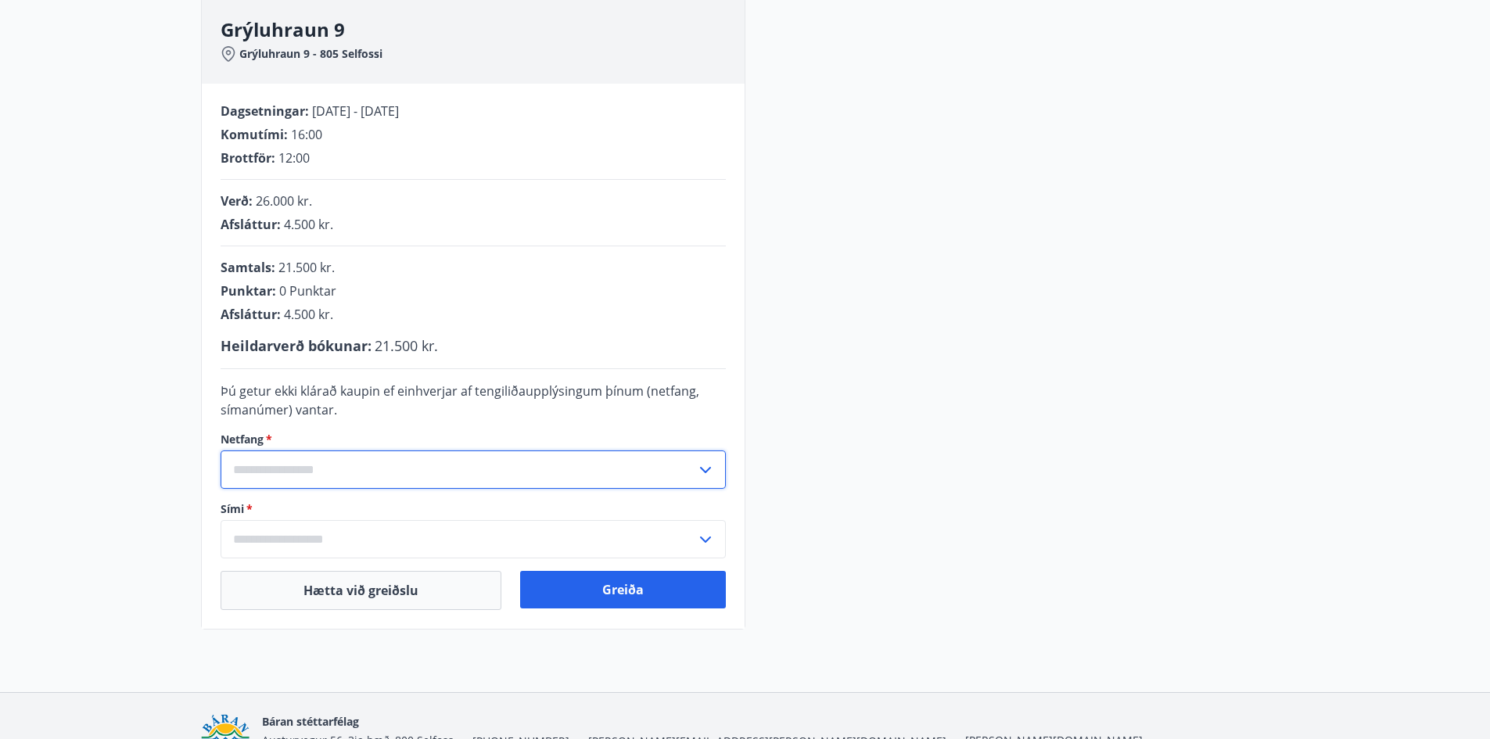
click at [286, 472] on input "text" at bounding box center [459, 470] width 476 height 38
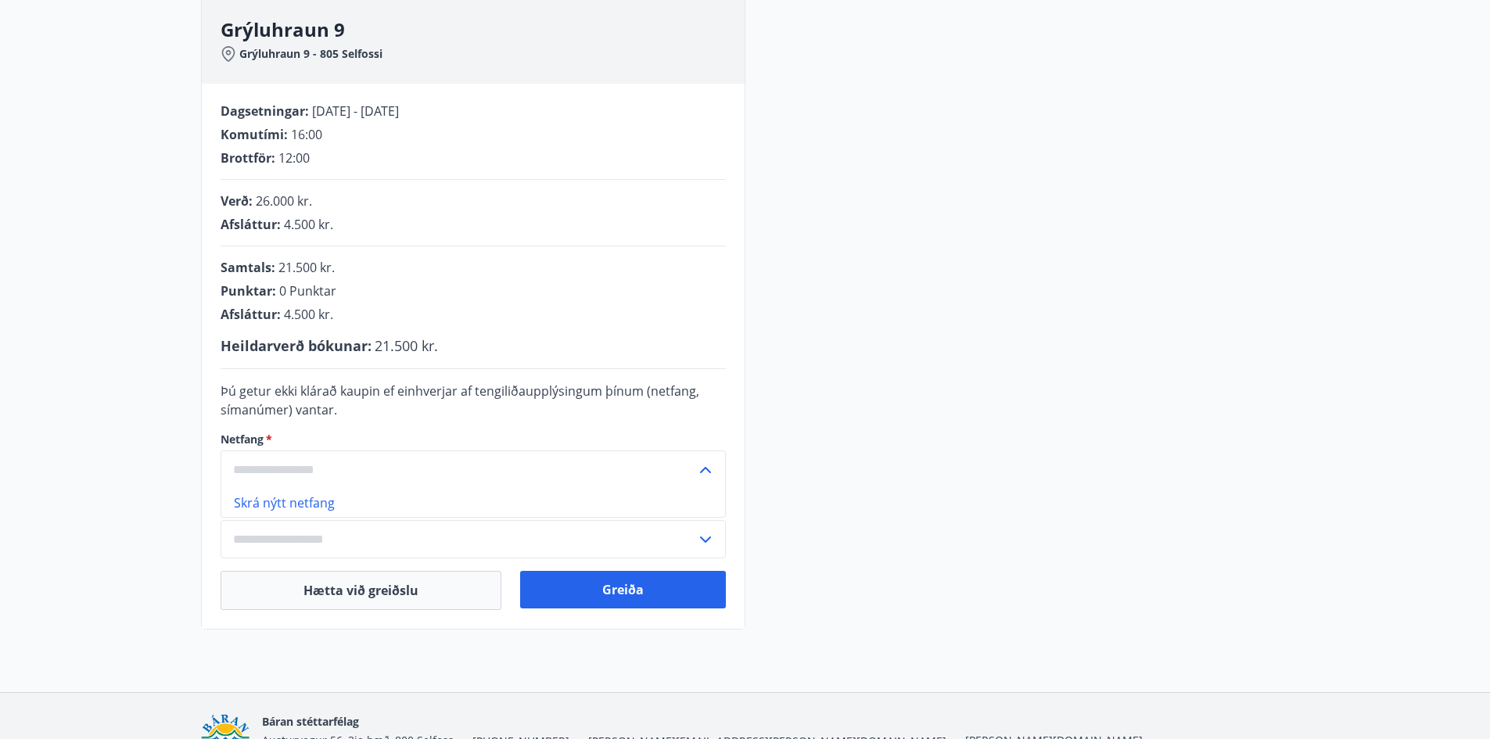
click at [330, 479] on input "text" at bounding box center [459, 470] width 476 height 38
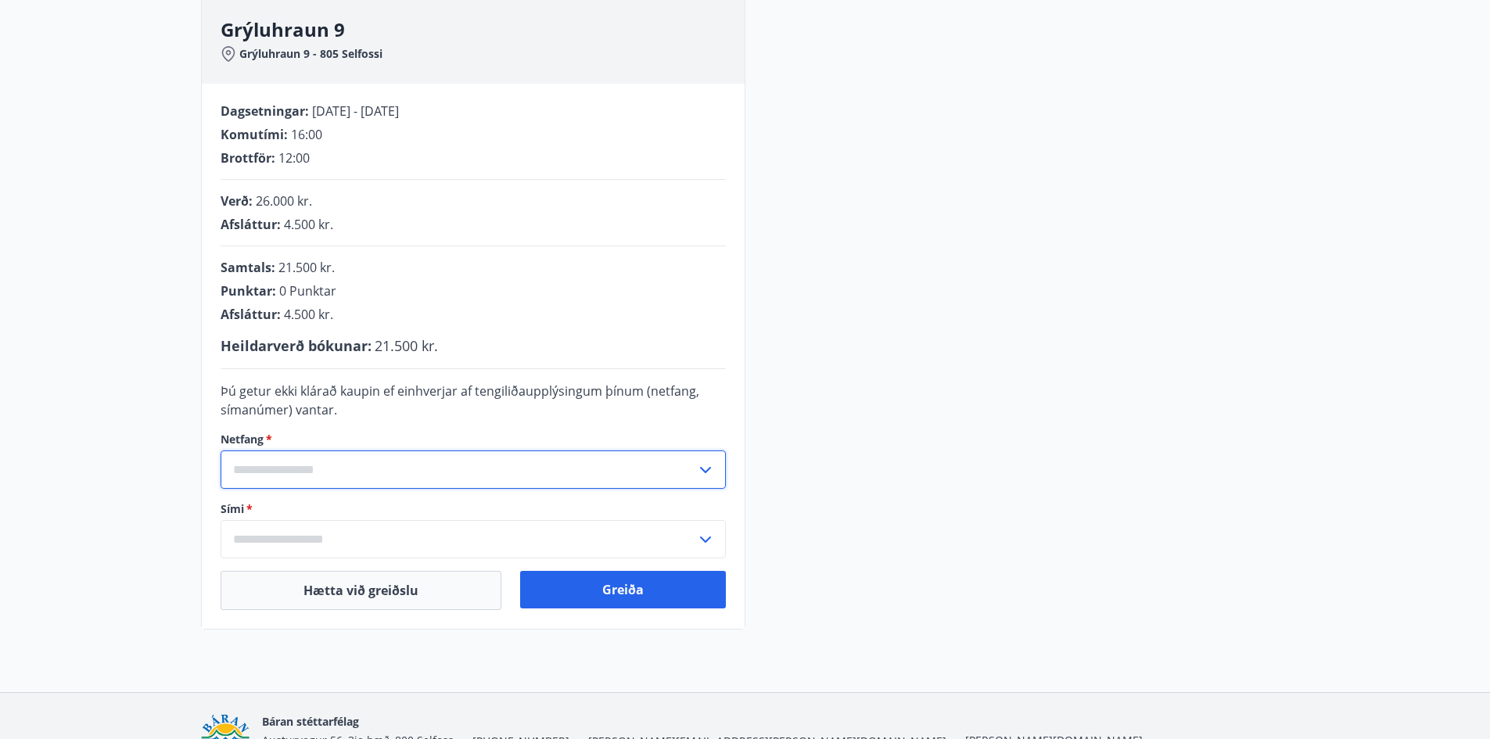
click at [311, 472] on input "text" at bounding box center [459, 470] width 476 height 38
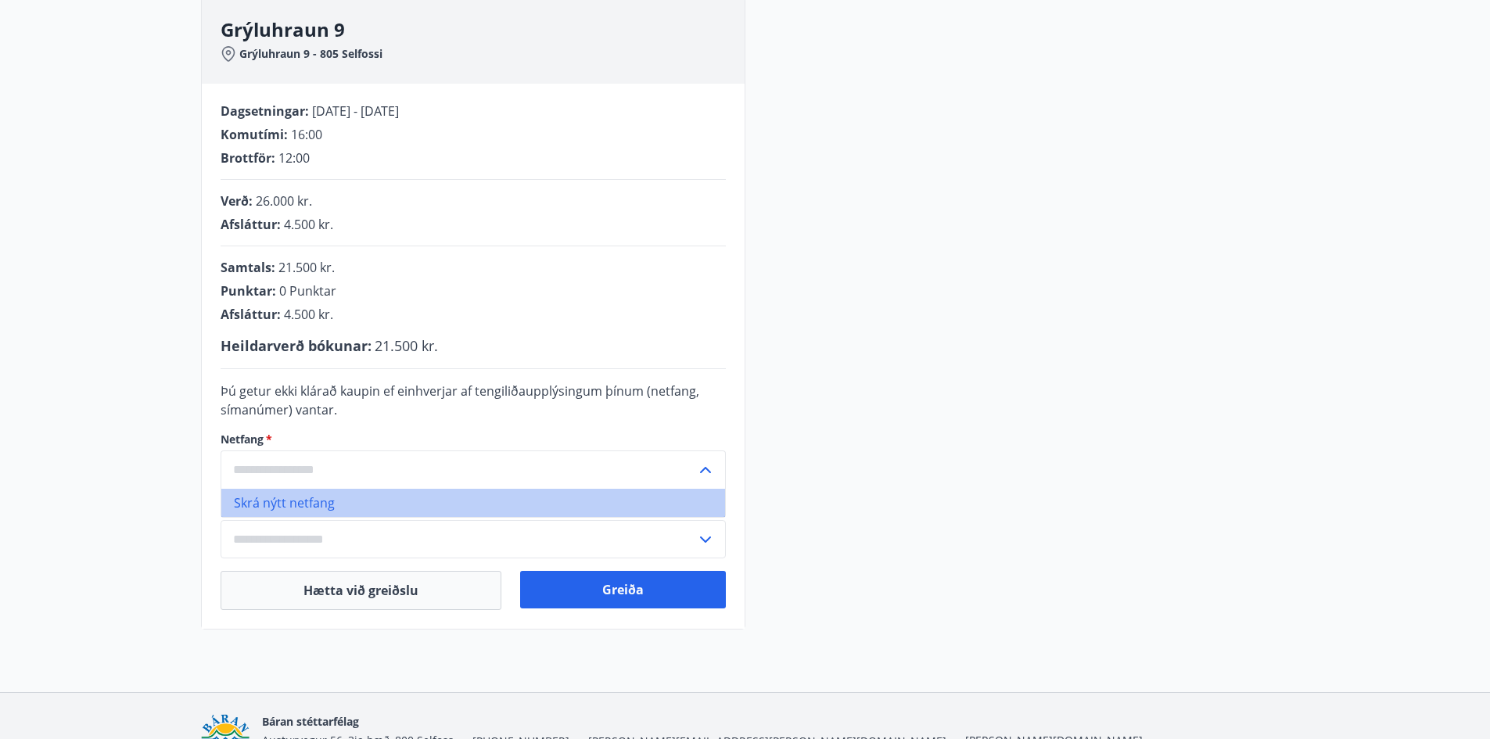
click at [408, 499] on li "Skrá nýtt netfang" at bounding box center [473, 503] width 504 height 28
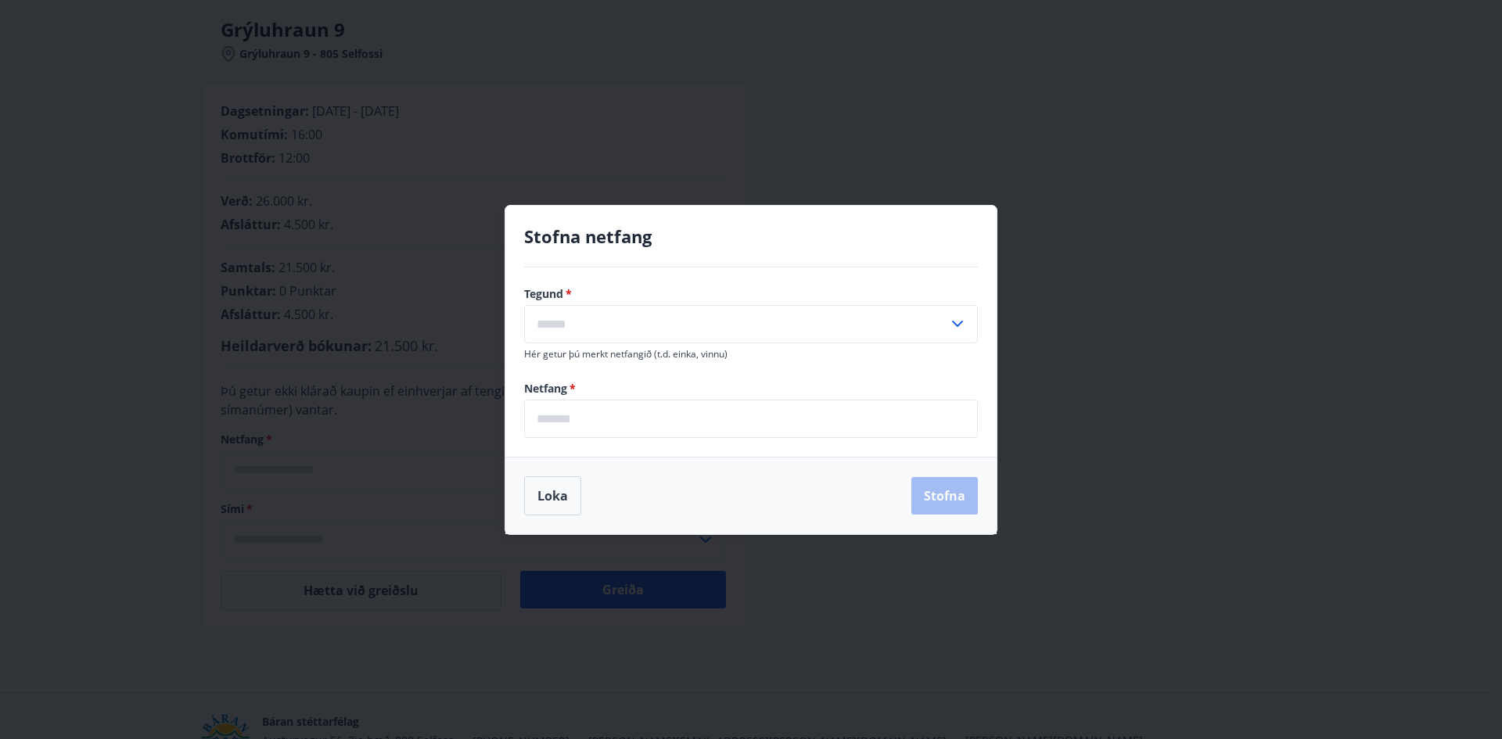
click at [609, 324] on input "text" at bounding box center [736, 324] width 424 height 38
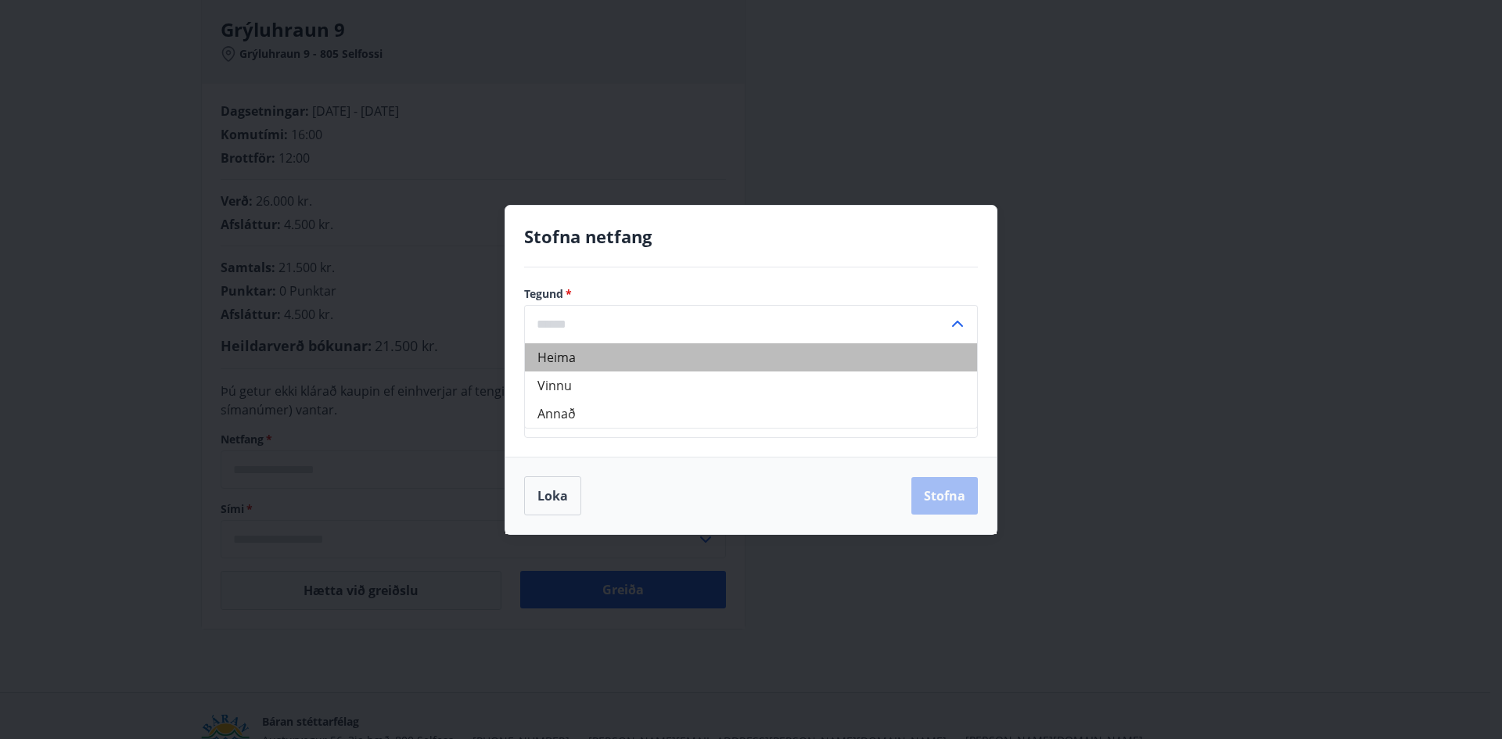
click at [661, 357] on li "Heima" at bounding box center [751, 357] width 452 height 28
type input "*****"
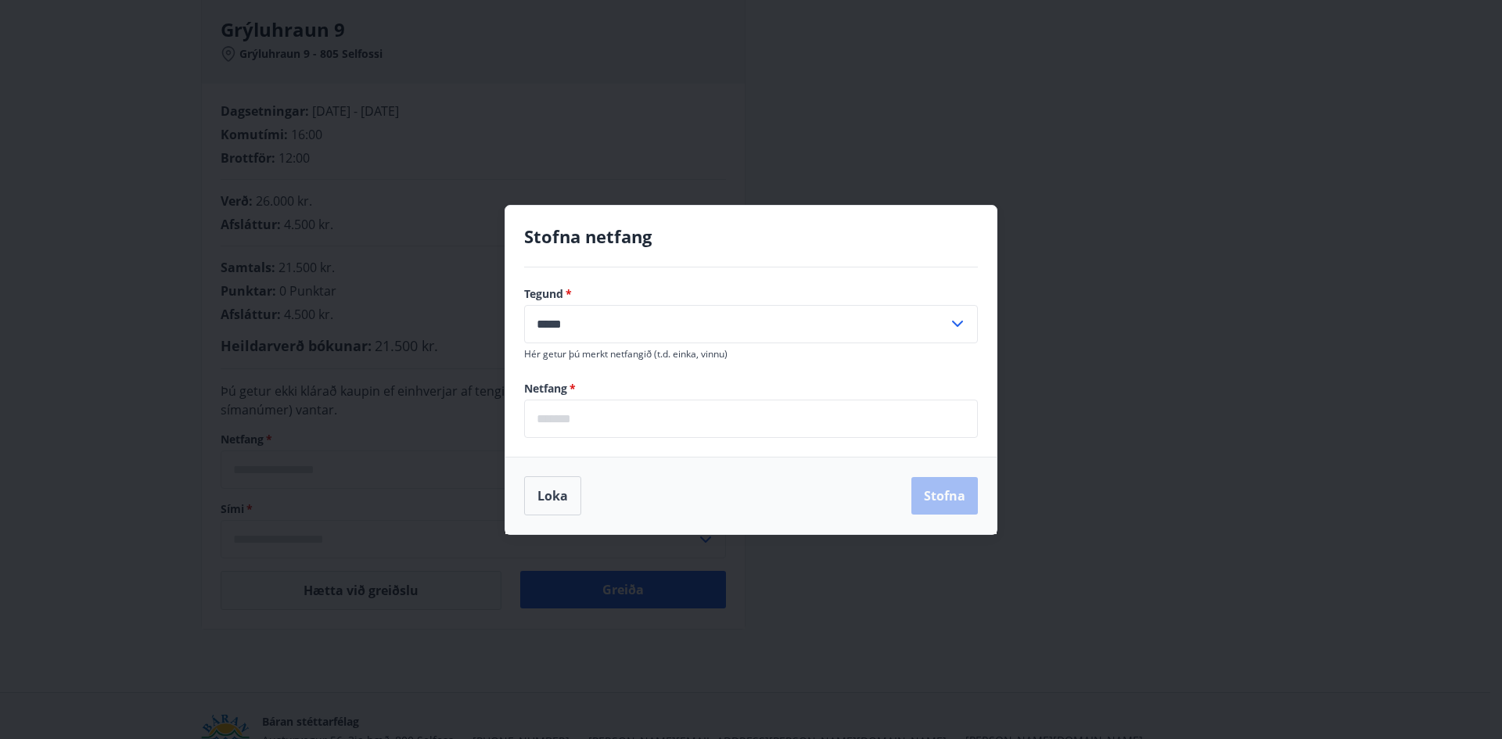
click at [591, 411] on input "email" at bounding box center [751, 419] width 454 height 38
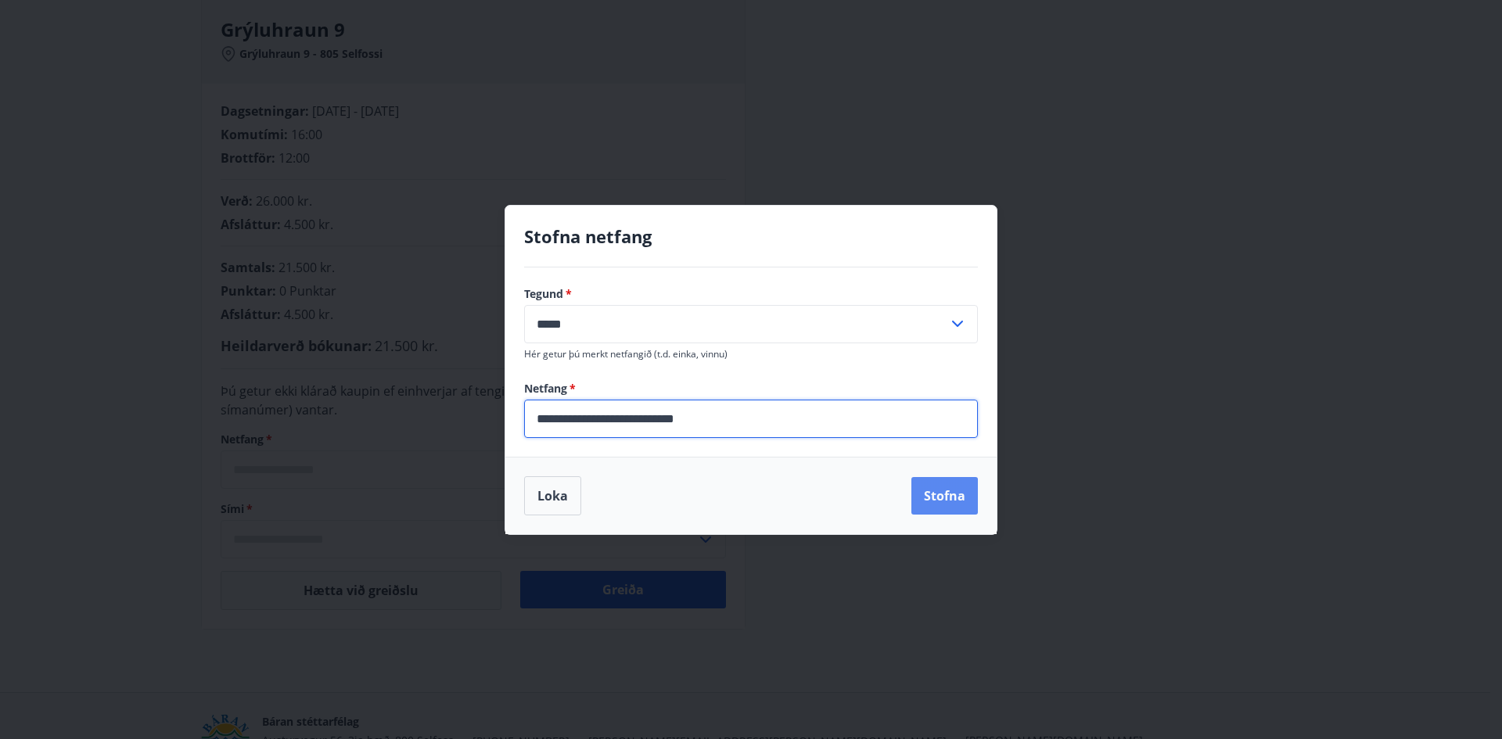
type input "**********"
click at [942, 505] on button "Stofna" at bounding box center [944, 496] width 66 height 38
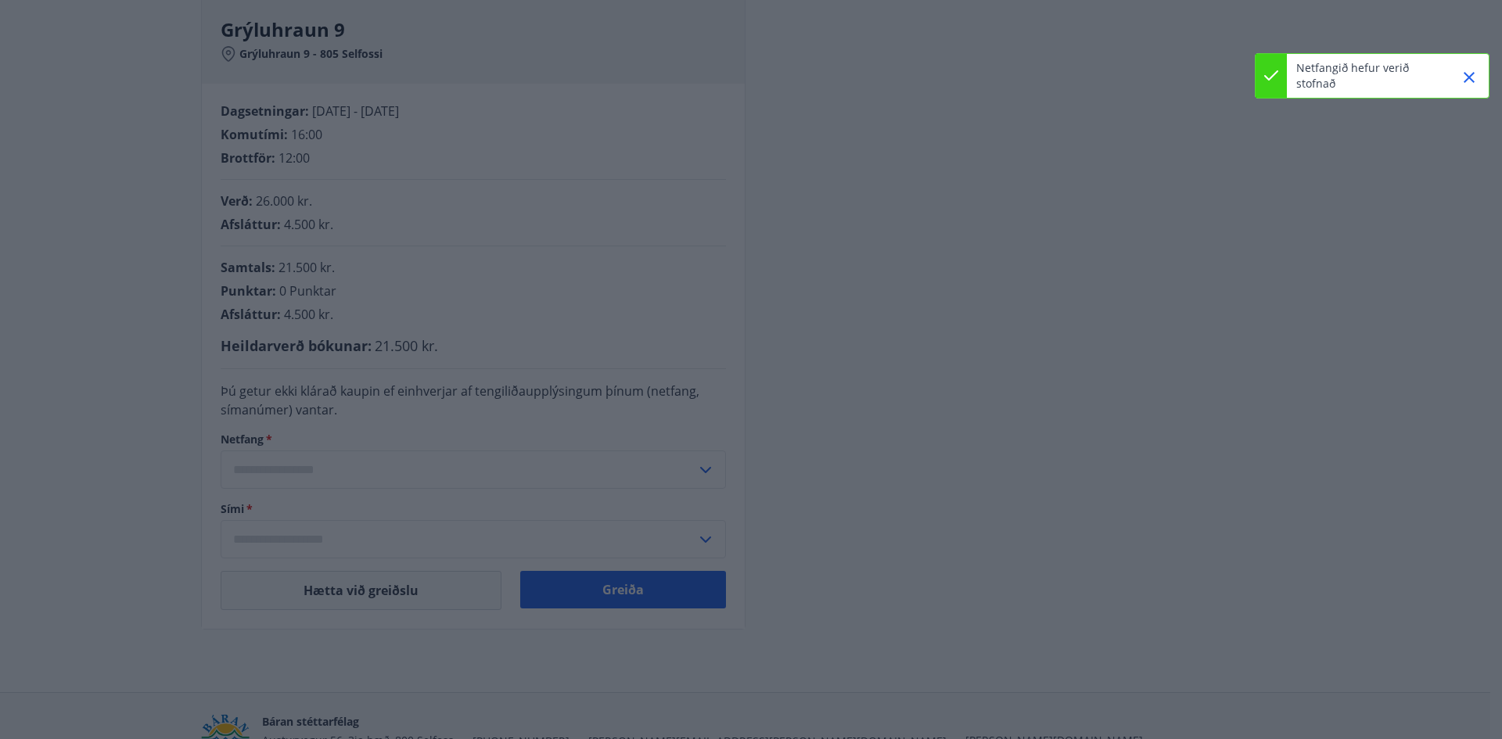
type input "**********"
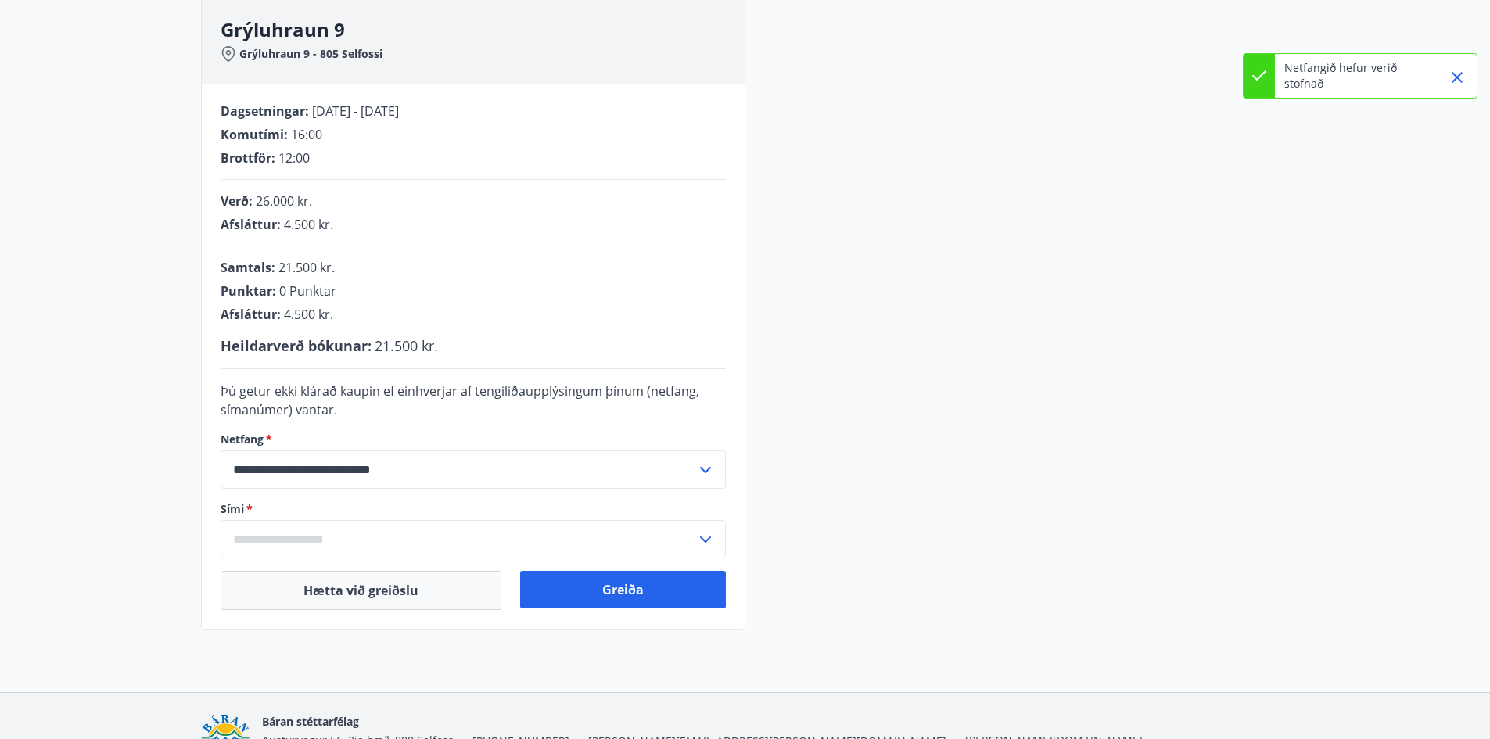
click at [328, 541] on input "text" at bounding box center [459, 539] width 476 height 38
click at [376, 572] on li "Skrá nýtt símanúmer" at bounding box center [473, 572] width 504 height 28
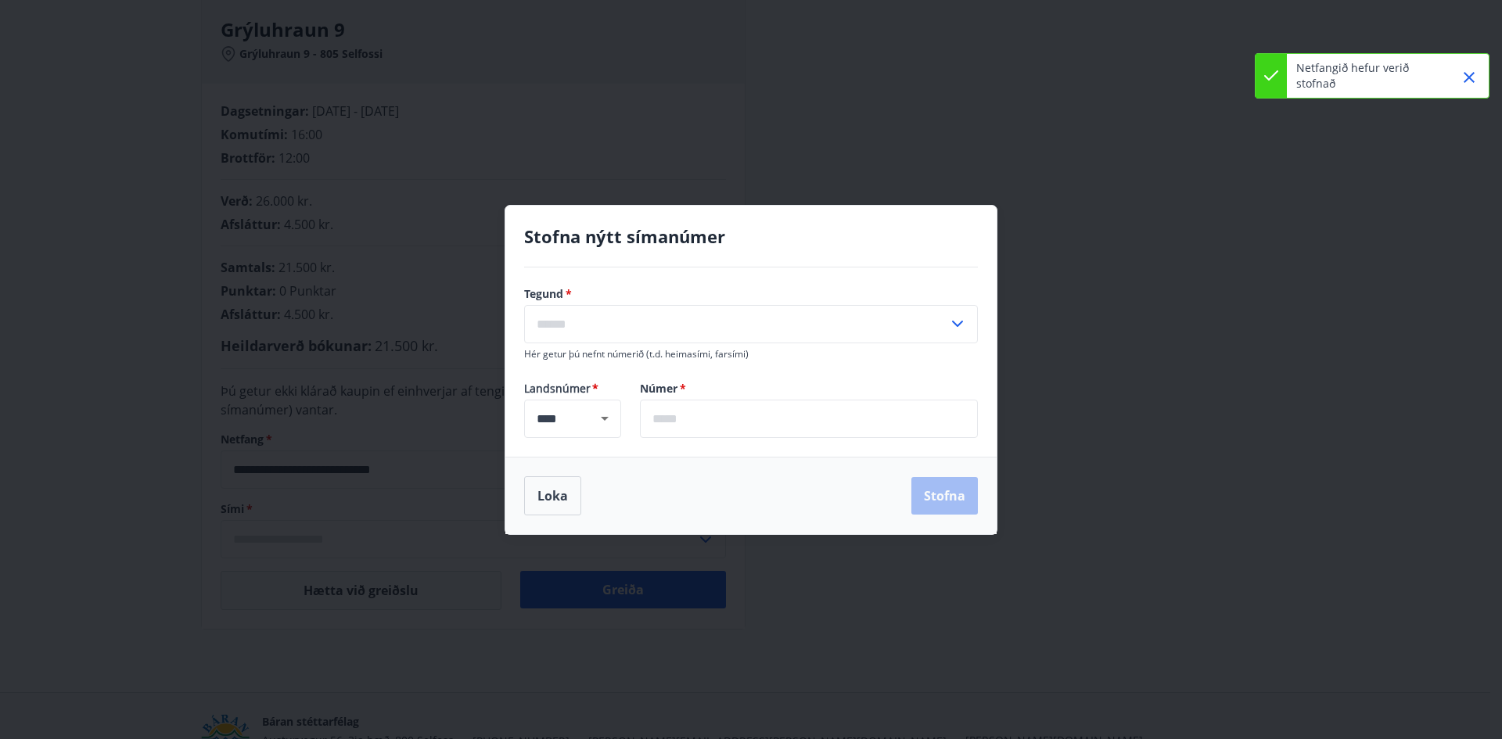
click at [950, 327] on icon at bounding box center [957, 323] width 19 height 19
click at [737, 365] on li "Farsími" at bounding box center [751, 357] width 452 height 28
type input "*******"
click at [688, 418] on input "text" at bounding box center [809, 419] width 338 height 38
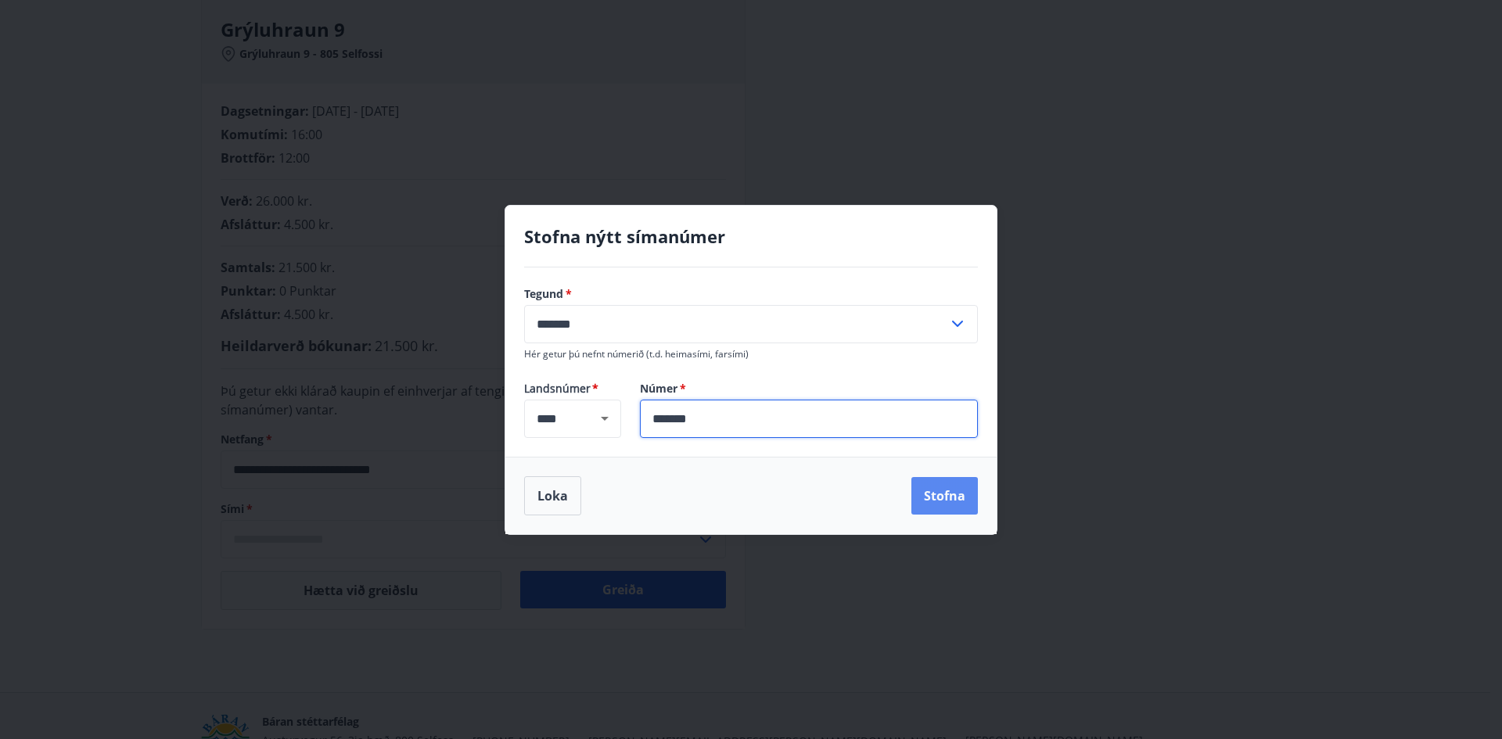
type input "*******"
click at [936, 497] on button "Stofna" at bounding box center [944, 496] width 66 height 38
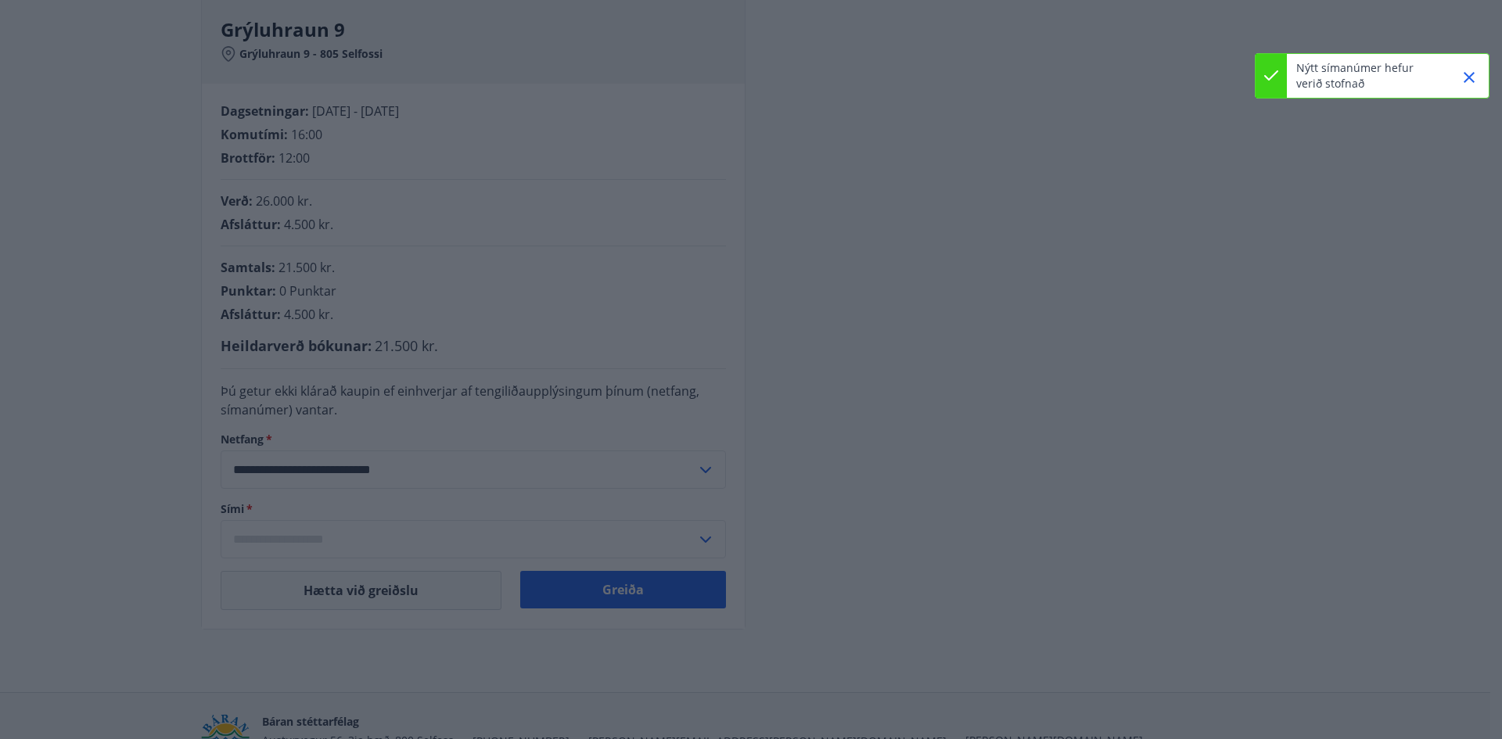
type input "**********"
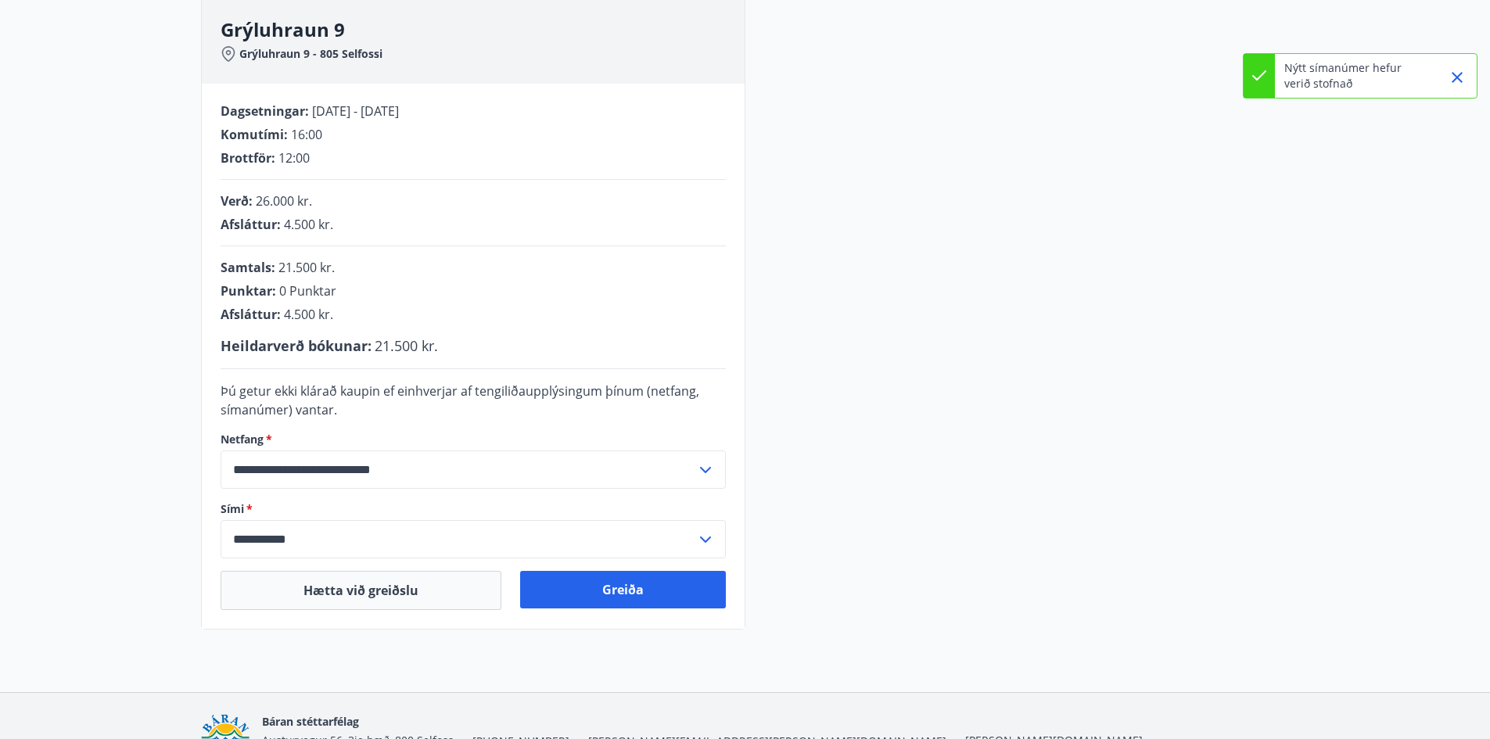
scroll to position [156, 0]
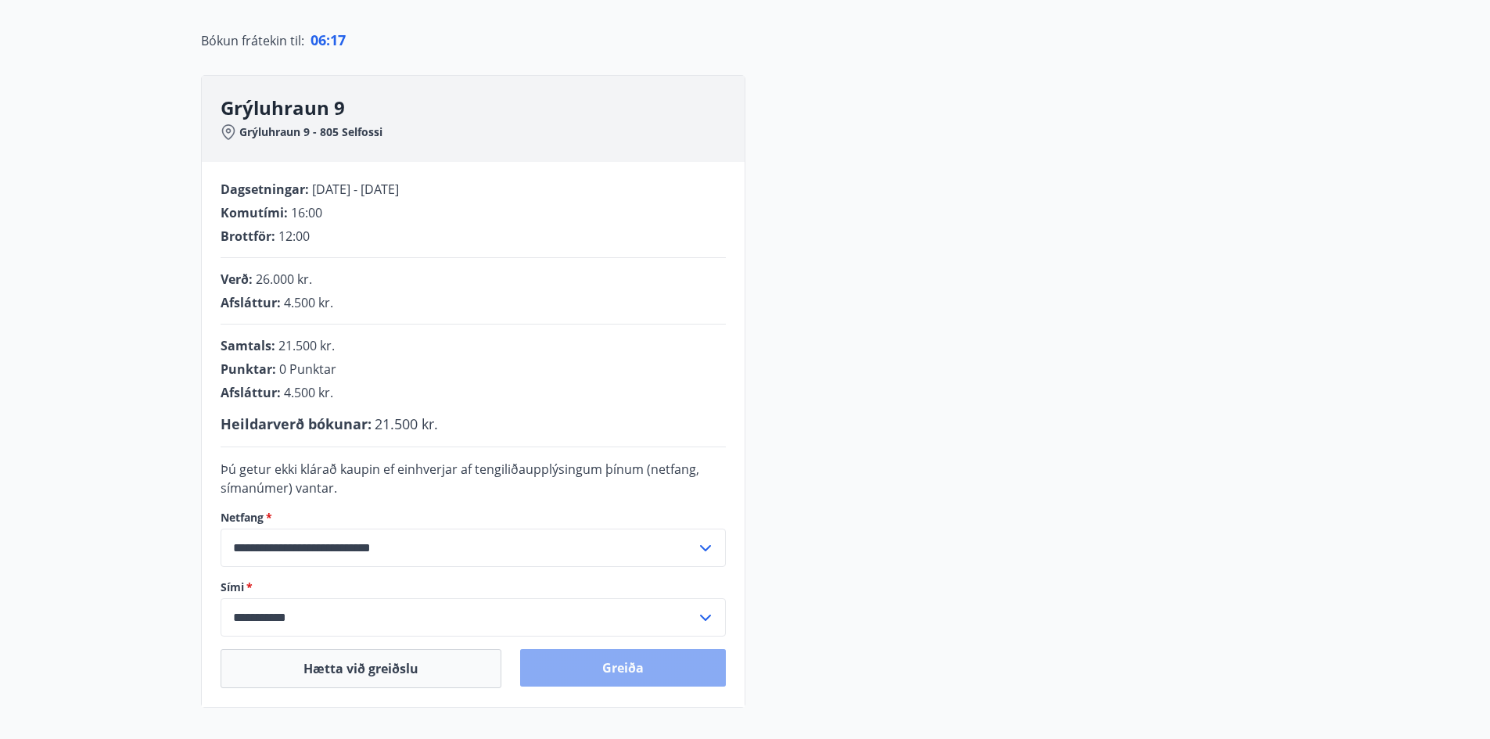
click at [640, 672] on button "Greiða" at bounding box center [623, 668] width 206 height 38
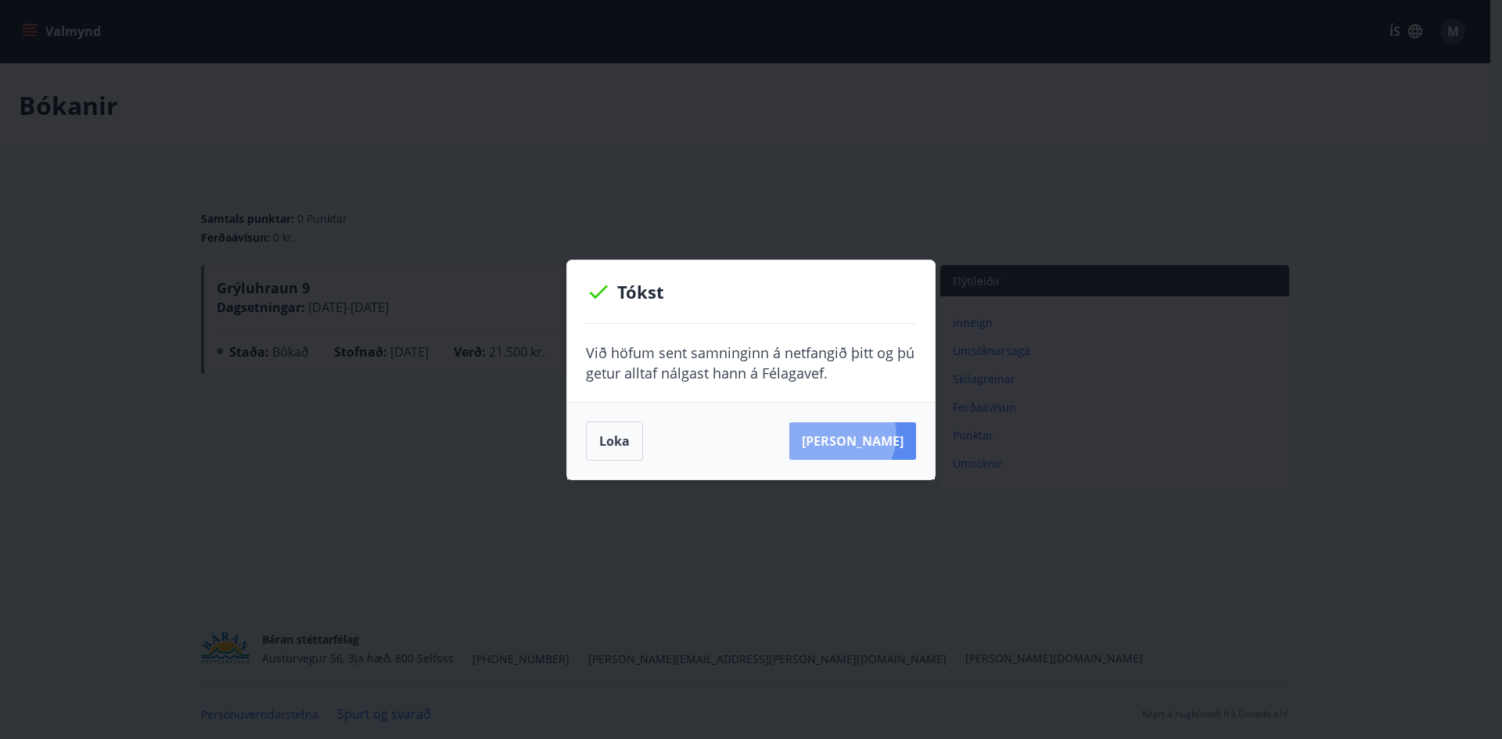
click at [864, 436] on button "Sjá samning" at bounding box center [852, 441] width 127 height 38
